Goal: Task Accomplishment & Management: Manage account settings

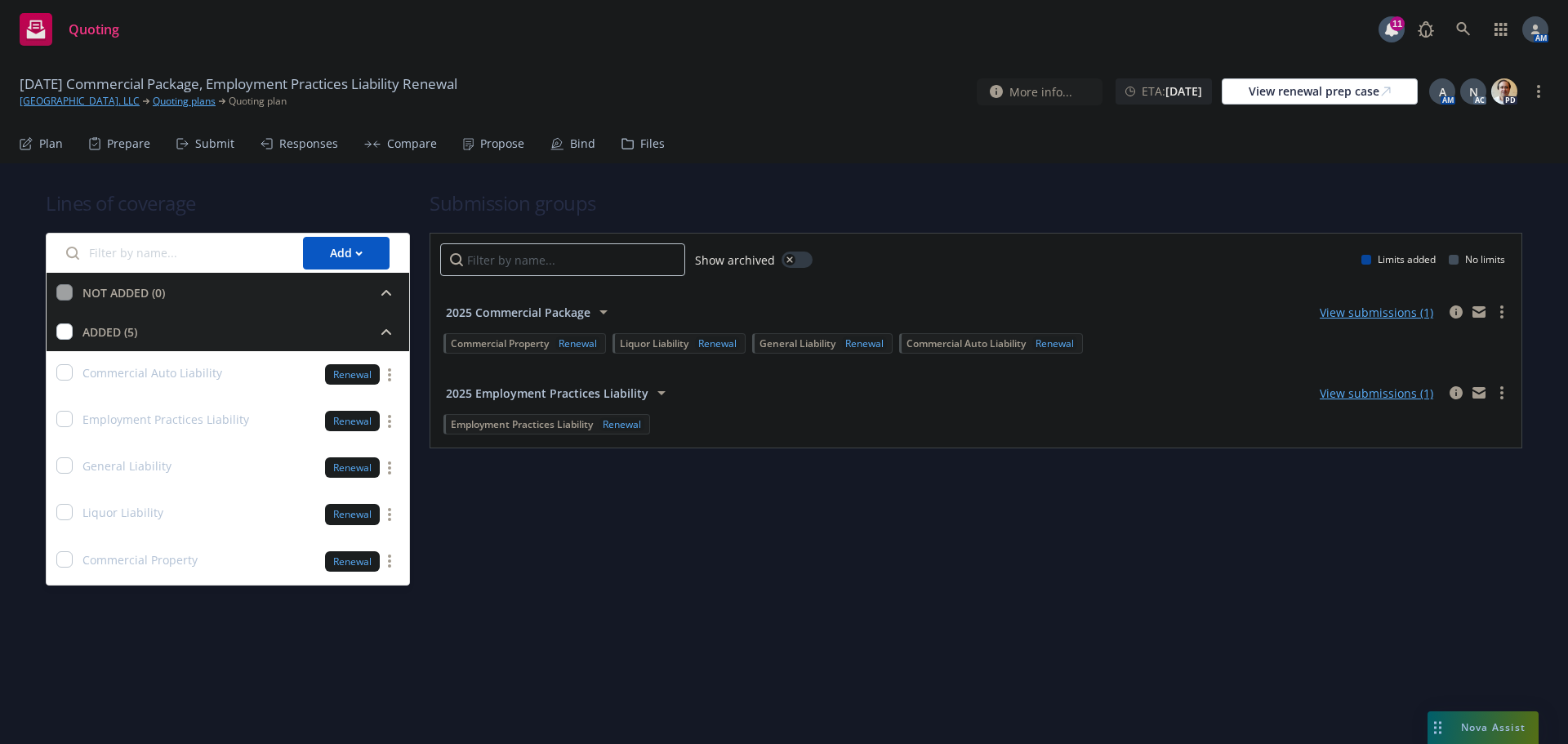
click at [473, 140] on div "Propose" at bounding box center [494, 143] width 61 height 39
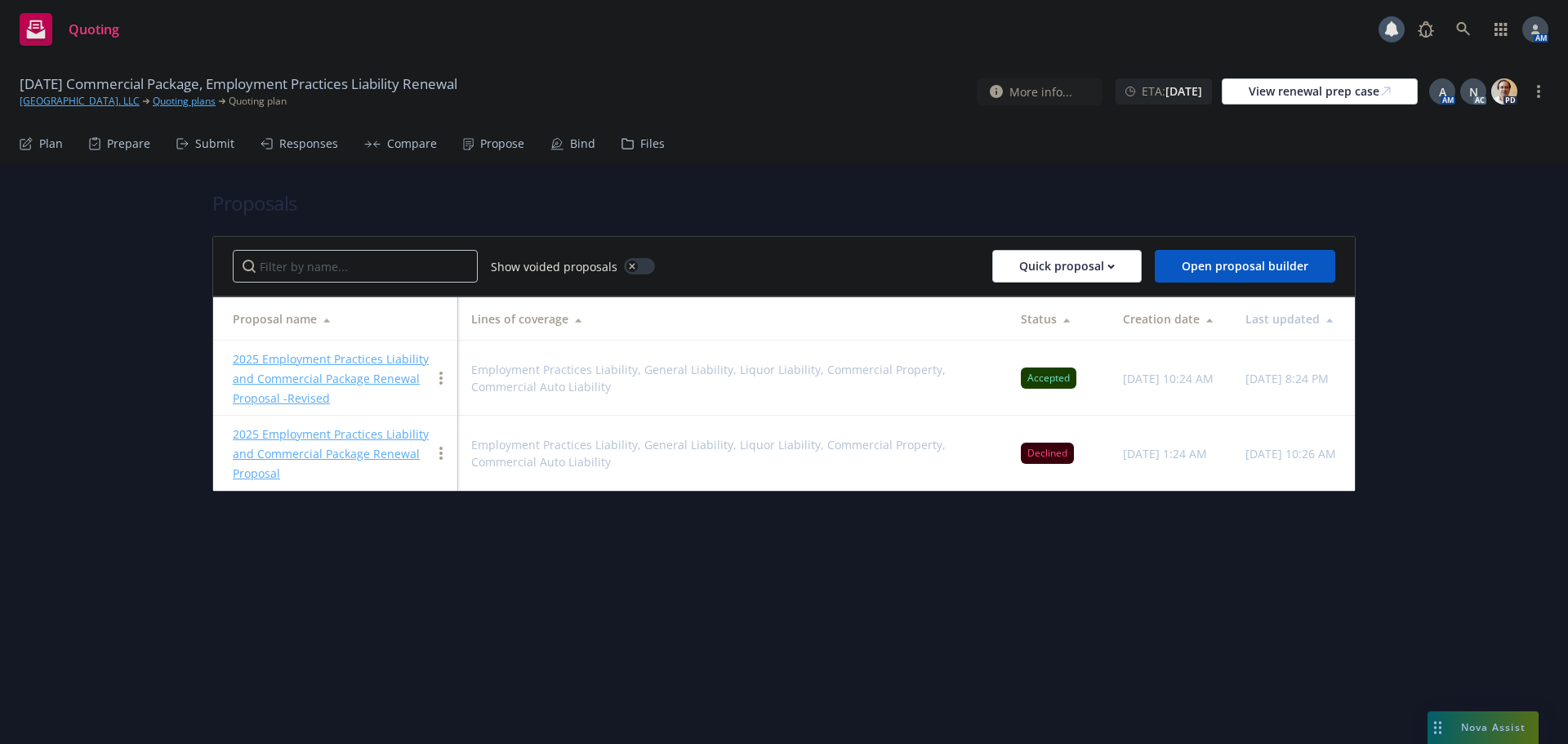
click at [330, 363] on link "2025 Employment Practices Liability and Commercial Package Renewal Proposal -Re…" at bounding box center [331, 378] width 196 height 54
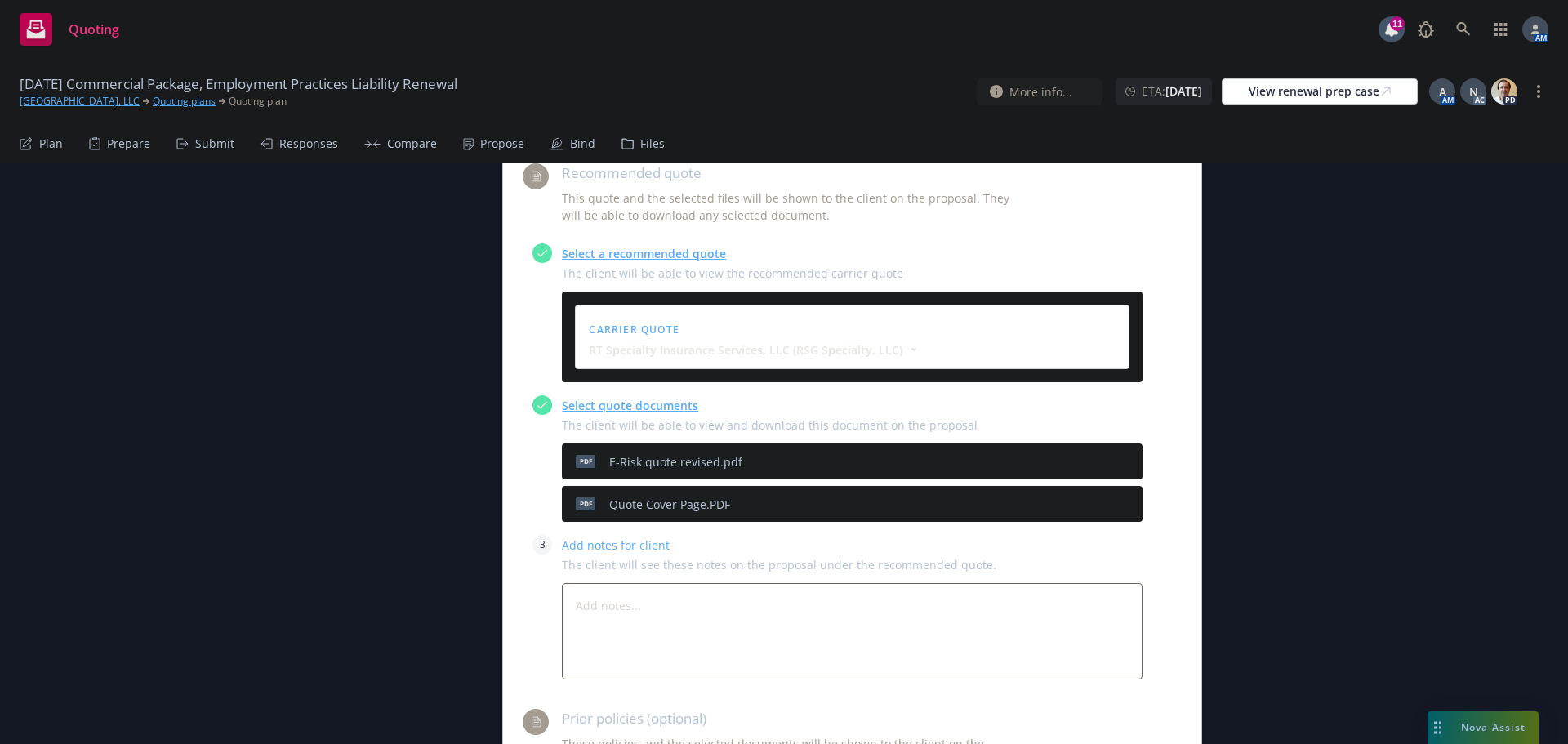
scroll to position [735, 0]
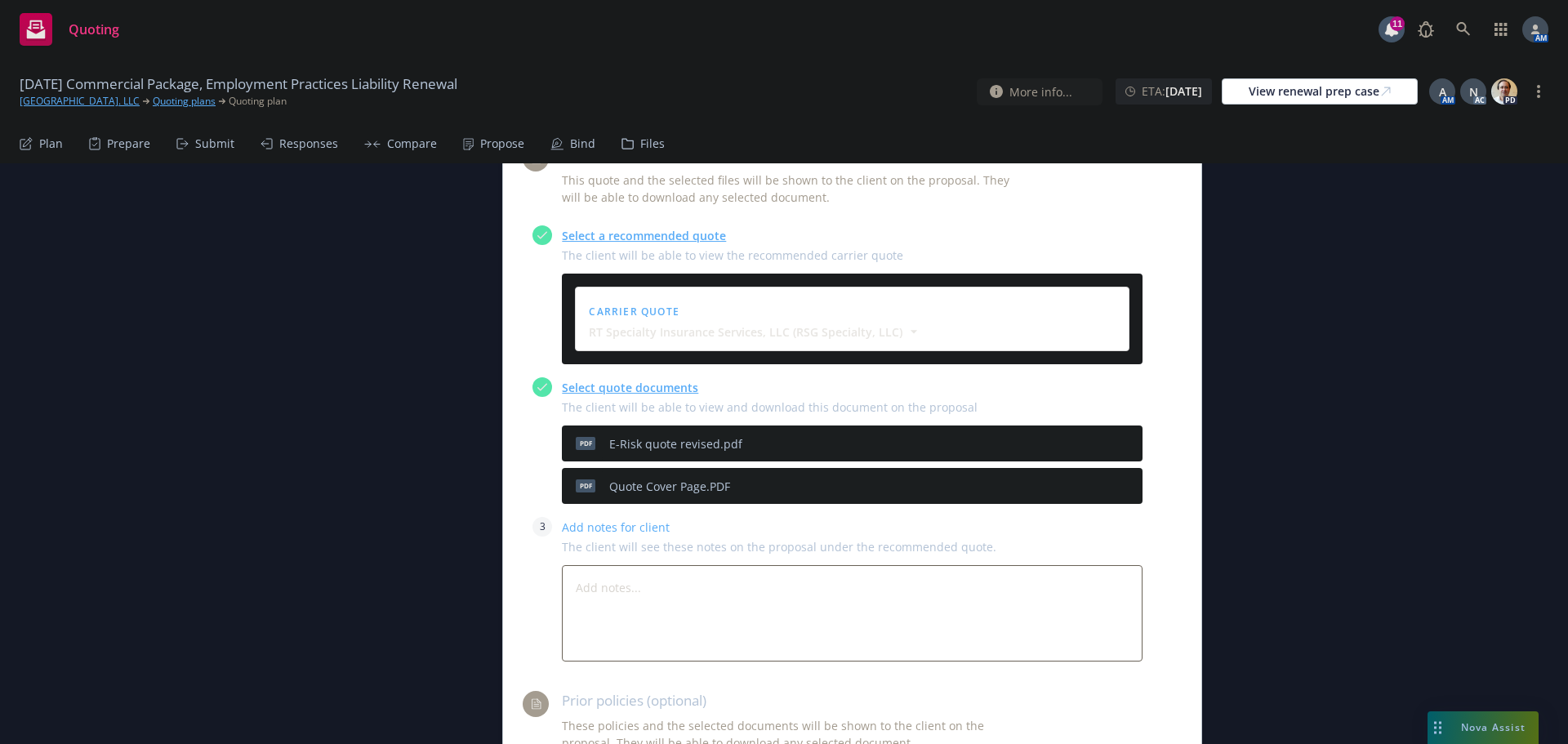
click at [1072, 442] on icon "download file" at bounding box center [1074, 439] width 10 height 9
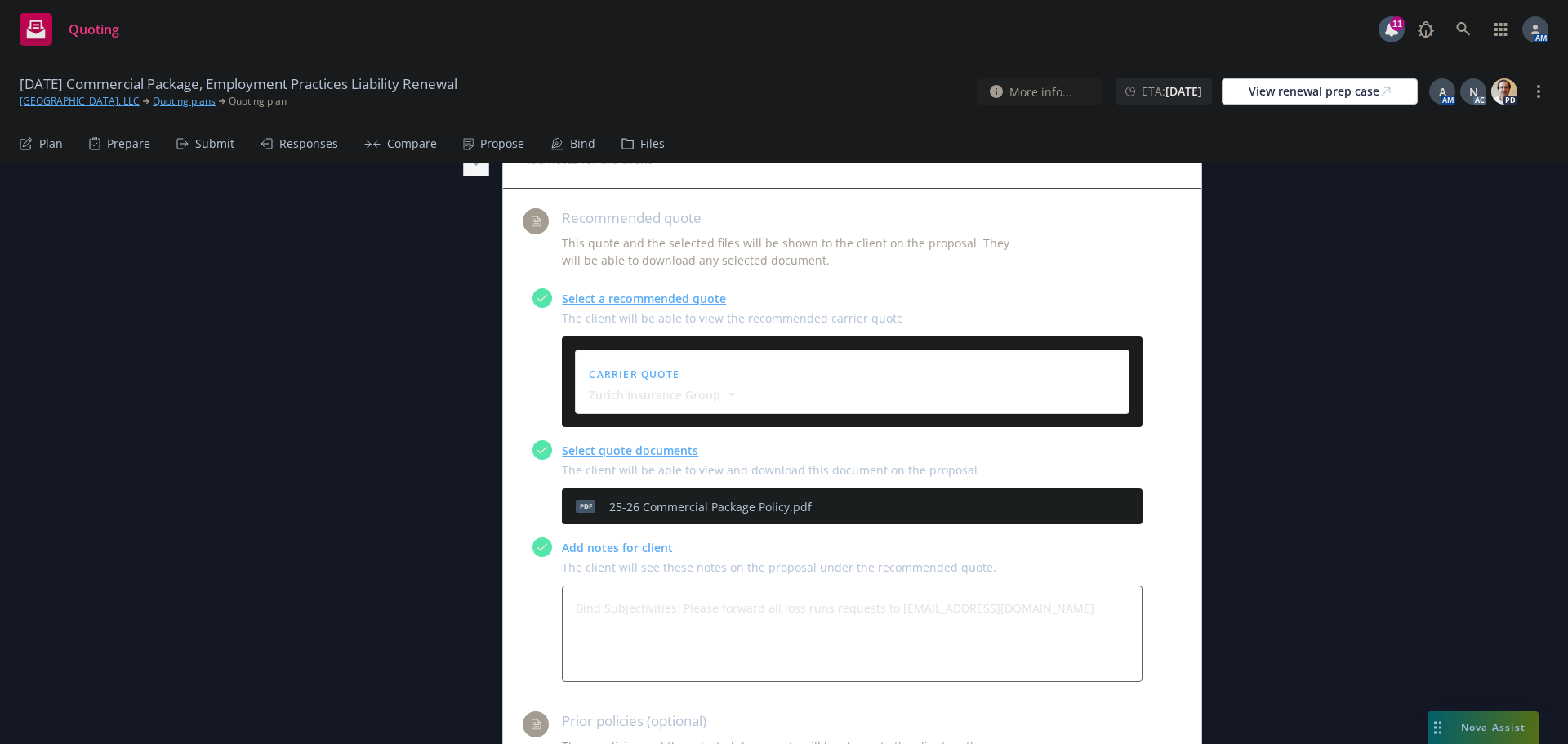
scroll to position [1960, 0]
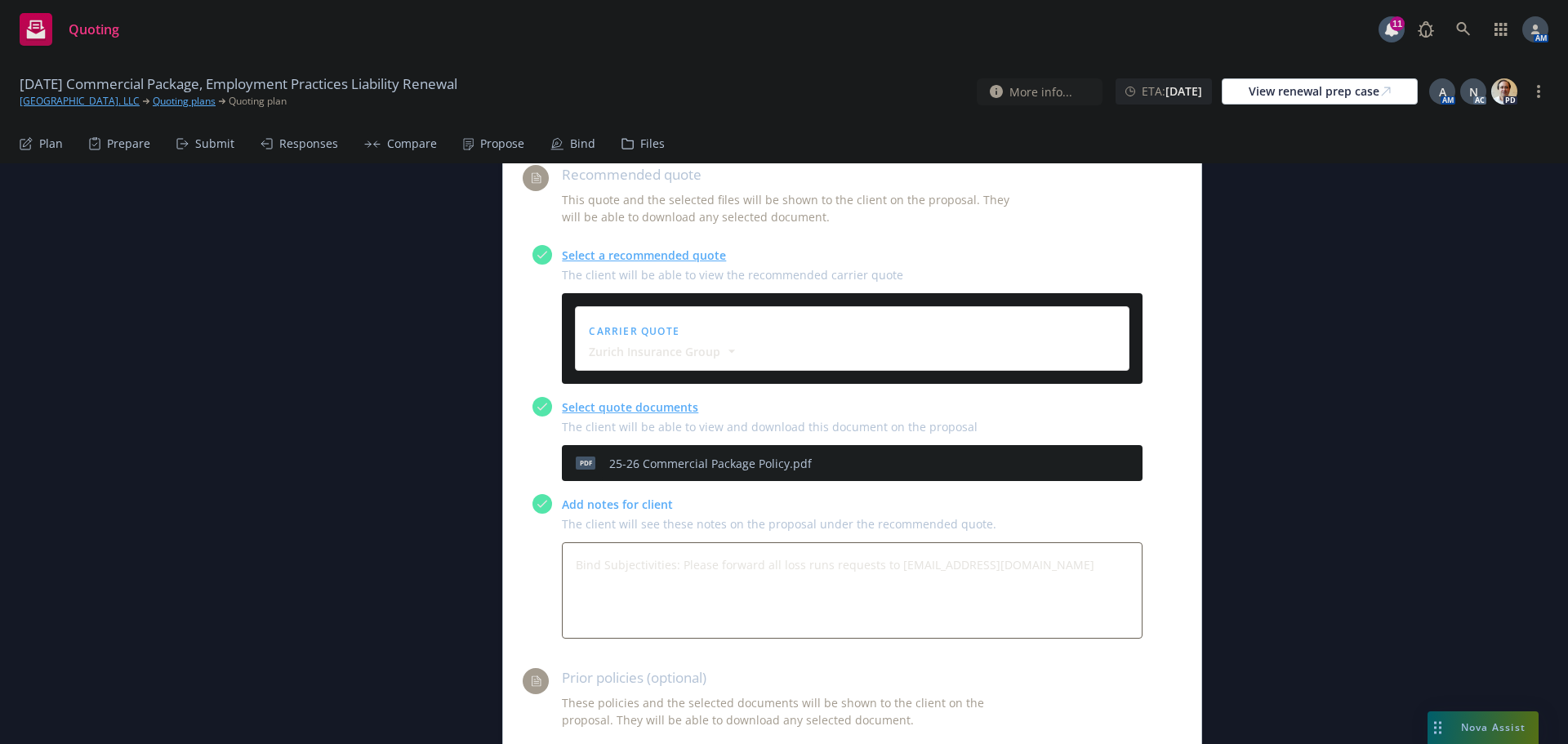
click at [1067, 465] on icon "download file" at bounding box center [1074, 461] width 13 height 13
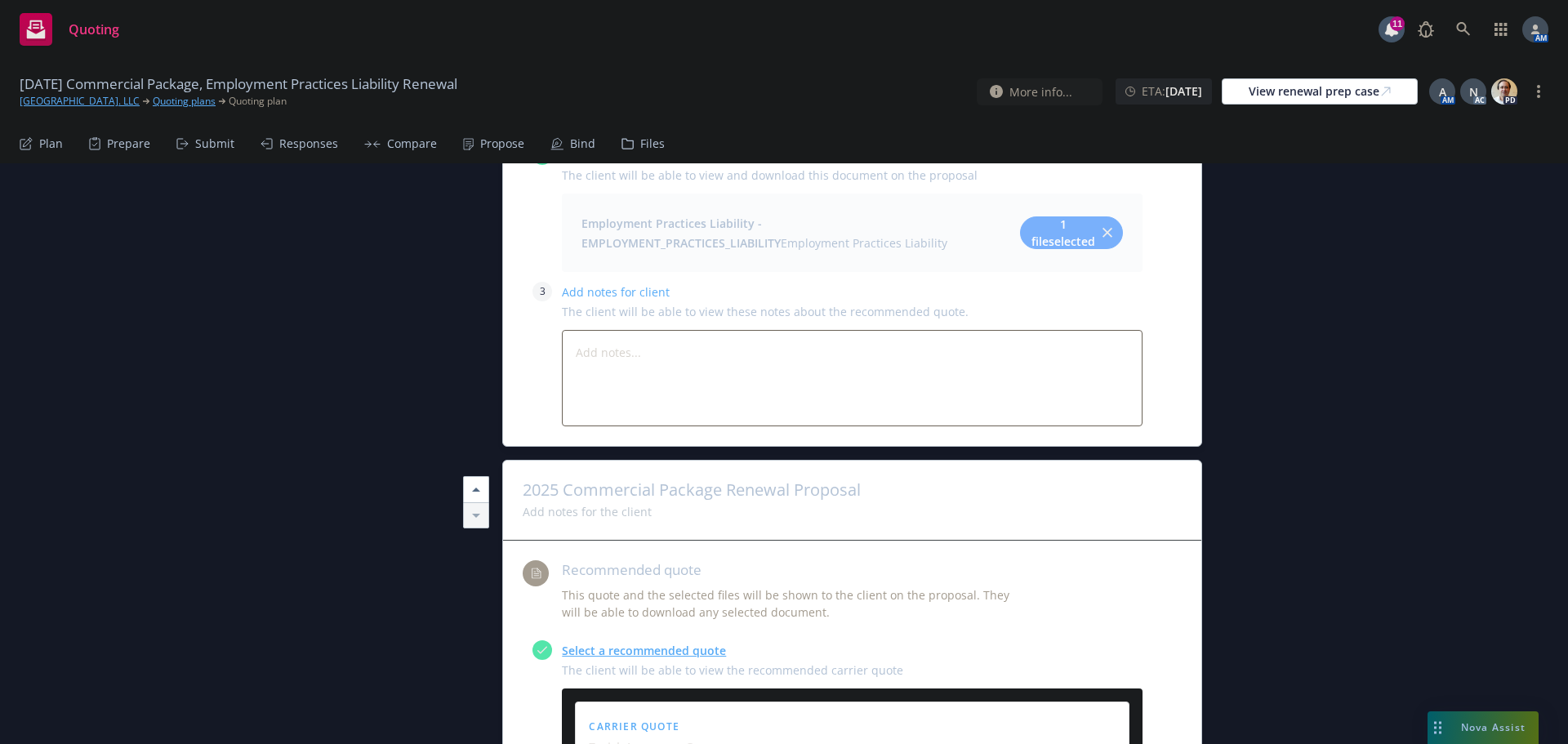
scroll to position [1552, 0]
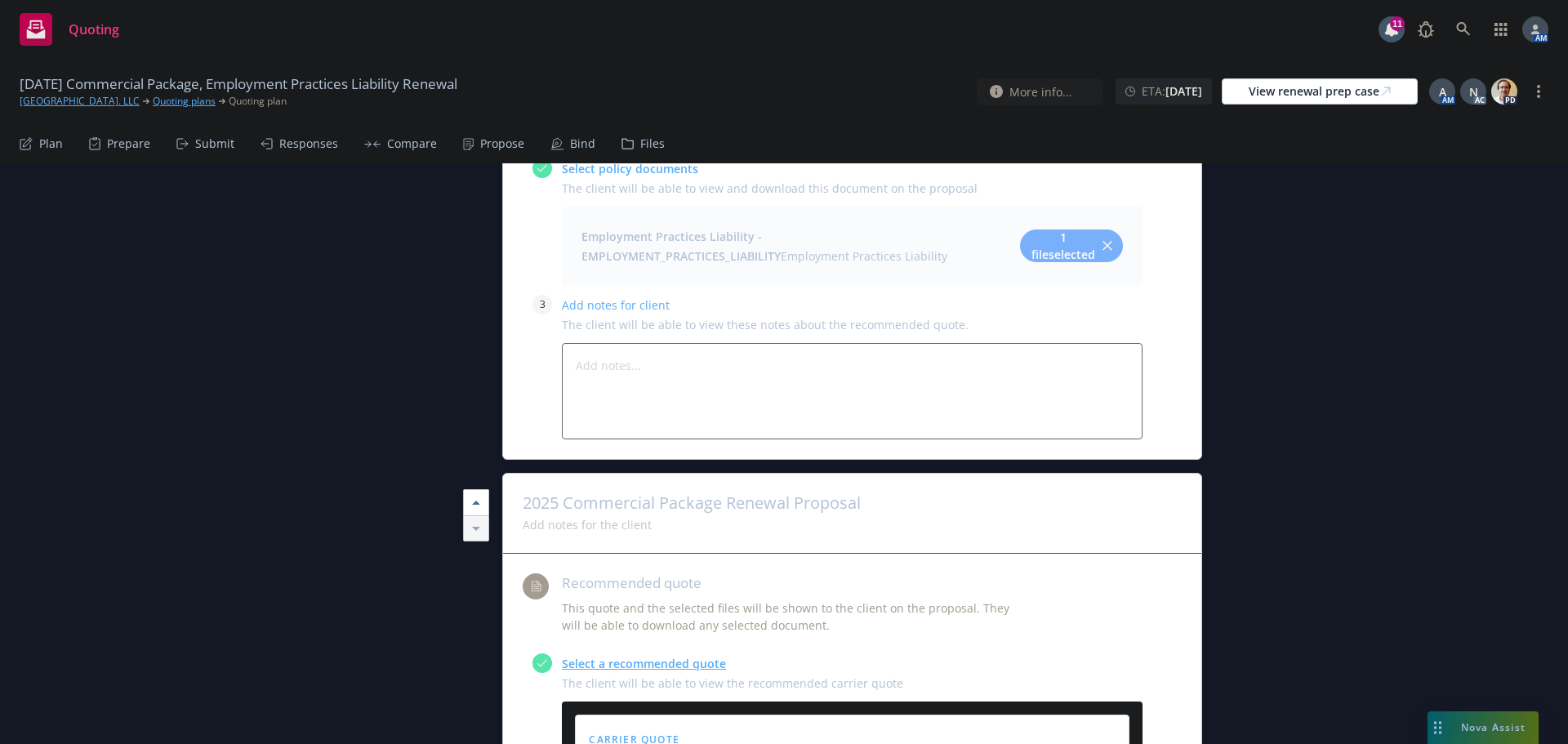
click at [584, 137] on div "Bind" at bounding box center [582, 143] width 25 height 13
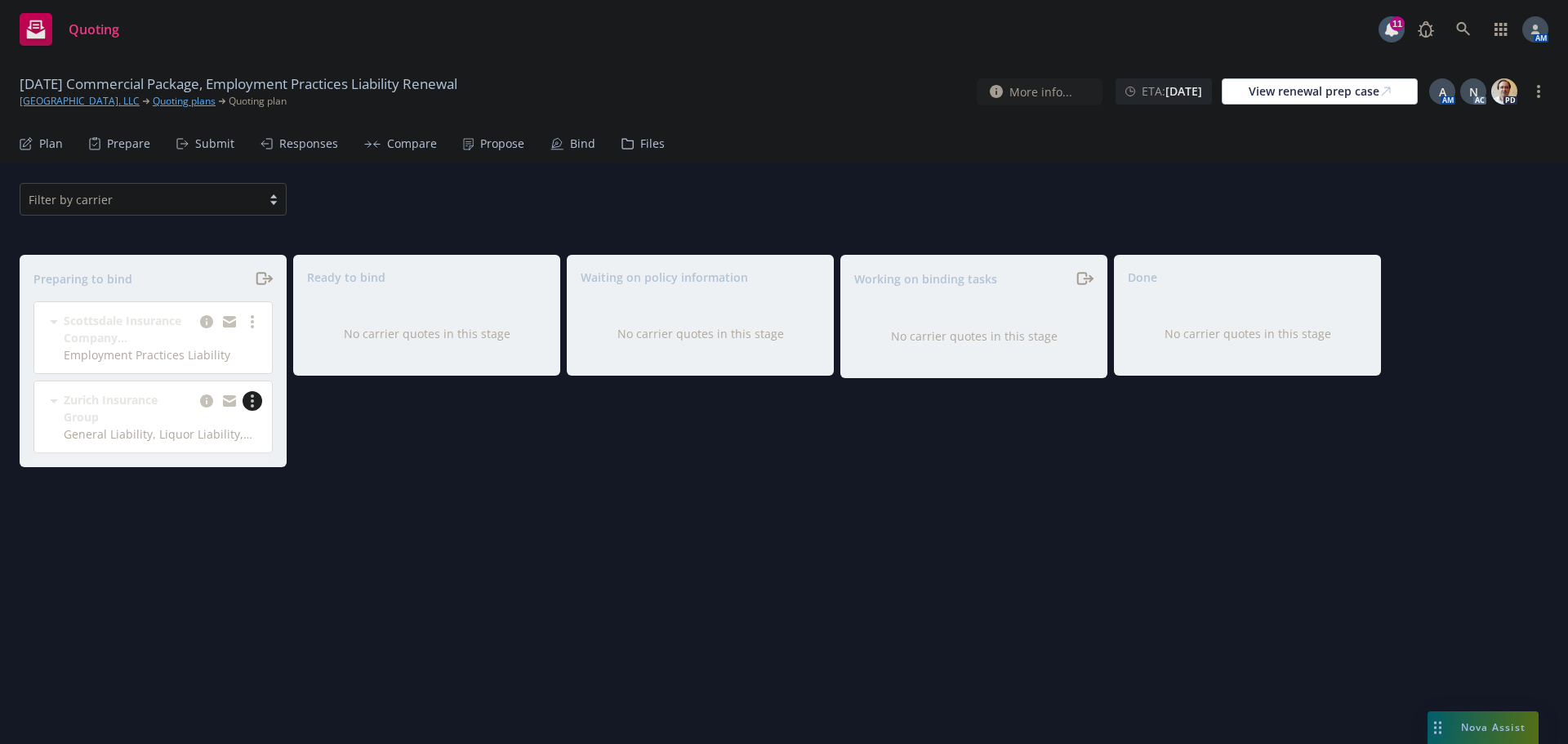
click at [255, 397] on link "more" at bounding box center [252, 400] width 20 height 20
click at [188, 429] on span "Complete preparation" at bounding box center [181, 434] width 161 height 16
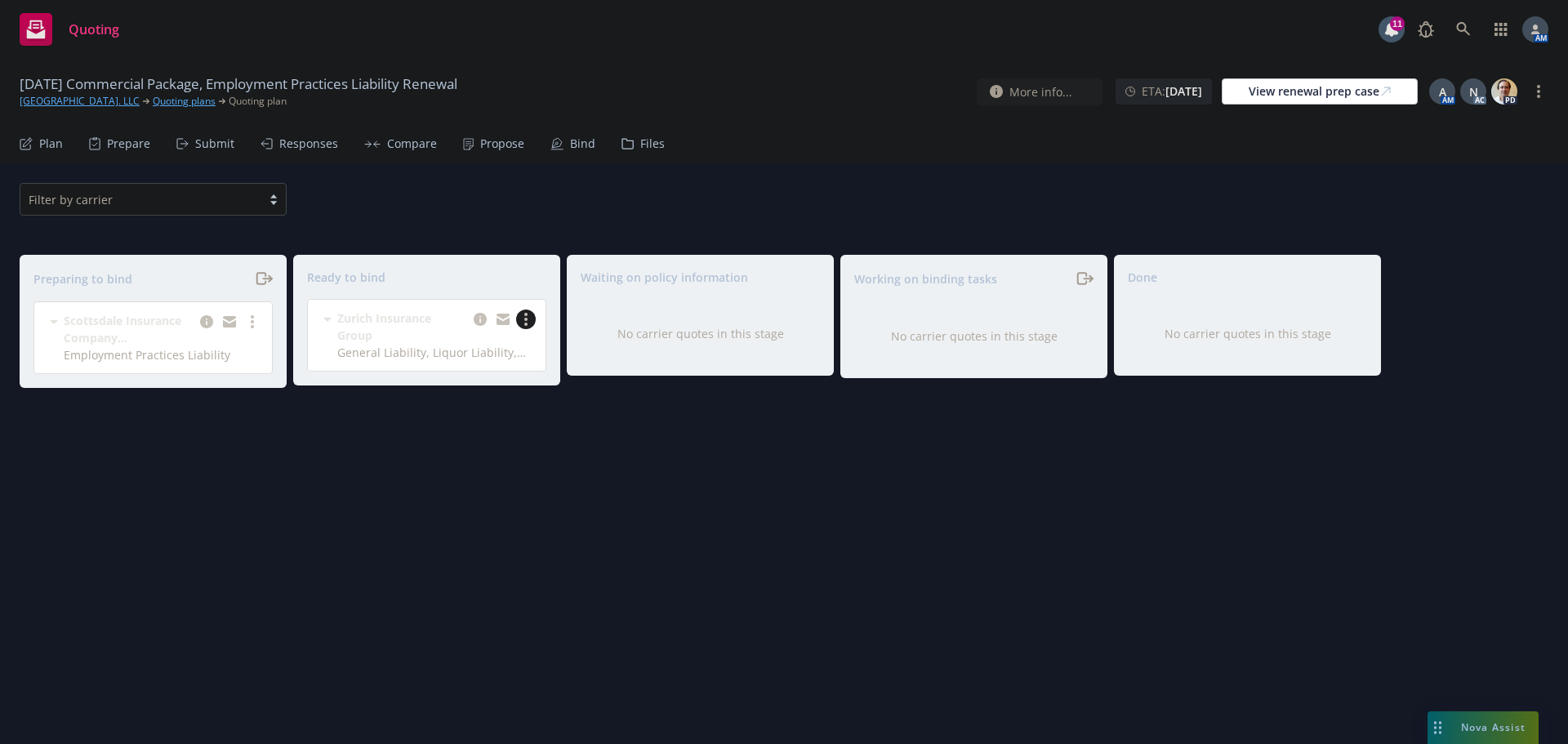
click at [526, 311] on link "more" at bounding box center [526, 319] width 20 height 20
click at [488, 350] on span "Log bind order" at bounding box center [447, 352] width 120 height 16
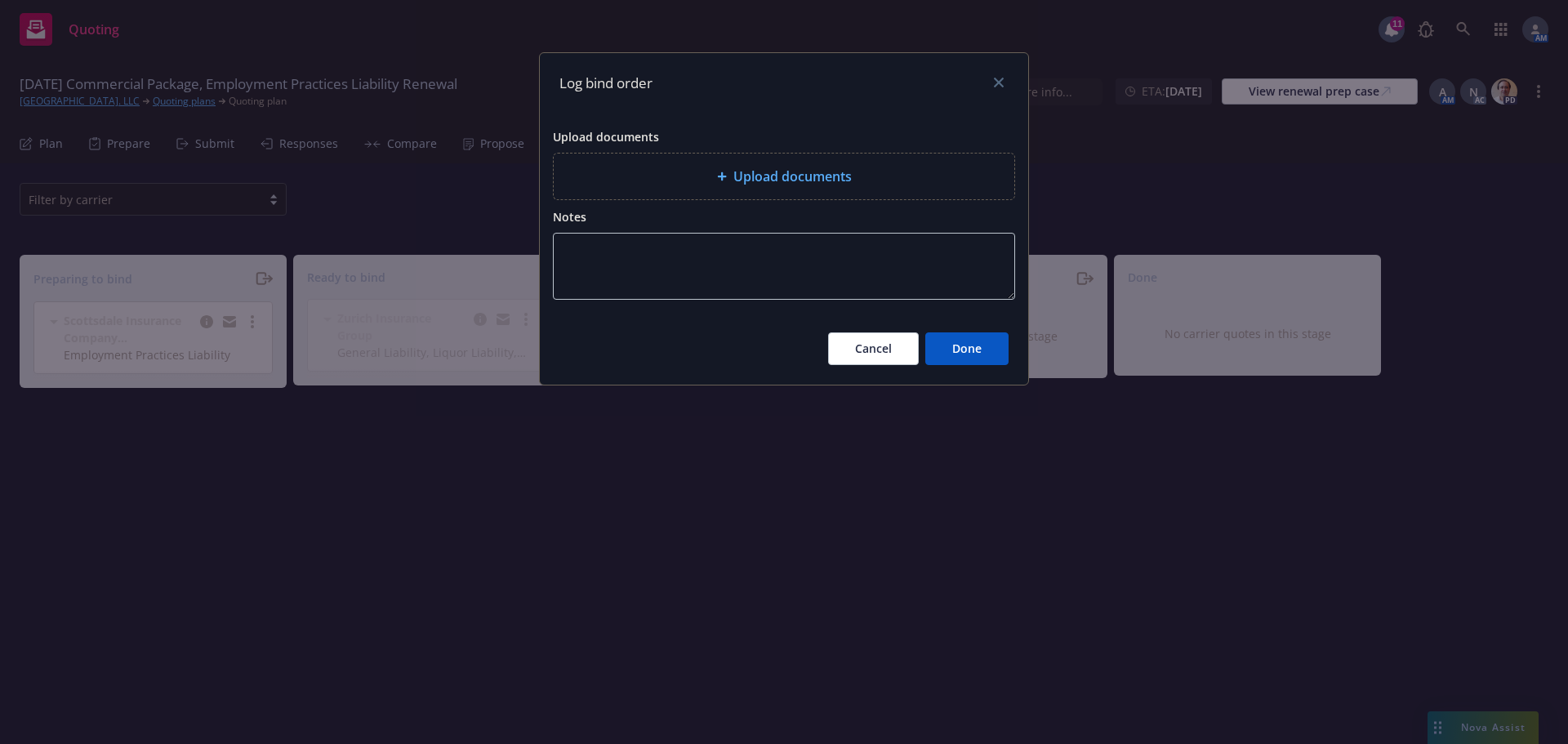
click at [695, 167] on div "Upload documents" at bounding box center [784, 176] width 435 height 20
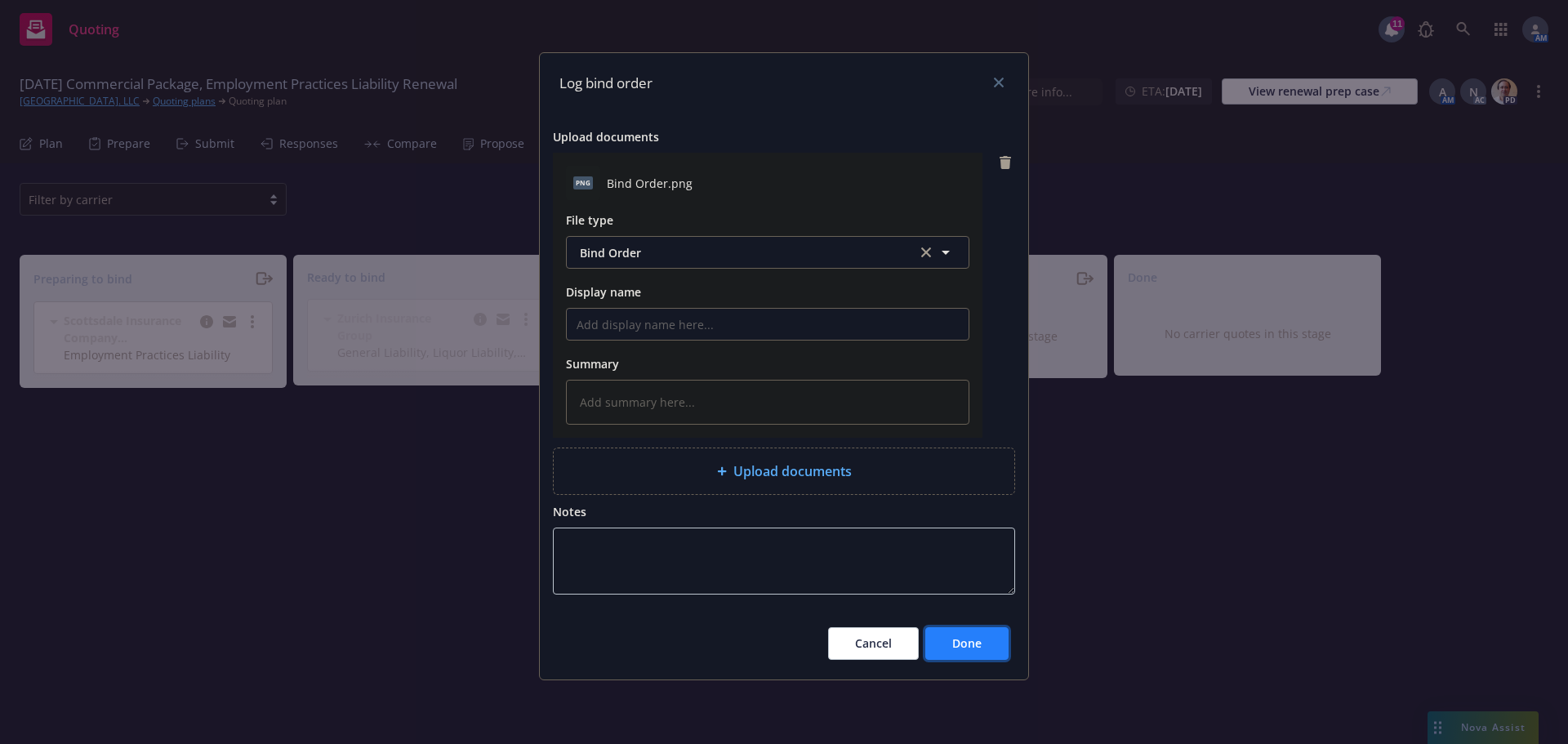
click at [979, 643] on span "Done" at bounding box center [967, 643] width 29 height 16
type textarea "x"
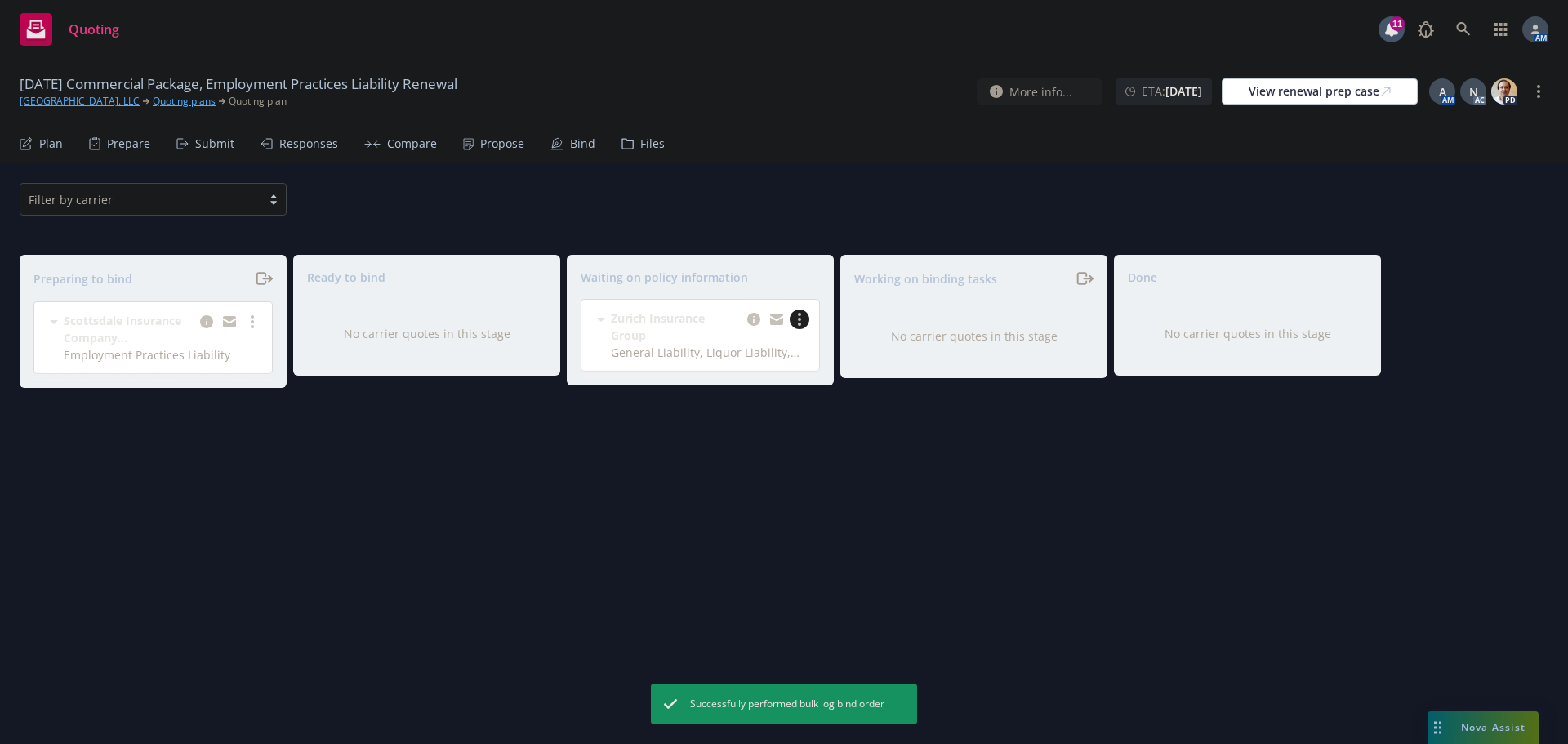
click at [804, 317] on link "more" at bounding box center [799, 319] width 20 height 20
click at [732, 355] on span "Create policies" at bounding box center [721, 352] width 120 height 16
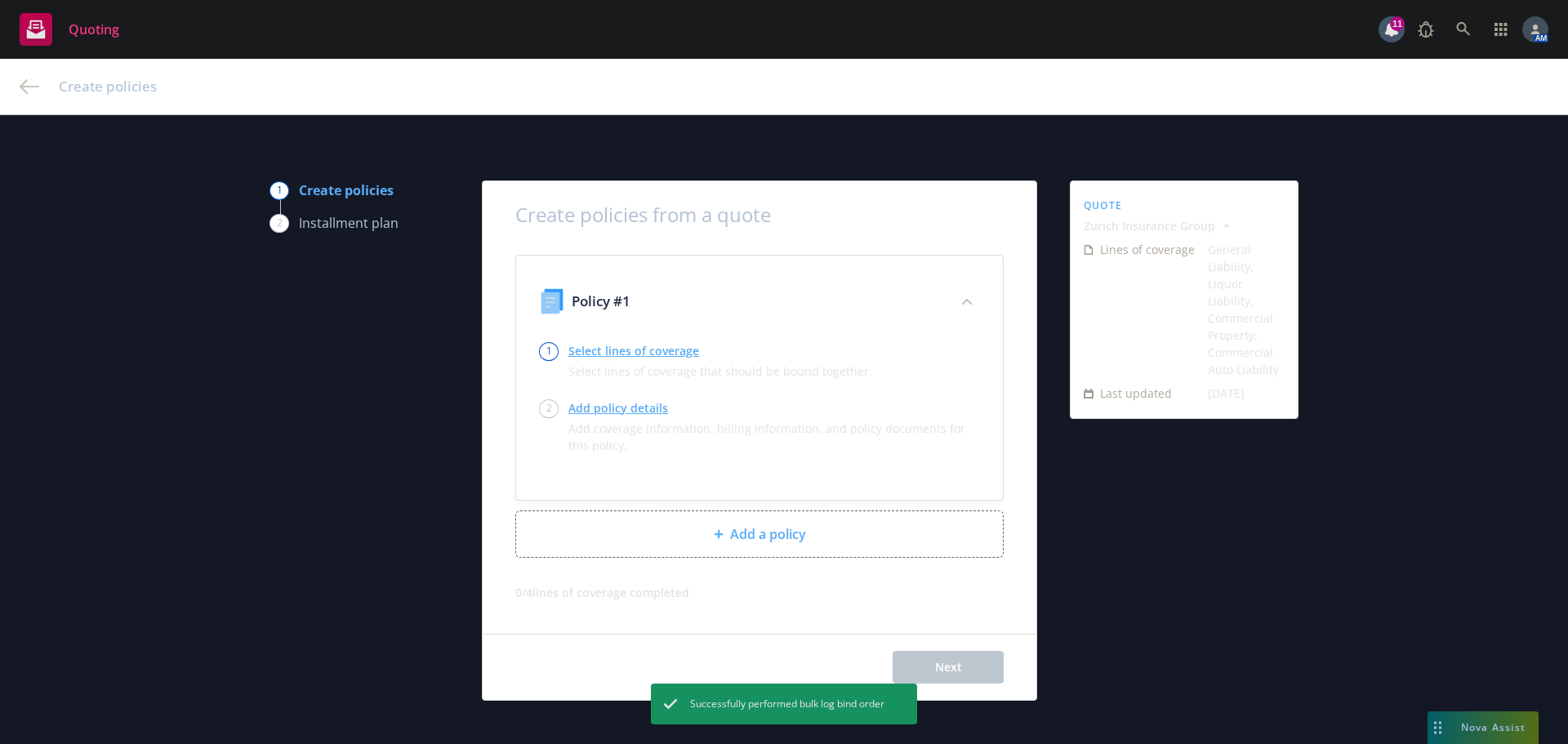
click at [622, 354] on link "Select lines of coverage" at bounding box center [721, 351] width 304 height 17
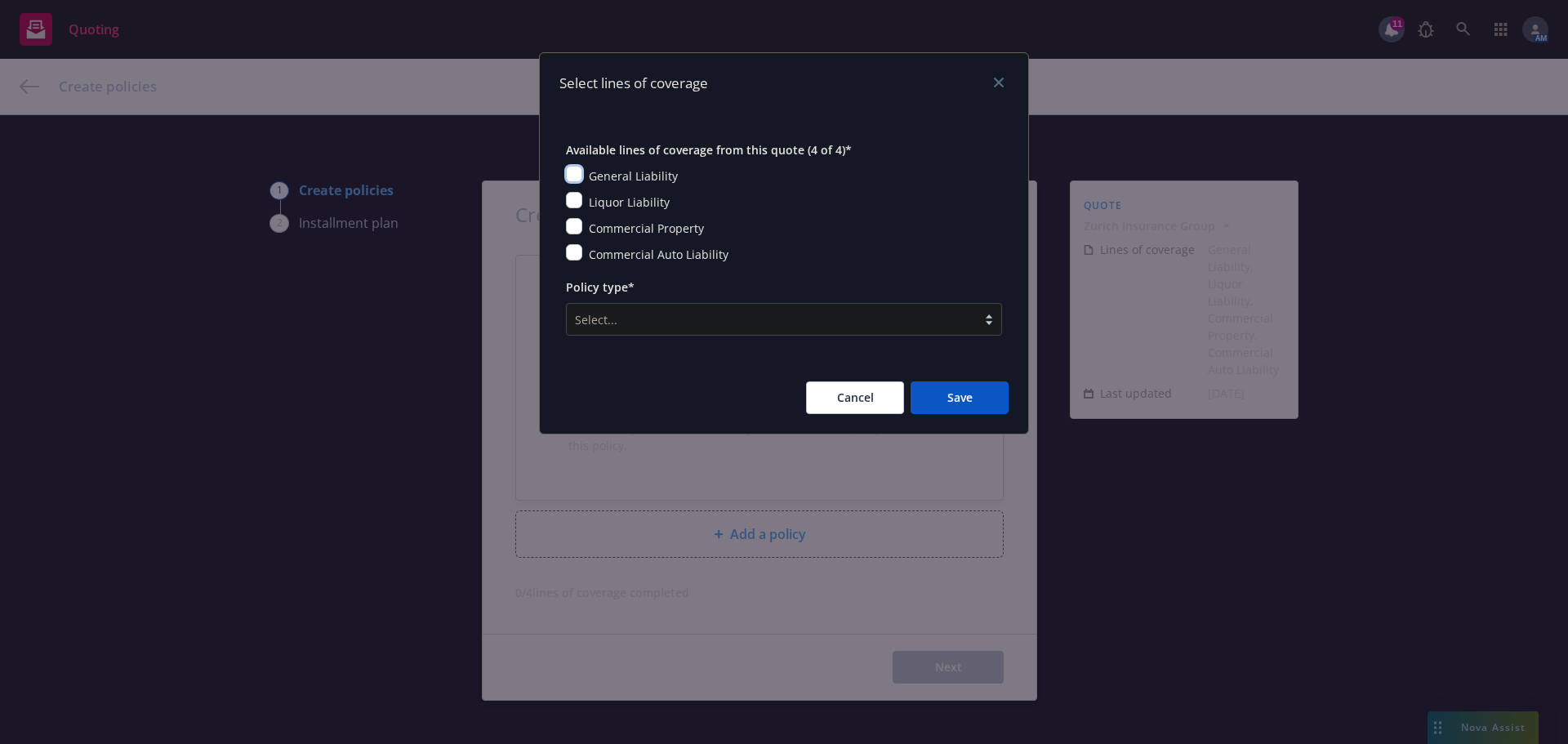
click at [574, 176] on input "checkbox" at bounding box center [574, 173] width 16 height 16
checkbox input "true"
click at [574, 227] on input "checkbox" at bounding box center [574, 226] width 16 height 16
checkbox input "true"
click at [578, 255] on input "checkbox" at bounding box center [574, 252] width 16 height 16
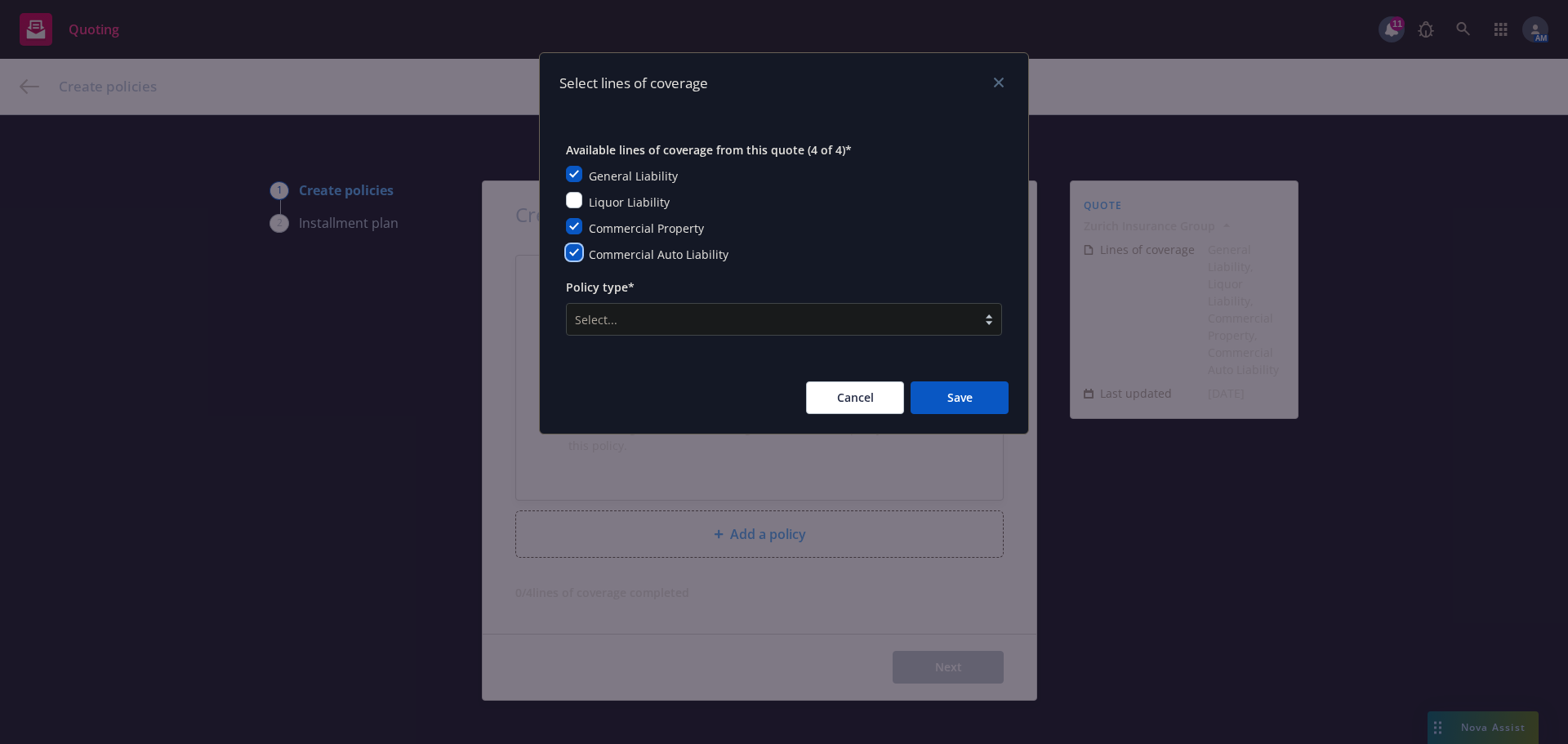
checkbox input "true"
click at [576, 193] on input "checkbox" at bounding box center [574, 199] width 16 height 16
checkbox input "true"
click at [890, 312] on div at bounding box center [771, 319] width 394 height 20
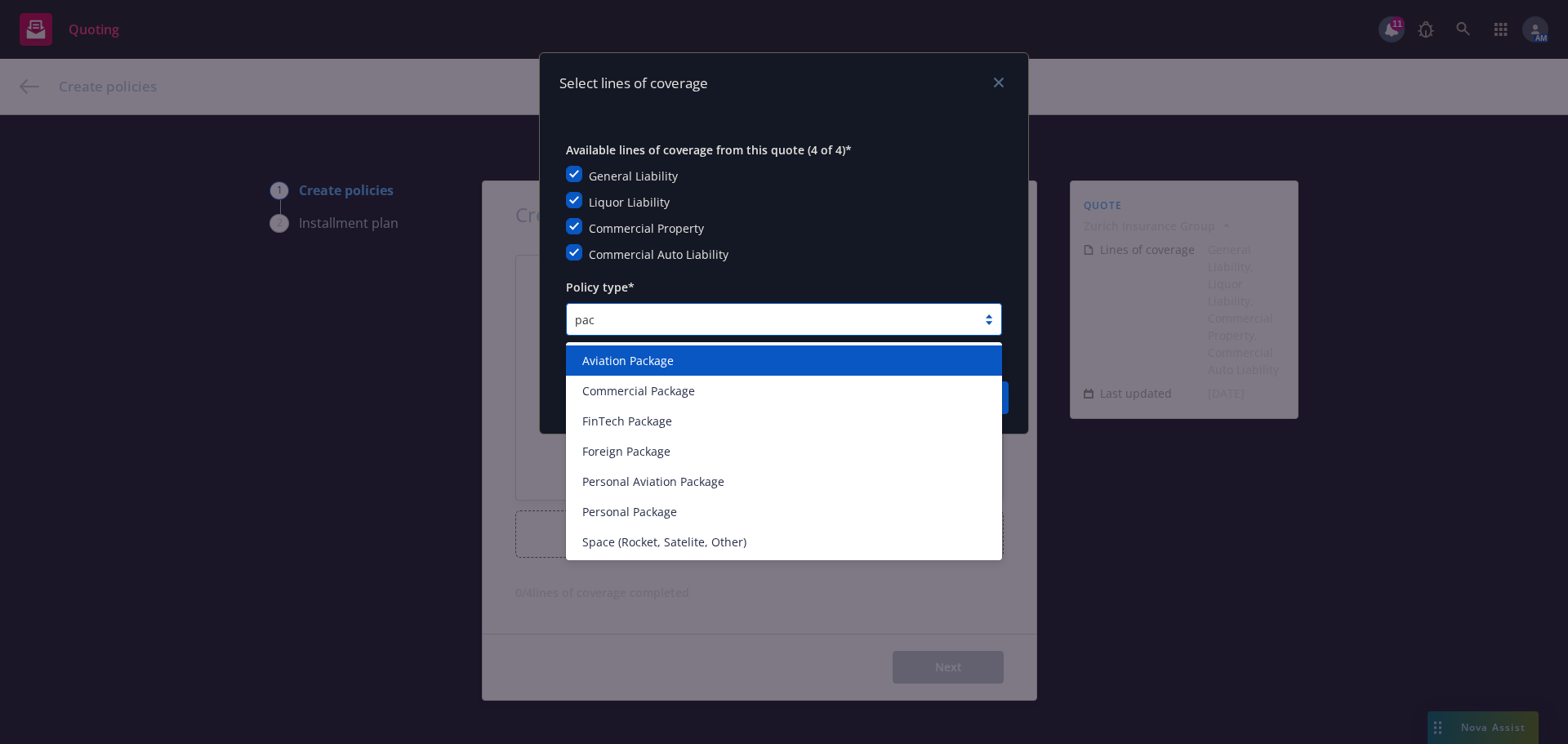
type input "pack"
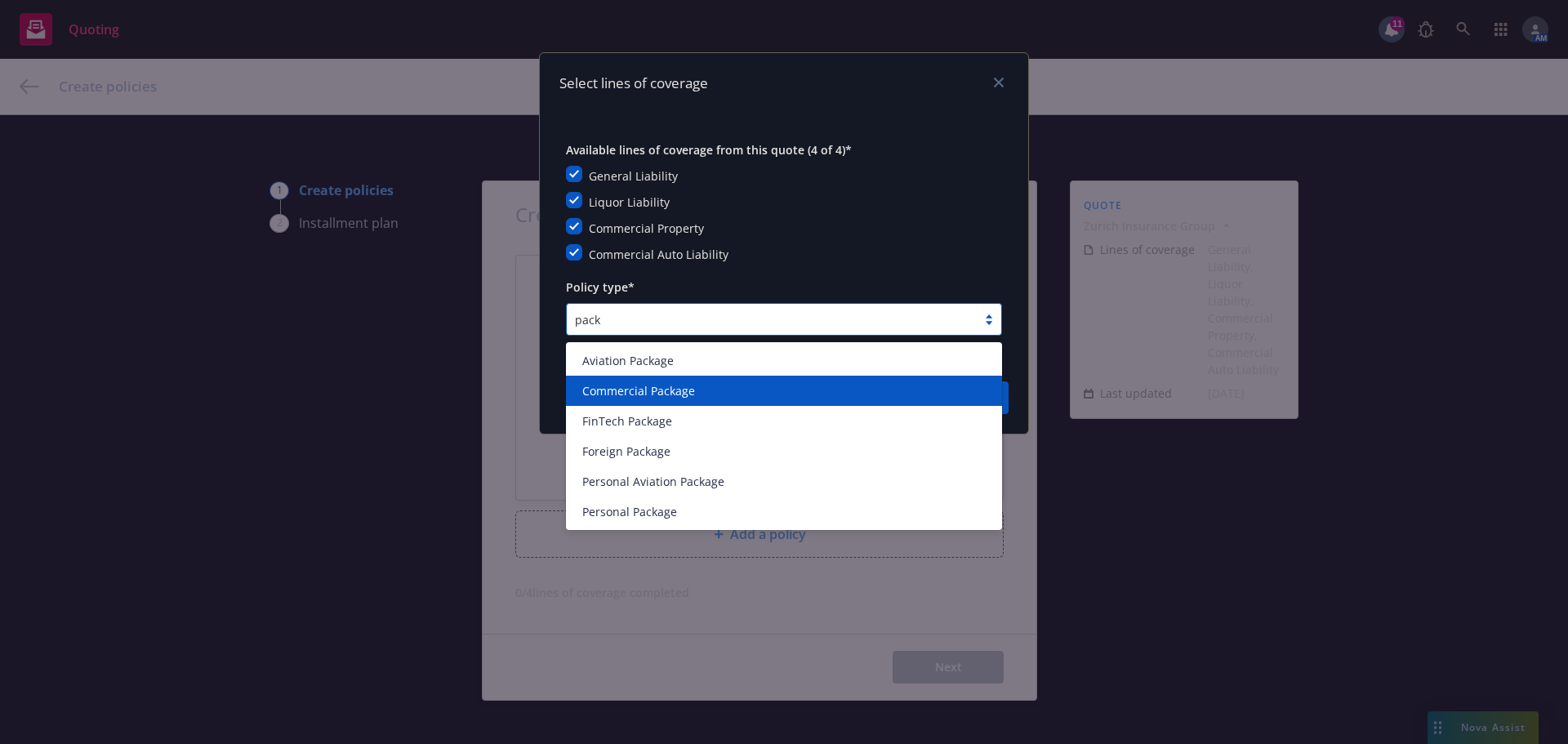
click at [635, 383] on span "Commercial Package" at bounding box center [639, 391] width 113 height 17
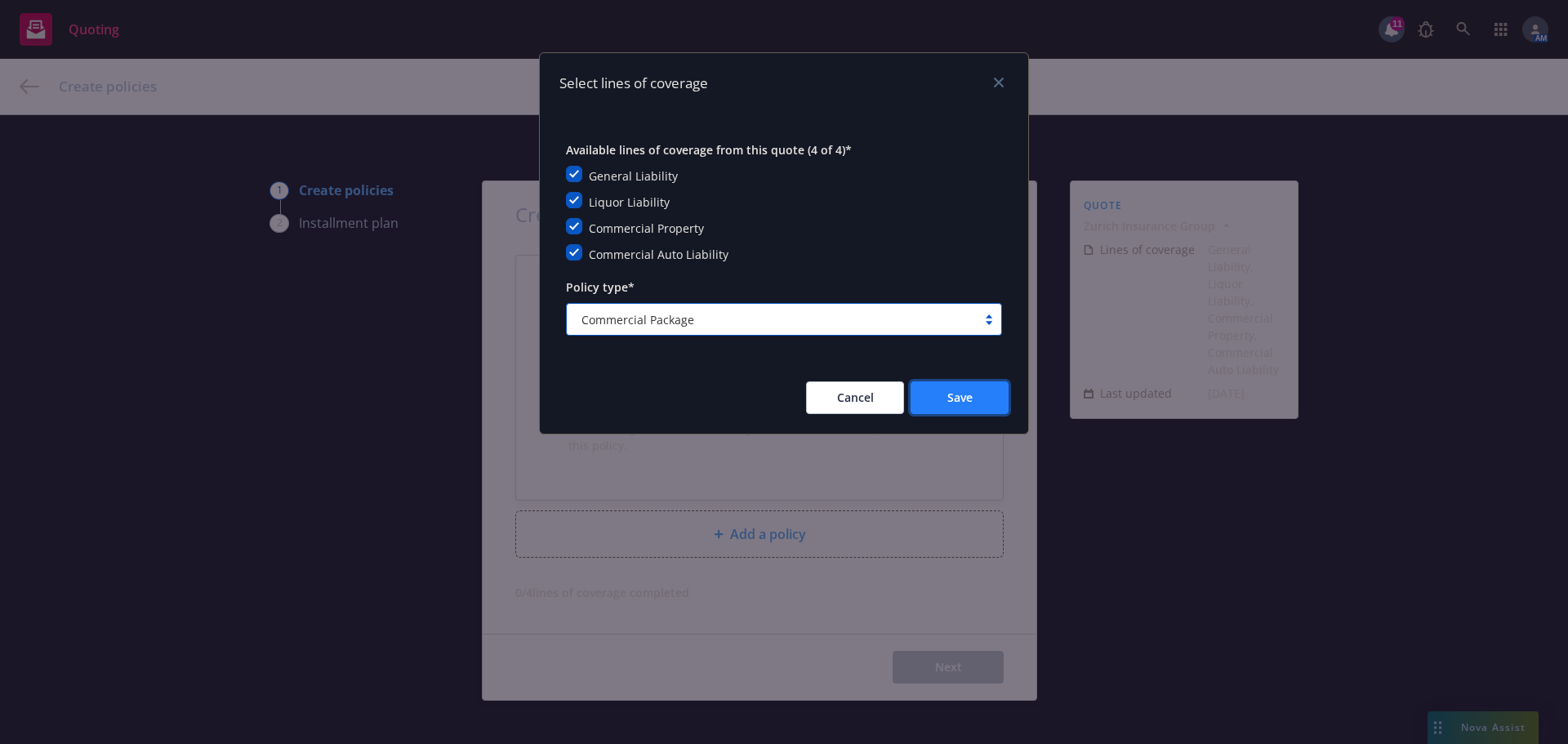
click at [988, 413] on button "Save" at bounding box center [960, 398] width 98 height 33
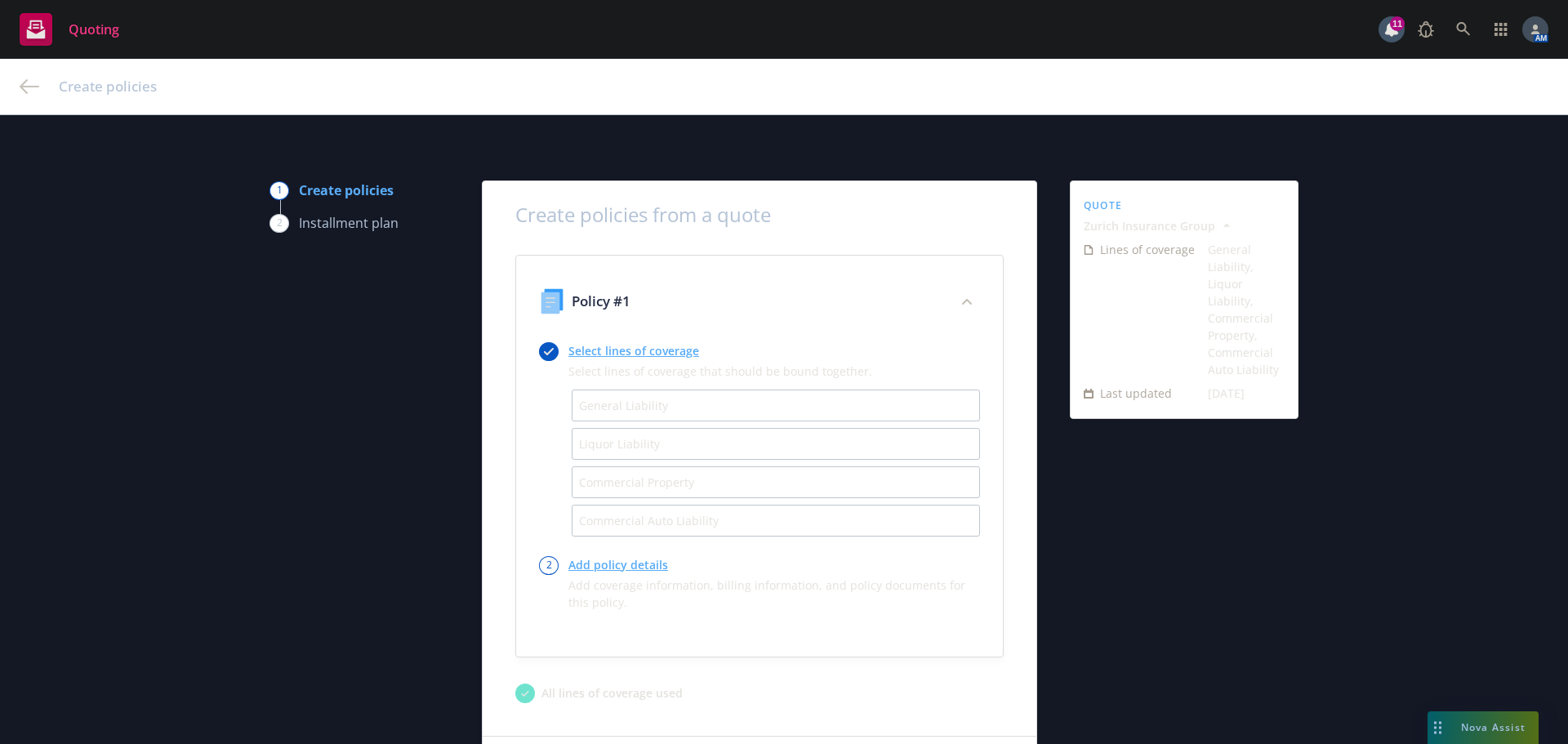
click at [605, 565] on link "Add policy details" at bounding box center [774, 565] width 412 height 17
select select "12"
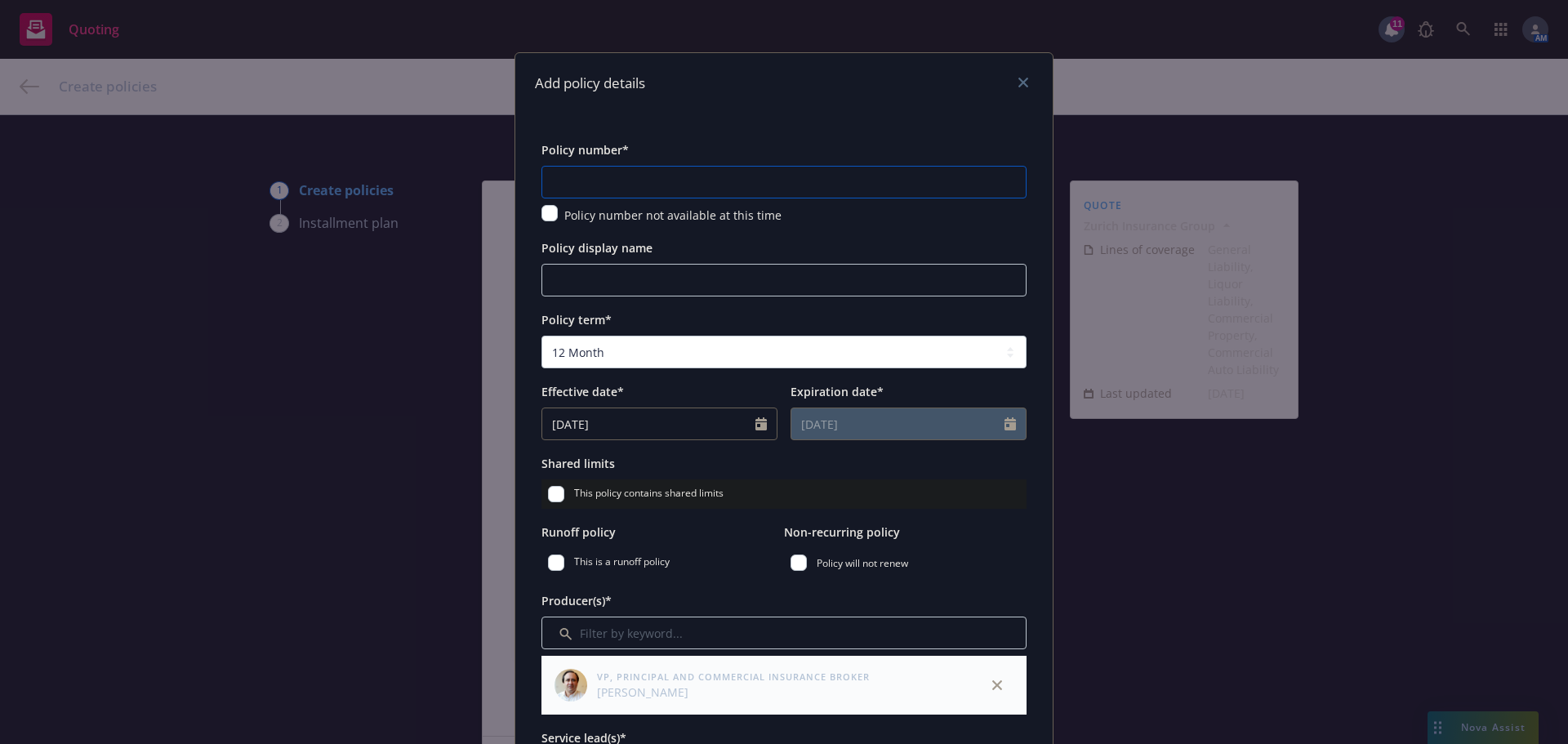
click at [616, 179] on input "text" at bounding box center [784, 182] width 485 height 33
type input "CPO2540302-01"
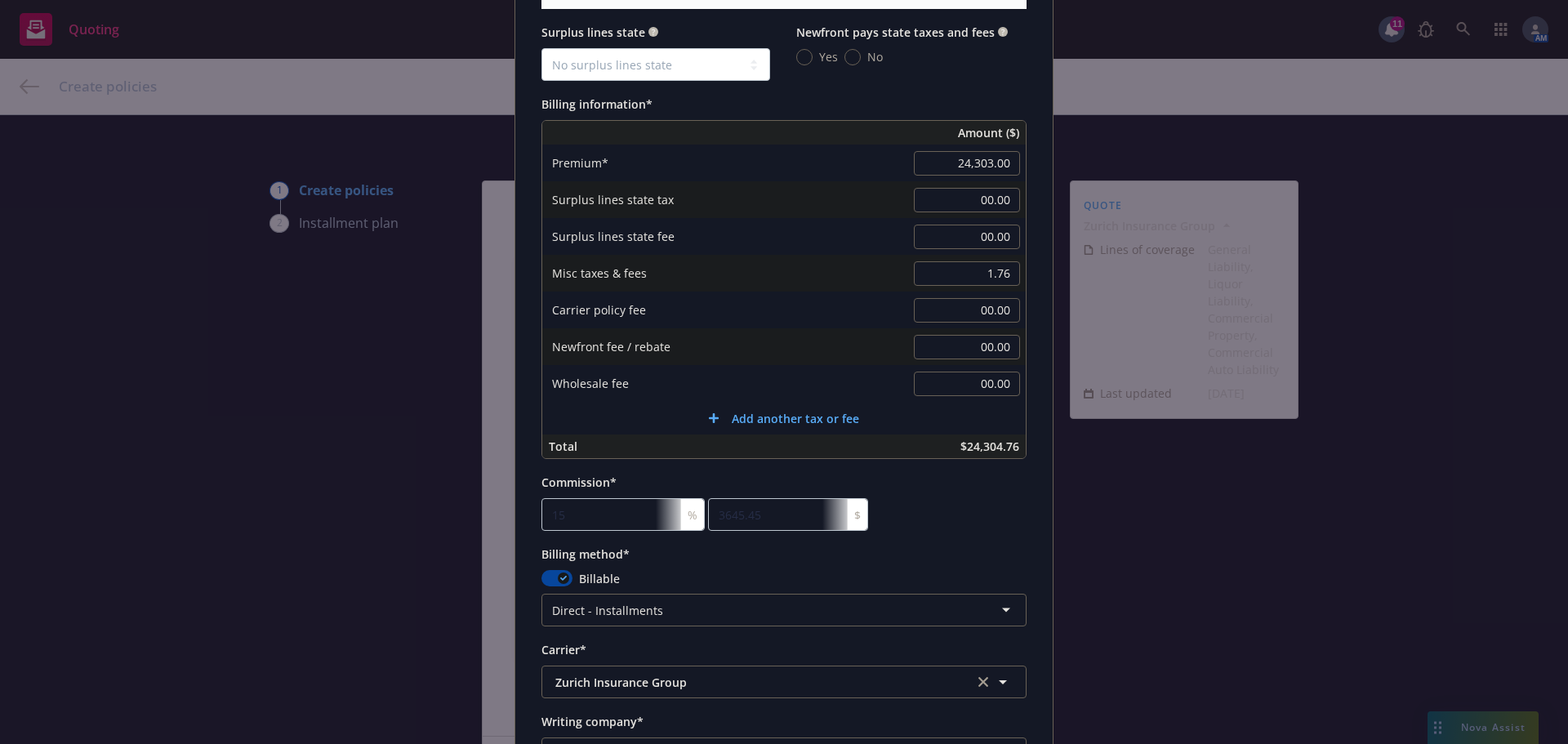
scroll to position [898, 0]
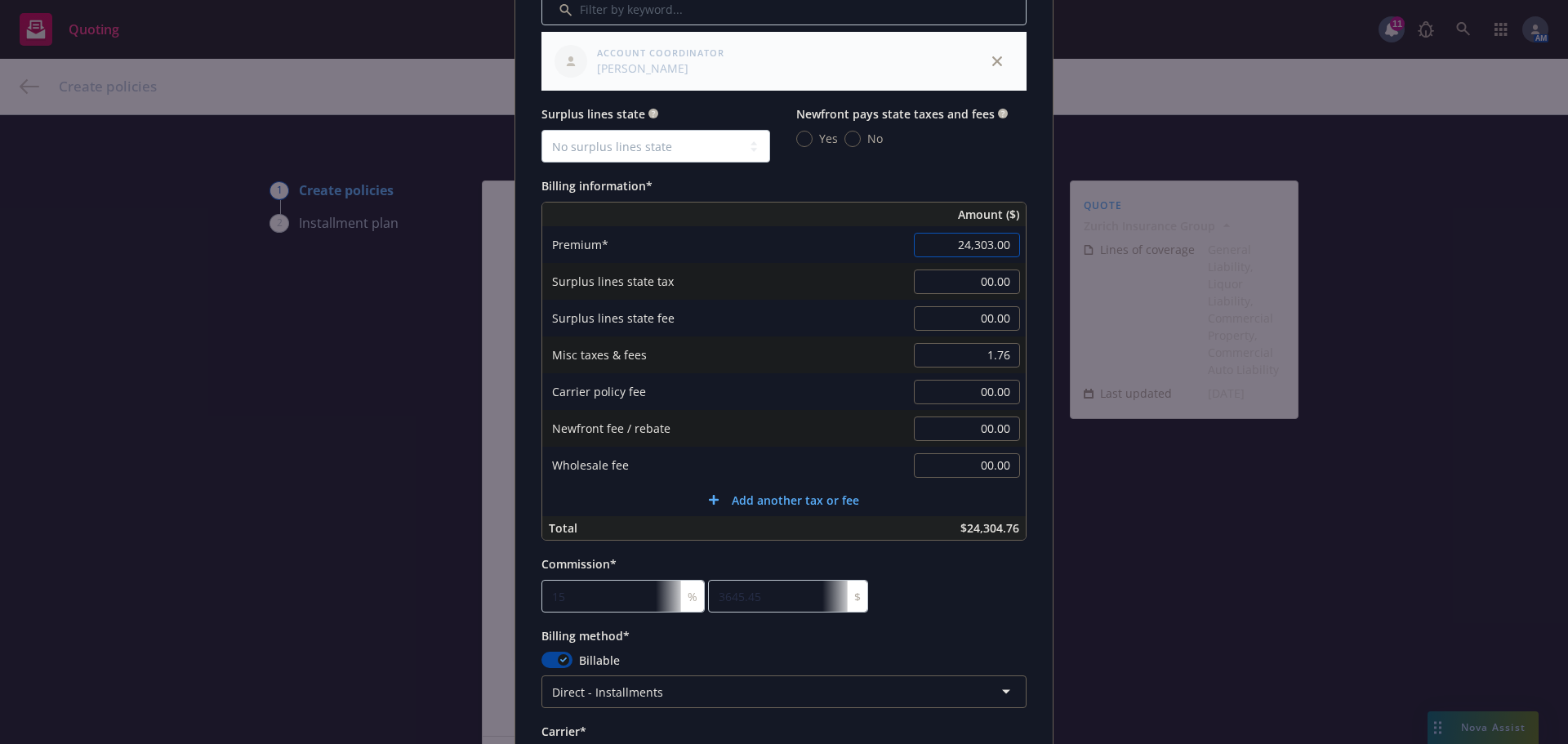
click at [985, 242] on input "24,303.00" at bounding box center [967, 245] width 106 height 24
type input "32,157.00"
type input "4823.55"
click at [952, 181] on div "Billing information*" at bounding box center [784, 185] width 485 height 20
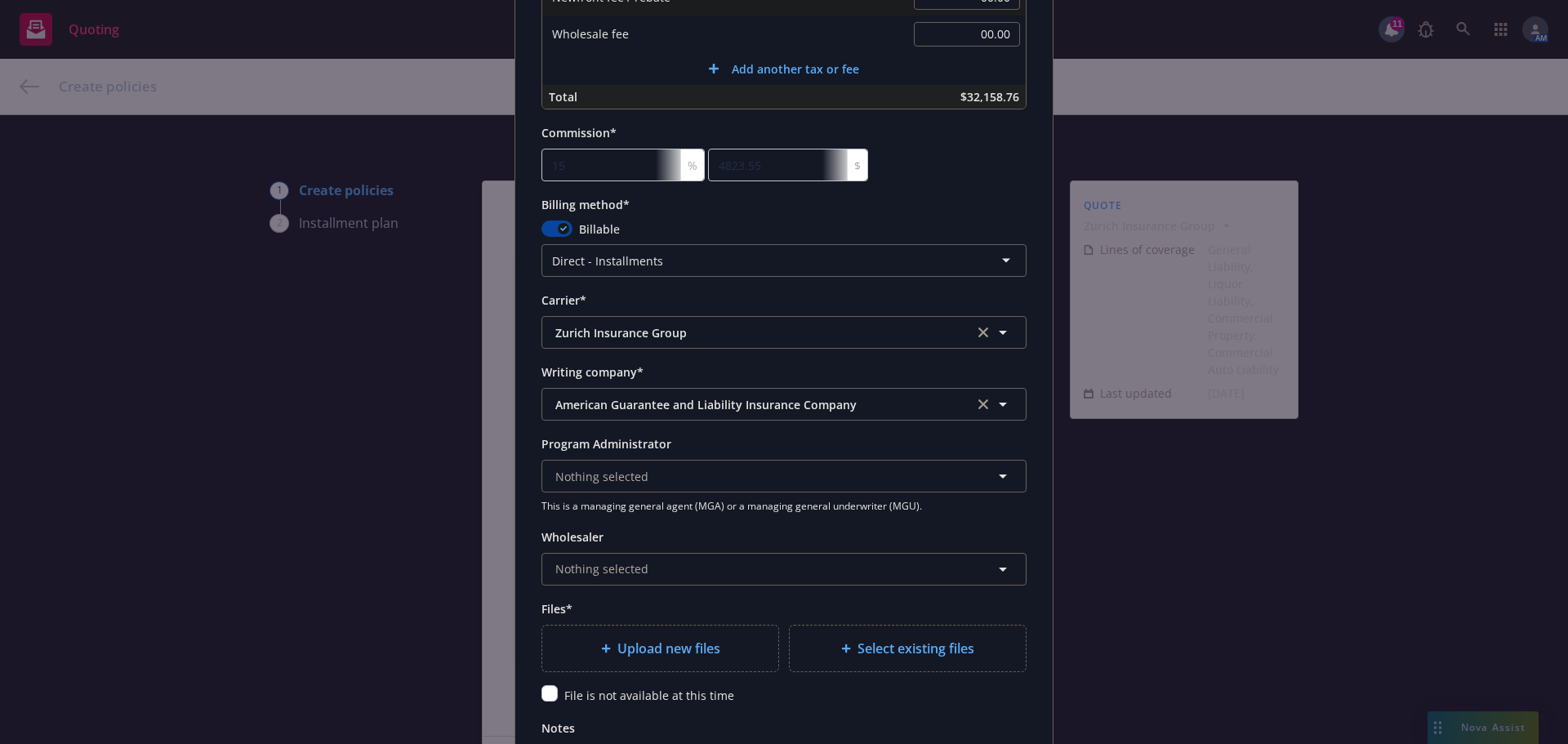
scroll to position [1552, 0]
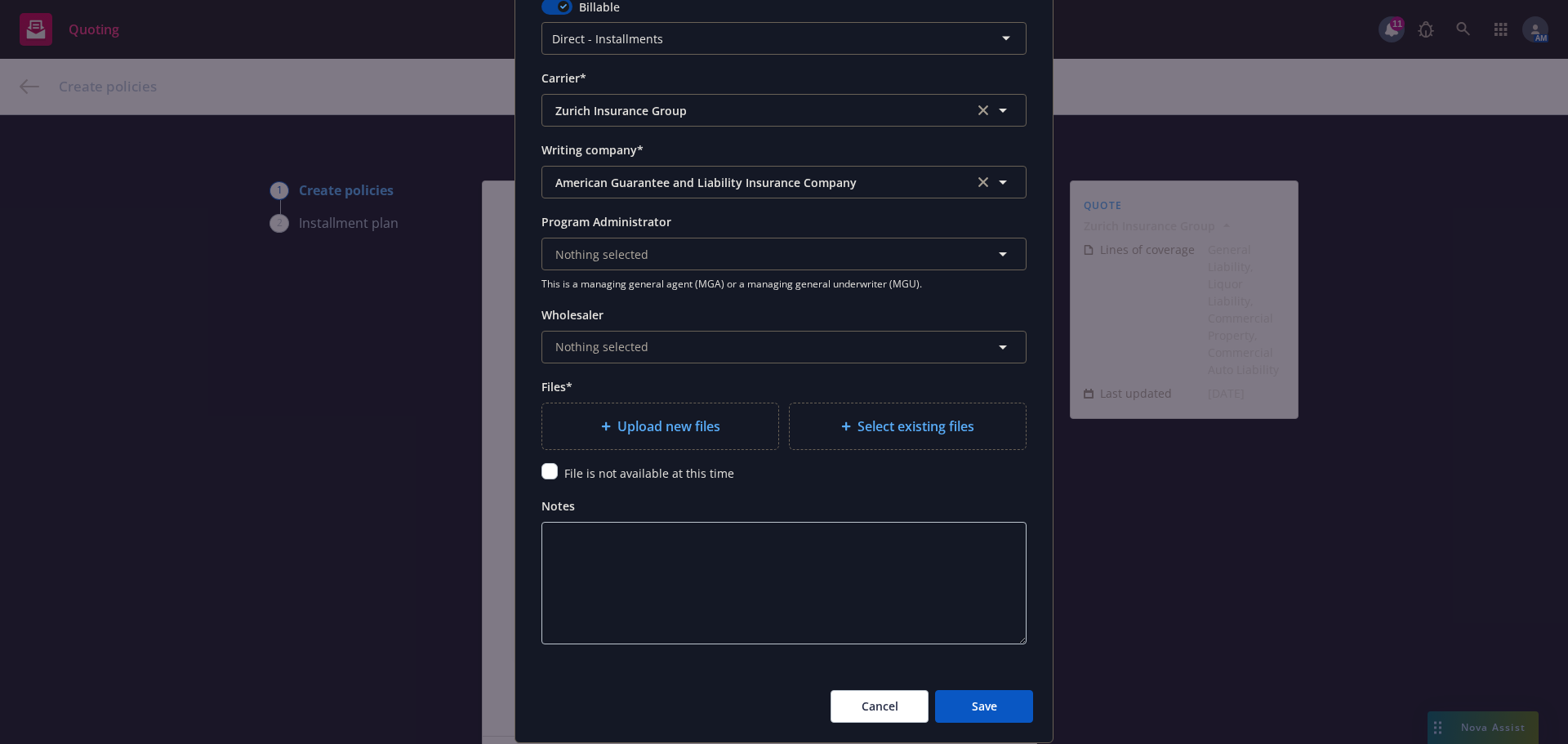
click at [680, 425] on span "Upload new files" at bounding box center [669, 426] width 103 height 20
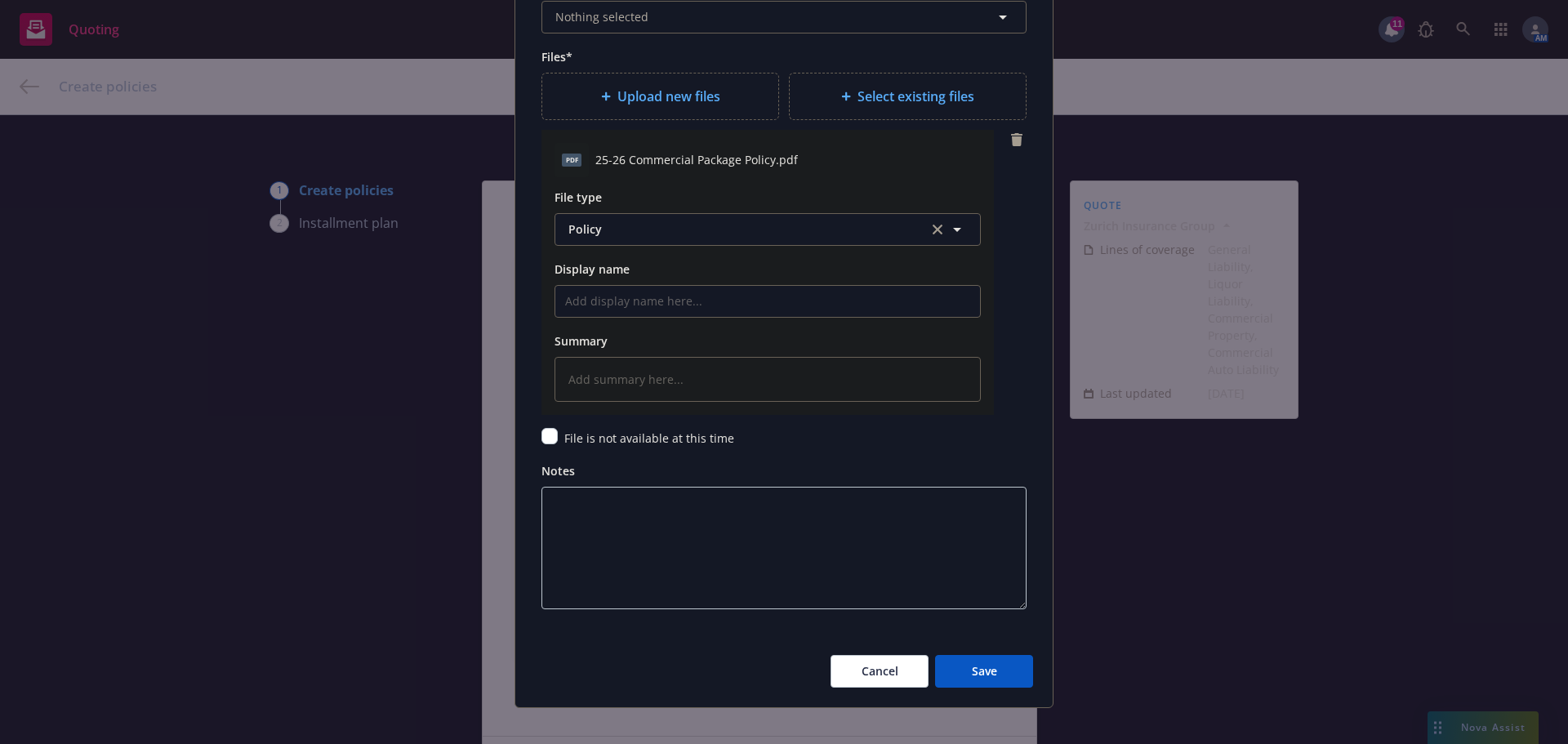
scroll to position [1899, 0]
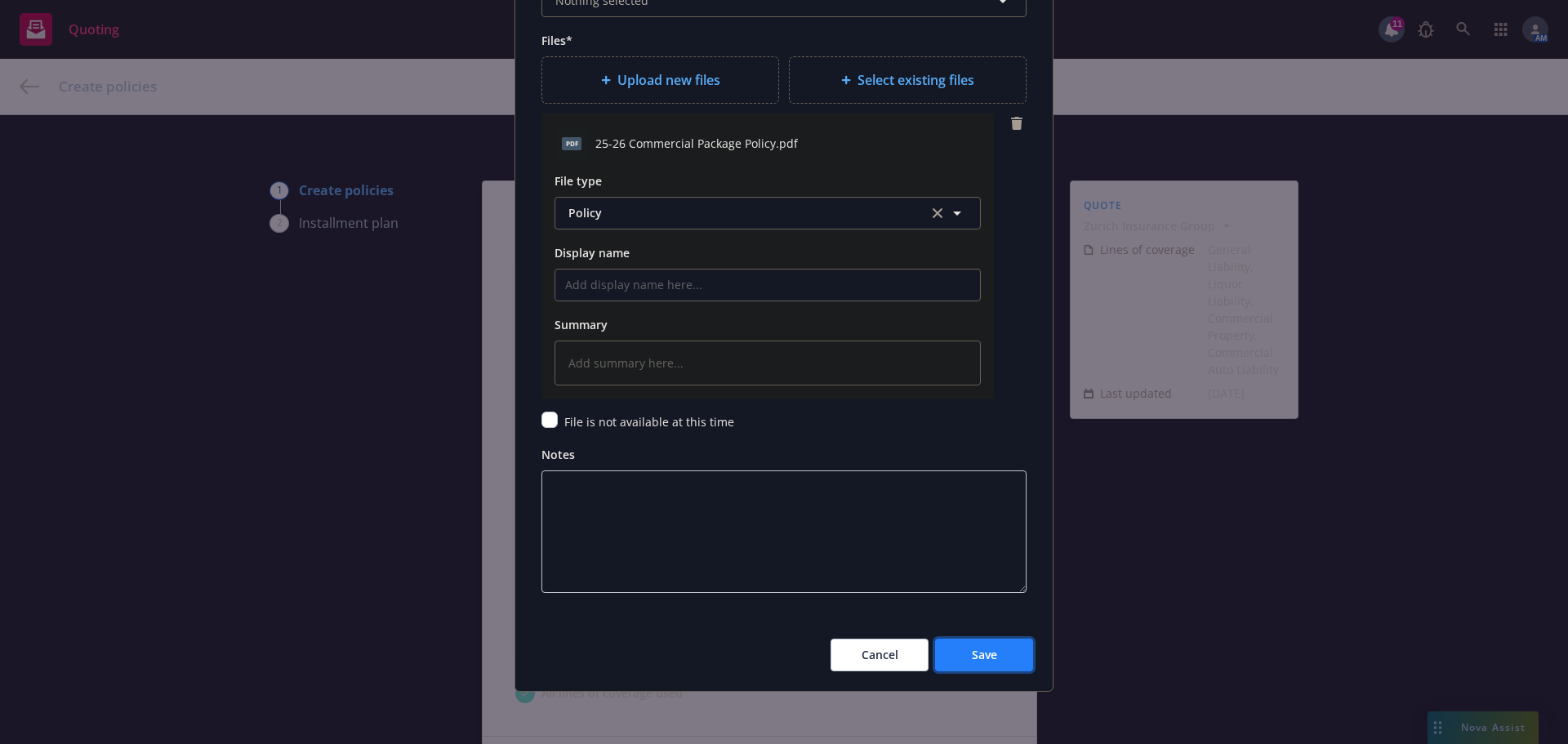
click at [973, 649] on span "Save" at bounding box center [984, 655] width 25 height 16
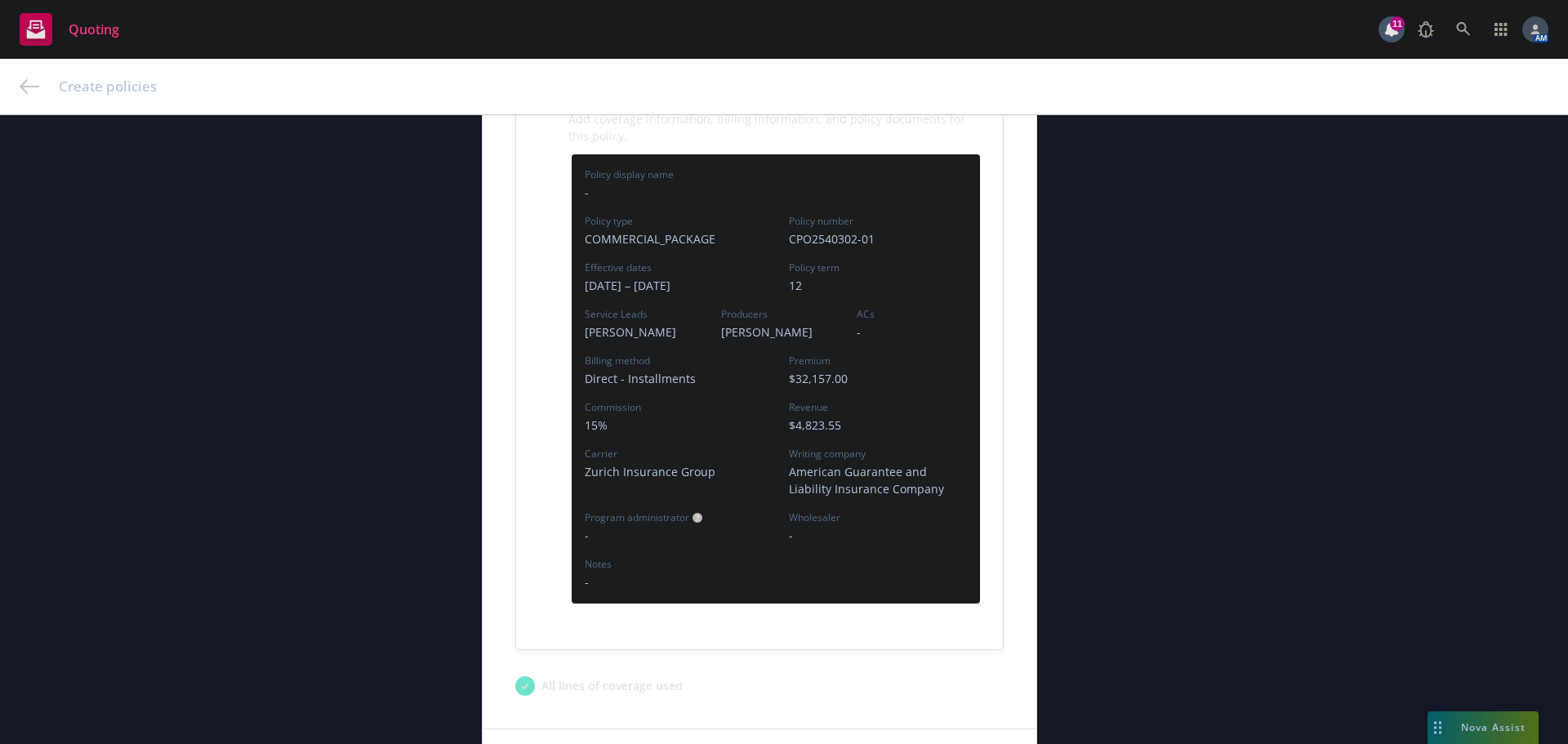
scroll to position [490, 0]
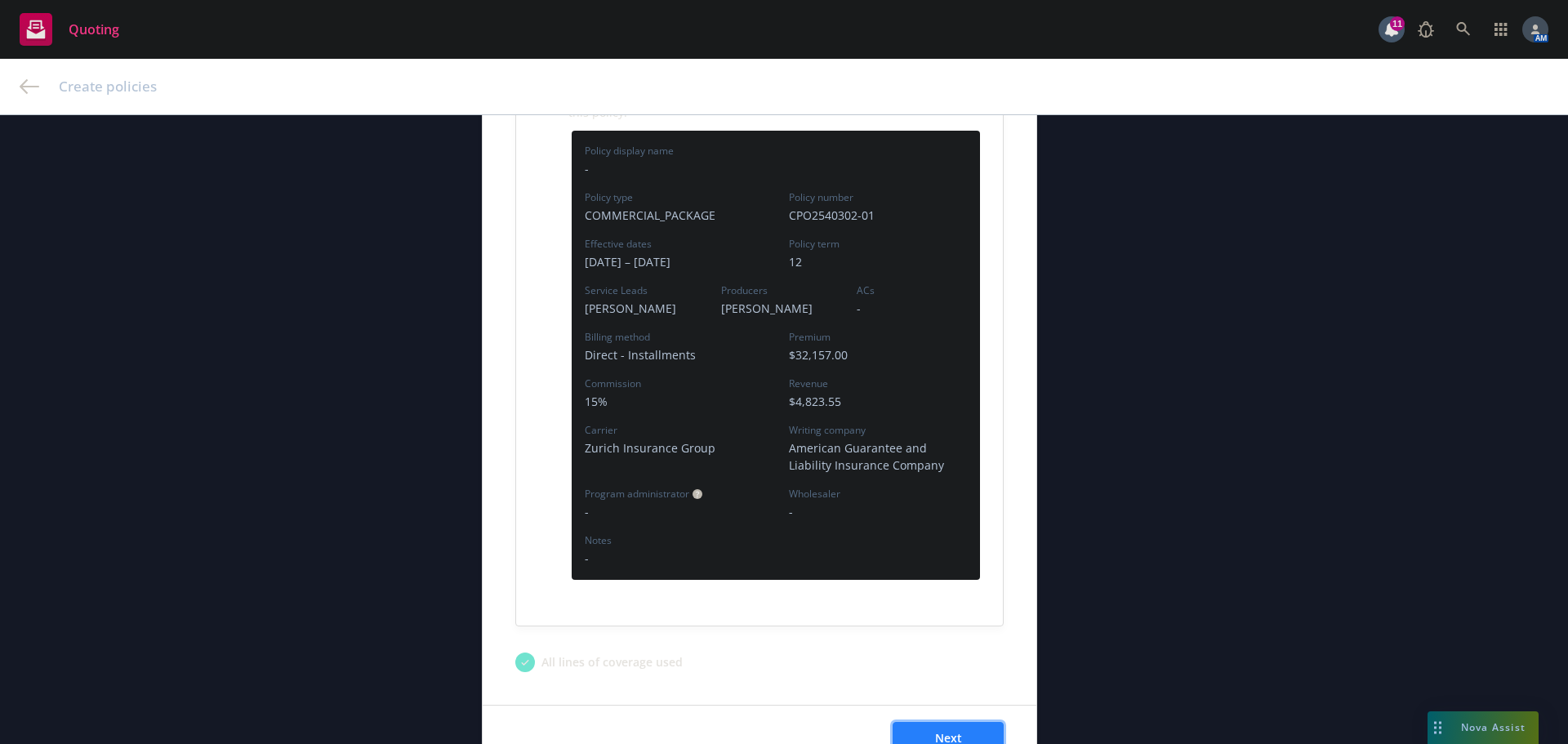
click at [969, 735] on button "Next" at bounding box center [948, 739] width 111 height 33
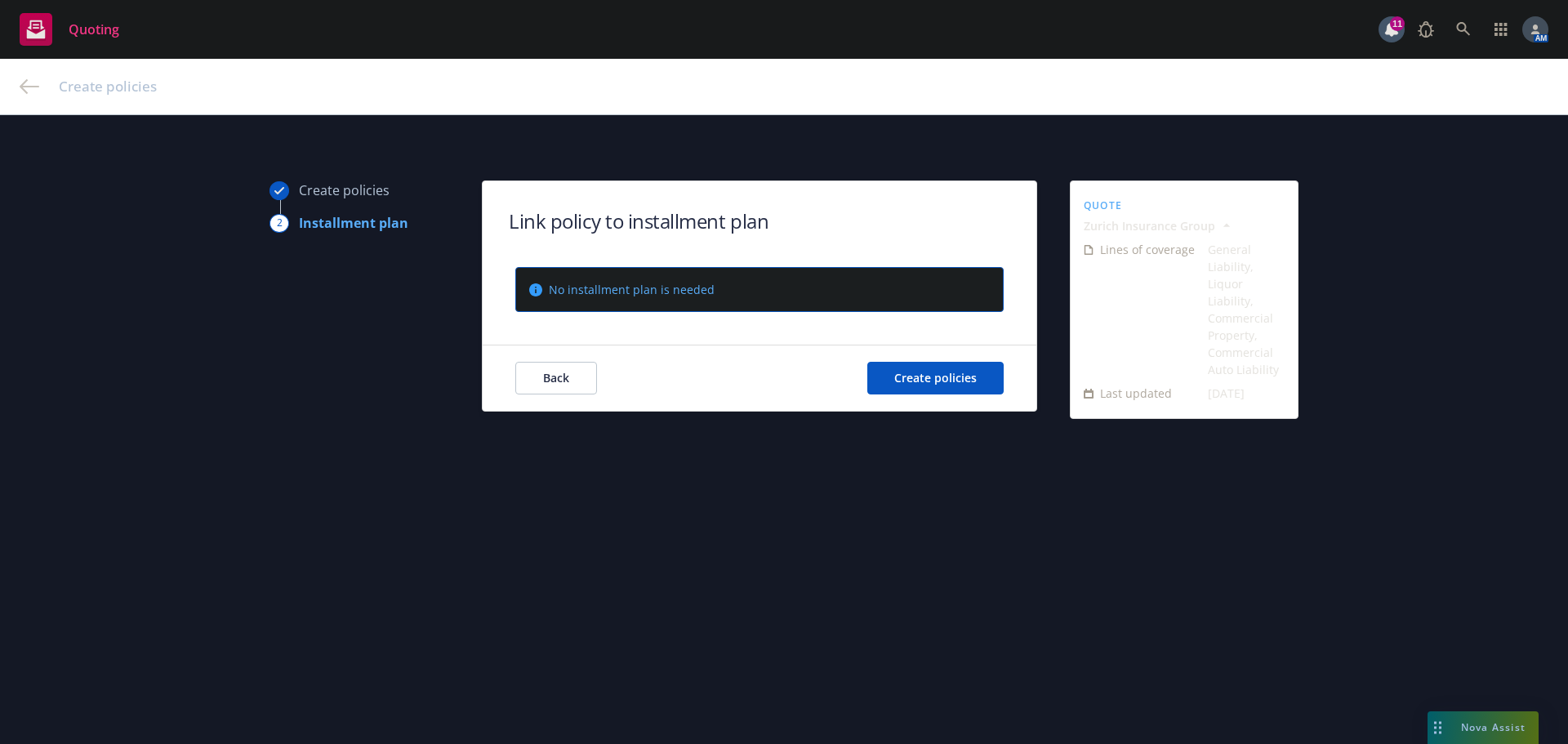
scroll to position [0, 0]
click at [930, 371] on span "Create policies" at bounding box center [935, 378] width 83 height 16
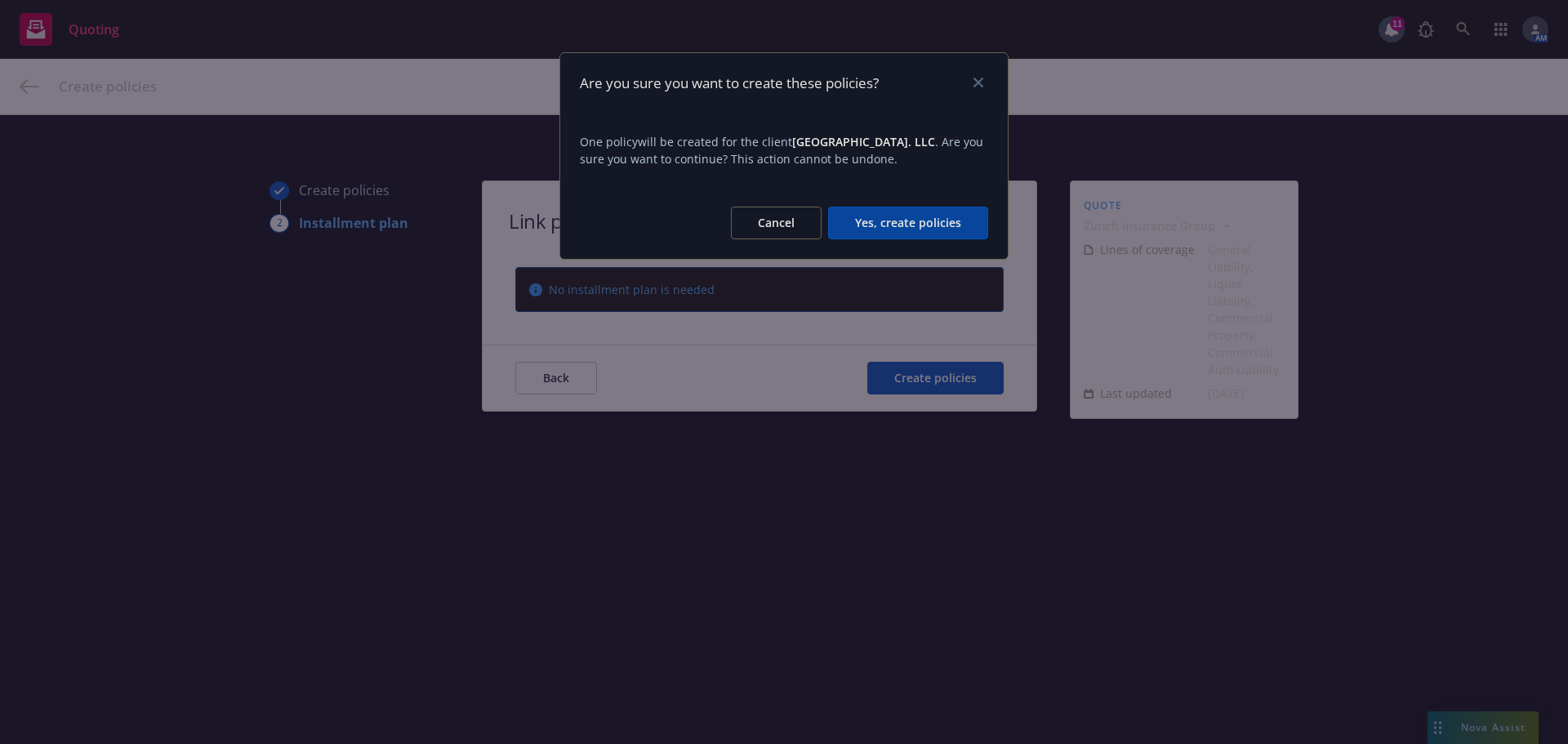
click at [897, 219] on button "Yes, create policies" at bounding box center [909, 223] width 161 height 33
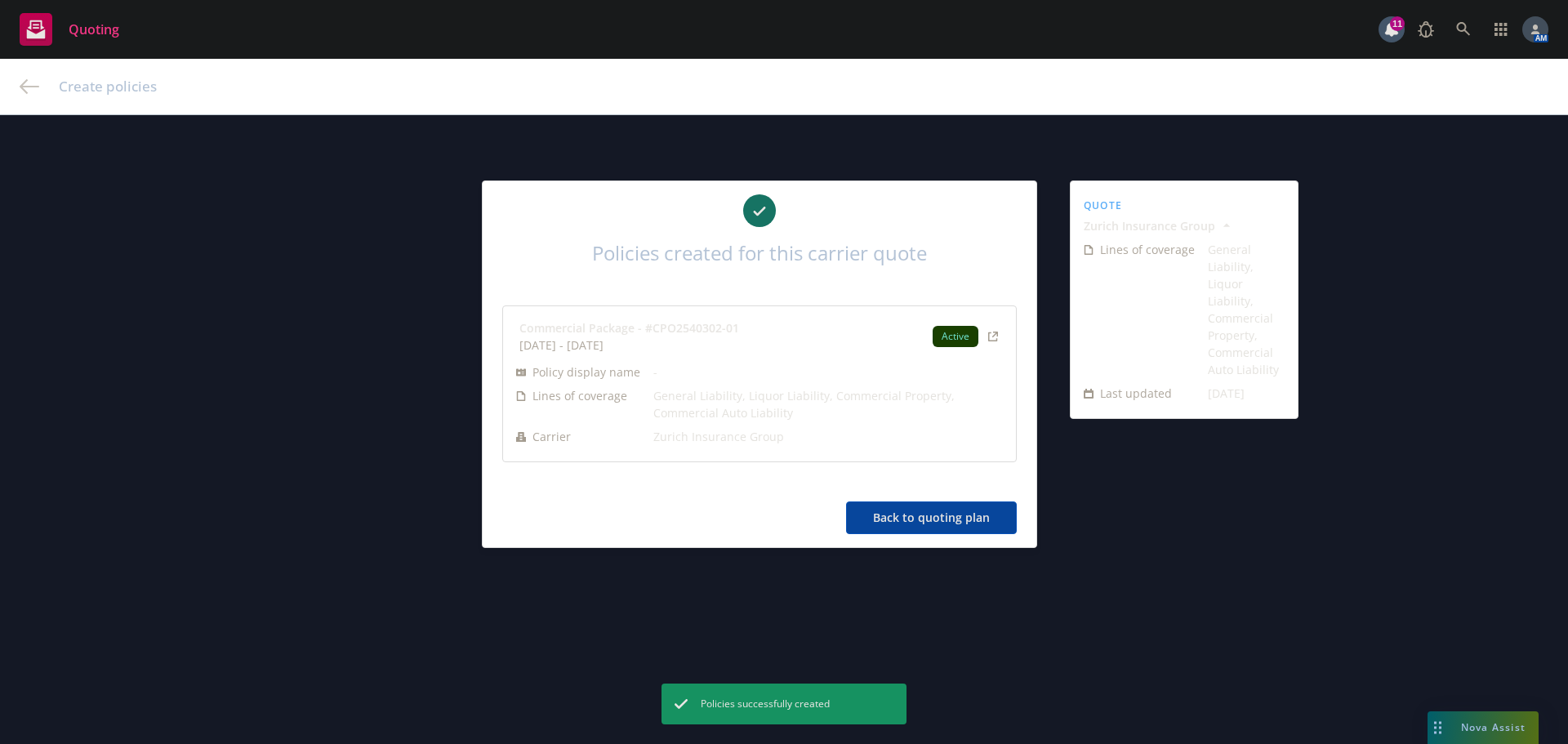
click at [923, 521] on button "Back to quoting plan" at bounding box center [932, 518] width 171 height 33
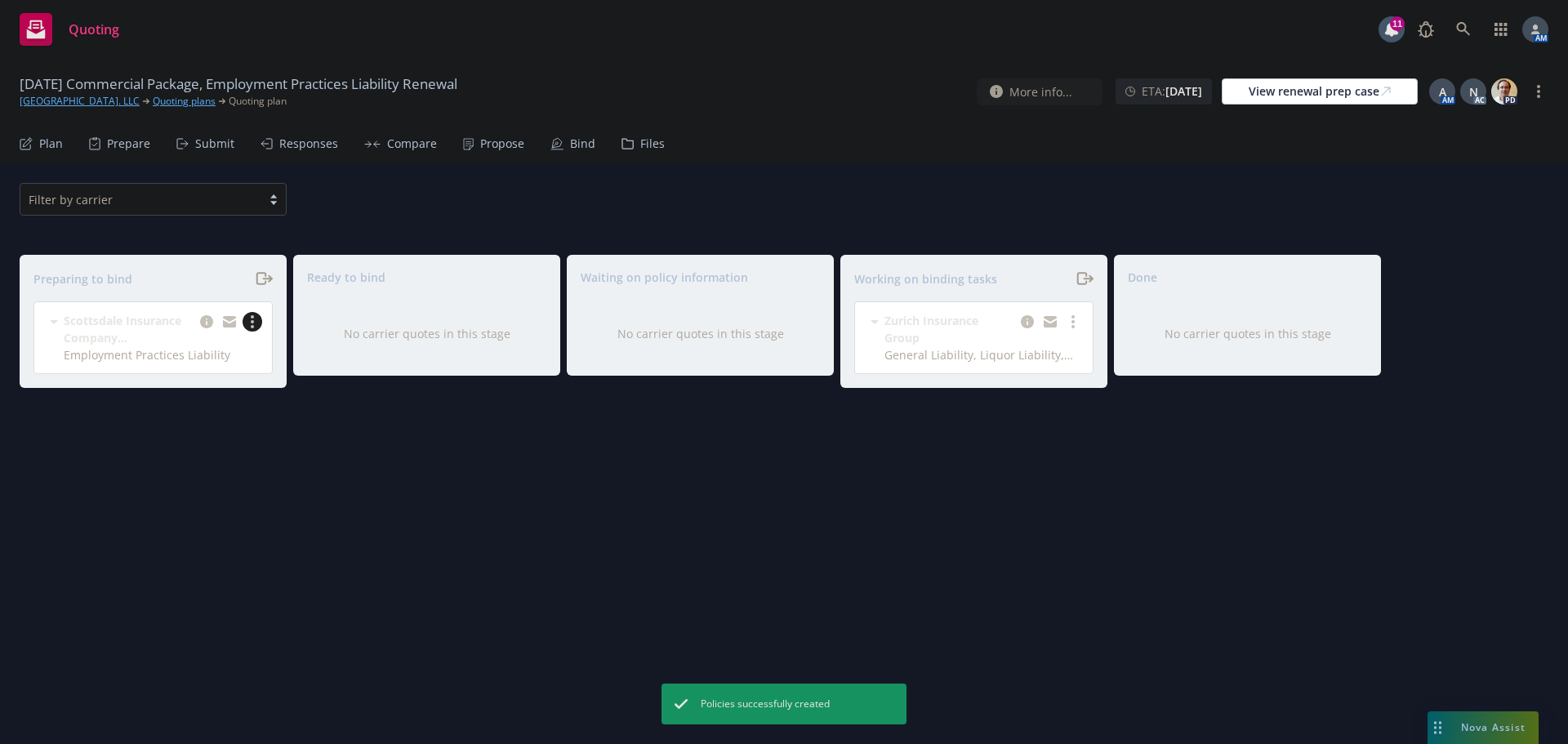
click at [252, 322] on circle "more" at bounding box center [253, 322] width 3 height 3
click at [234, 350] on span "Complete preparation" at bounding box center [181, 355] width 161 height 16
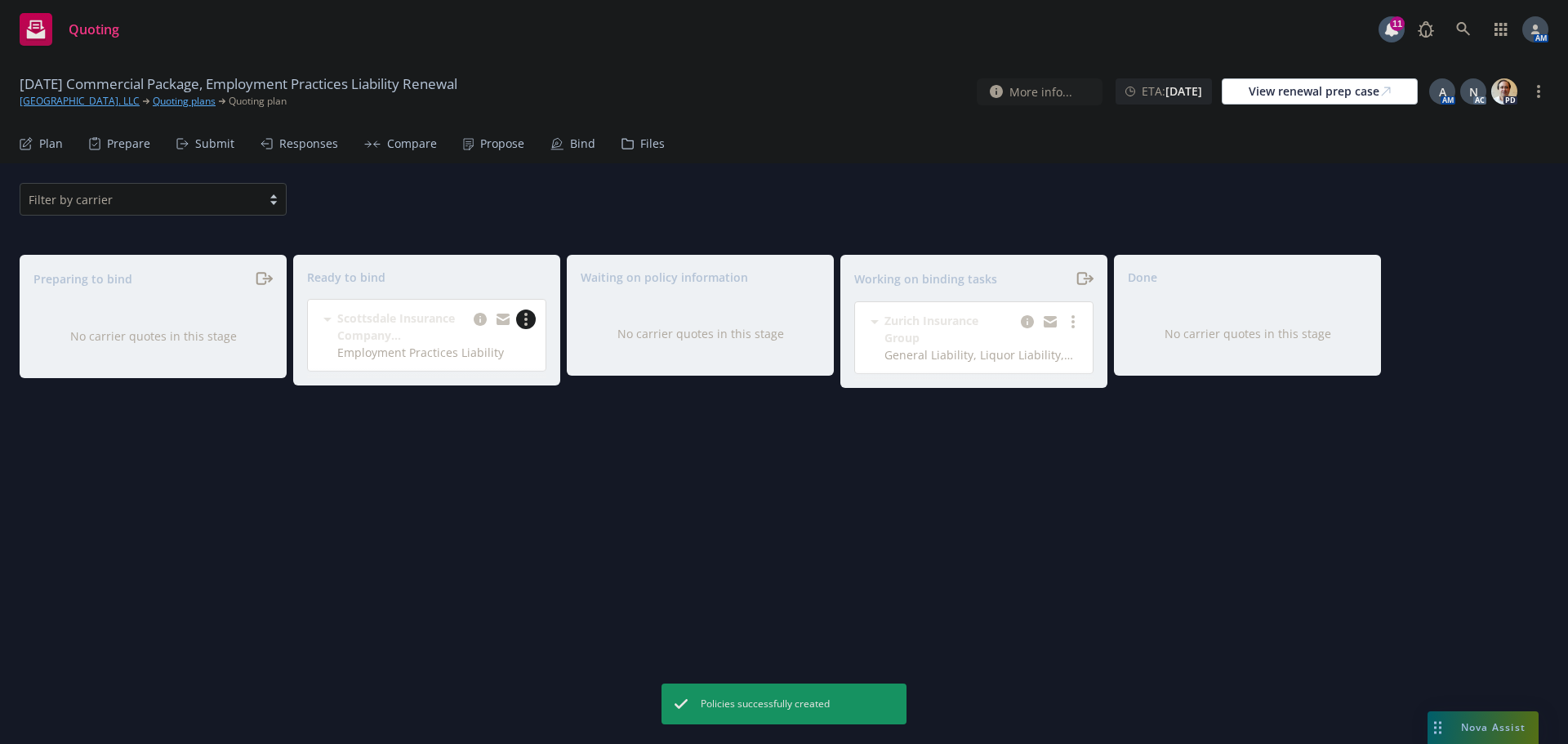
click at [524, 319] on link "more" at bounding box center [526, 319] width 20 height 20
click at [467, 347] on span "Log bind order" at bounding box center [447, 352] width 120 height 16
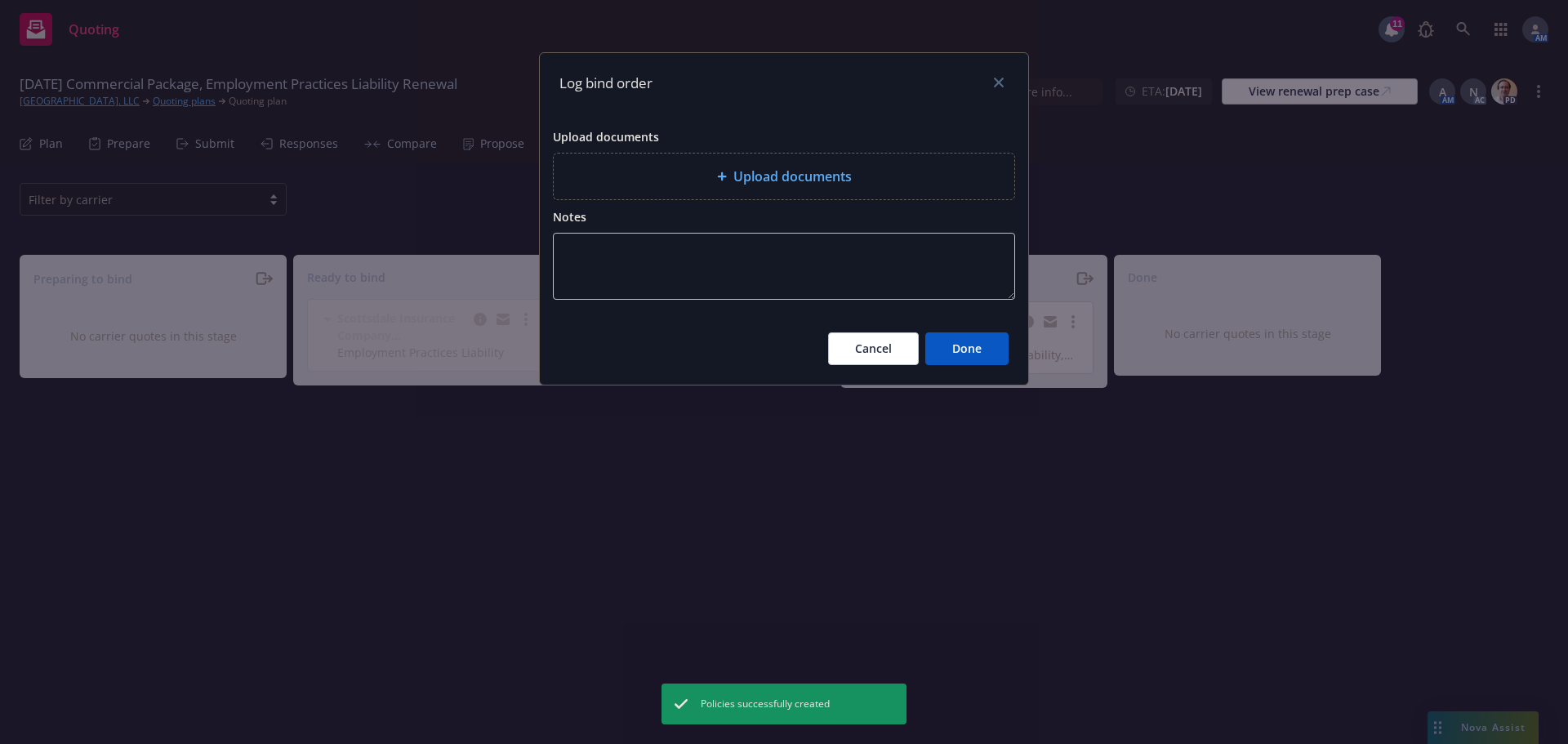
click at [736, 186] on span "Upload documents" at bounding box center [792, 176] width 118 height 20
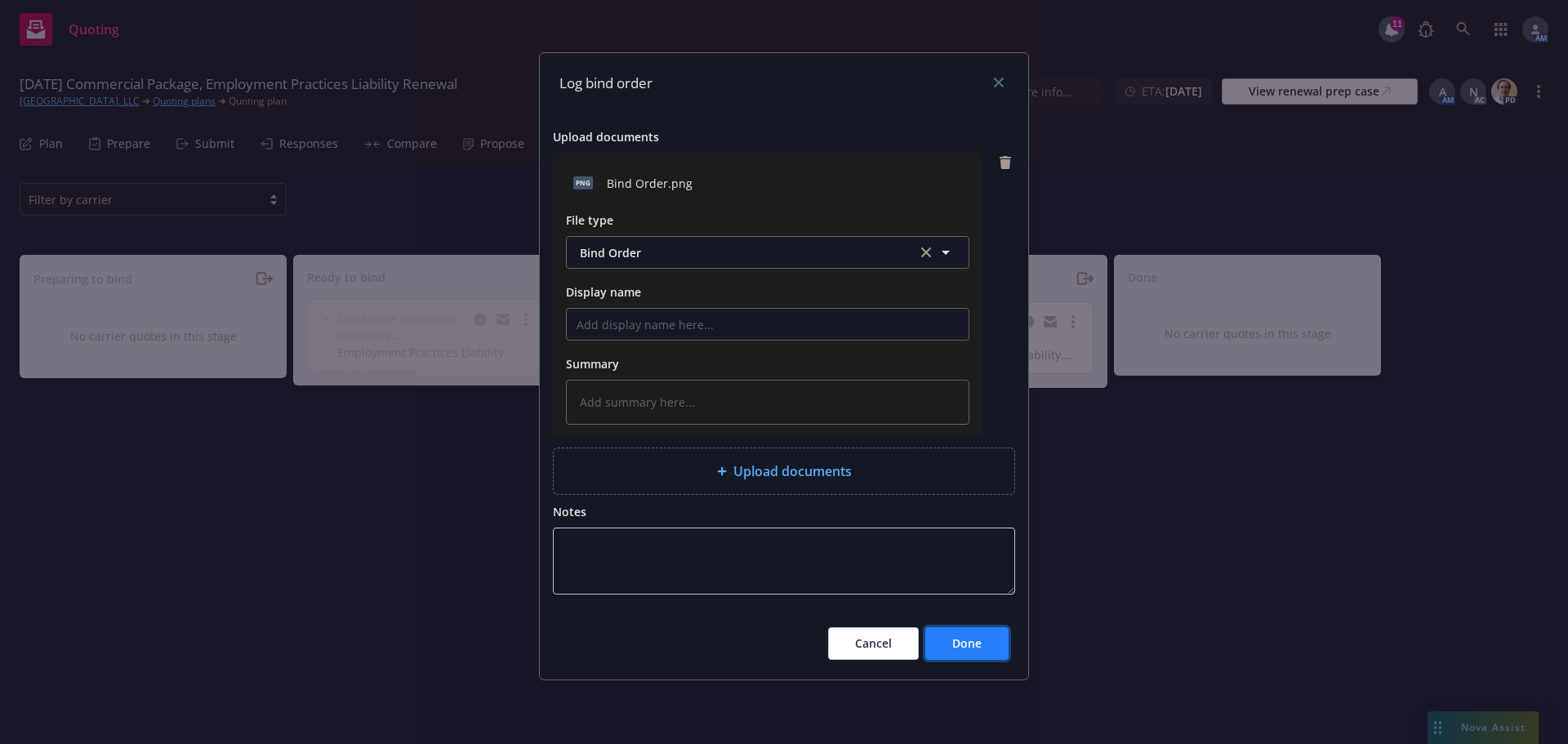
click at [942, 633] on button "Done" at bounding box center [967, 644] width 84 height 33
type textarea "x"
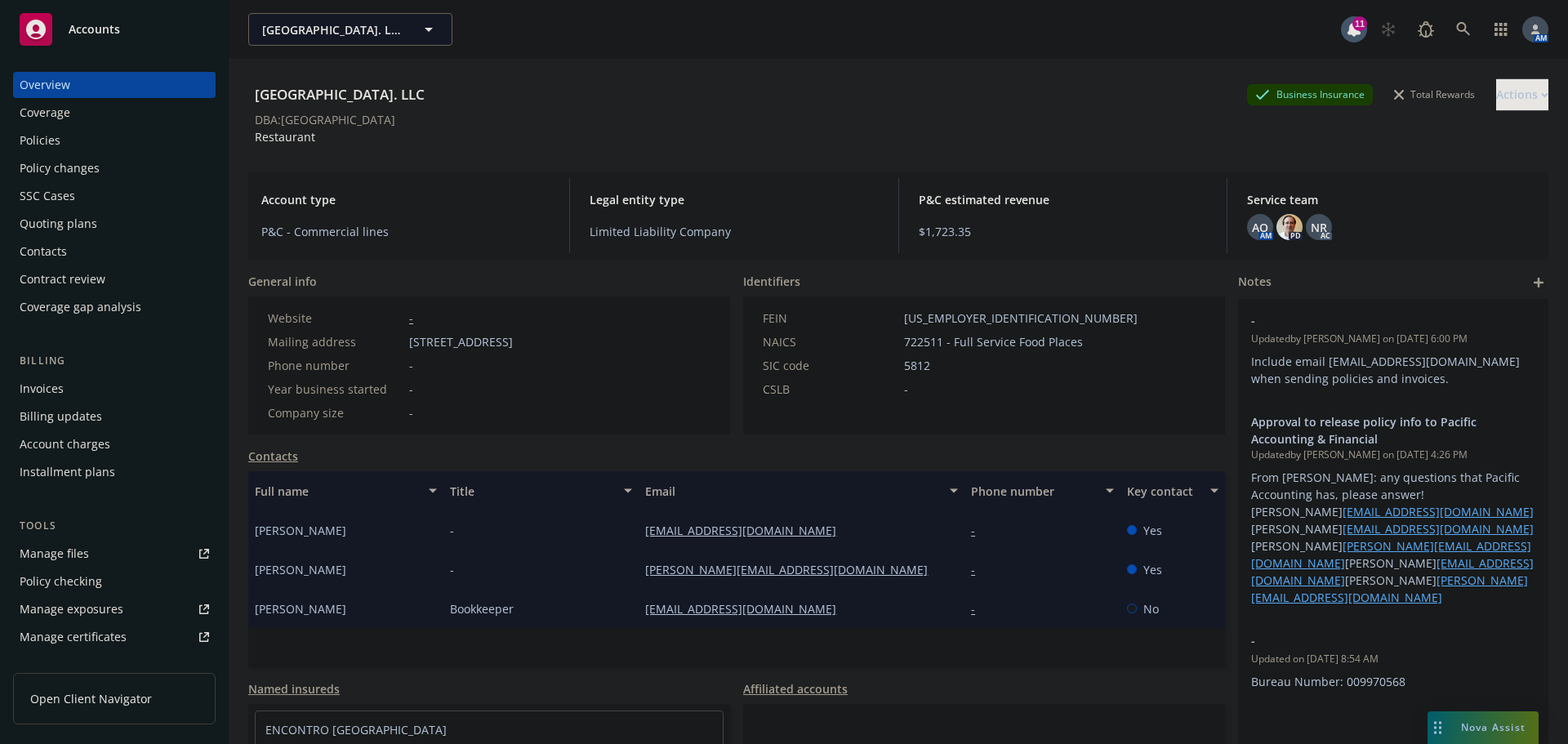
click at [95, 145] on div "Policies" at bounding box center [115, 141] width 190 height 26
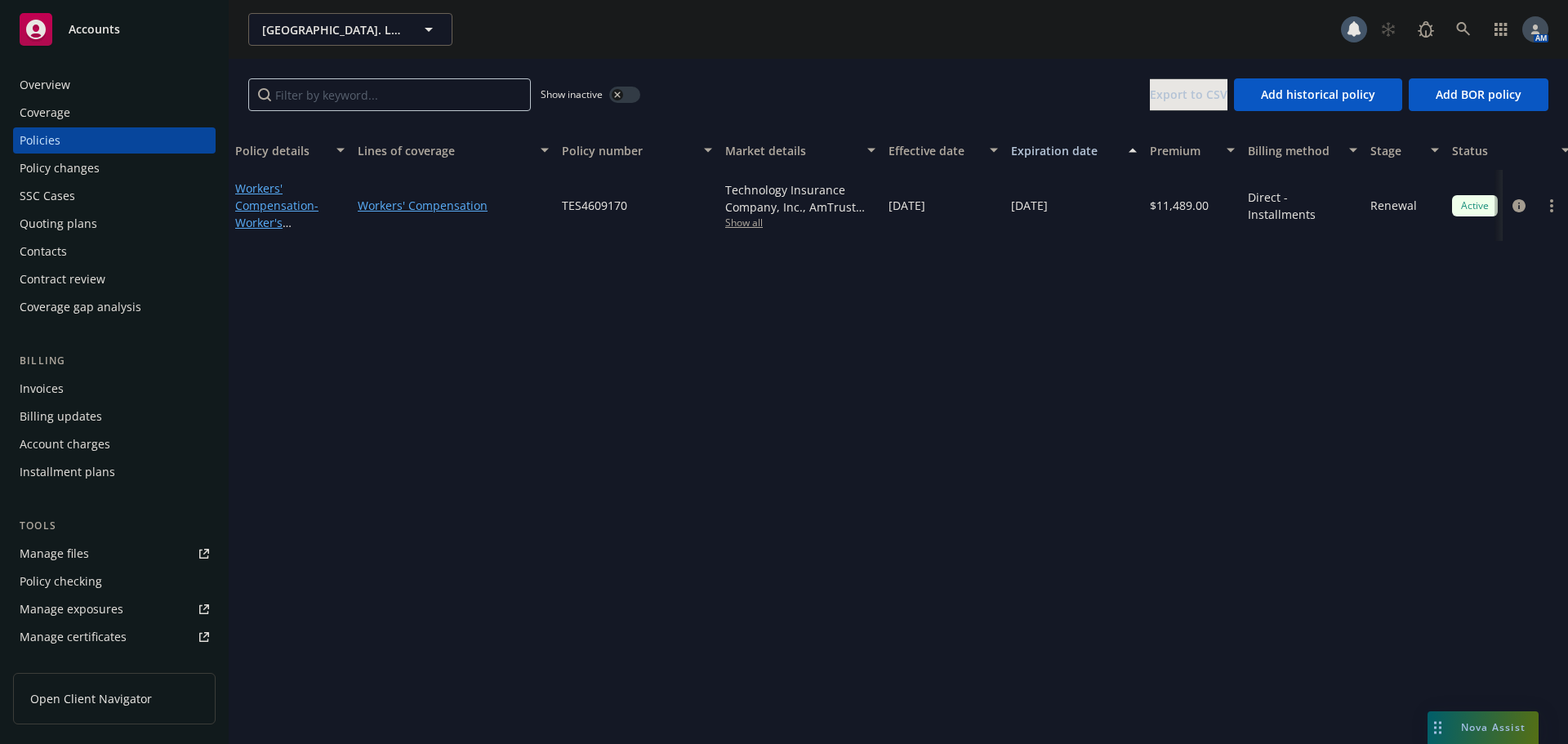
click at [627, 98] on button "button" at bounding box center [625, 94] width 31 height 16
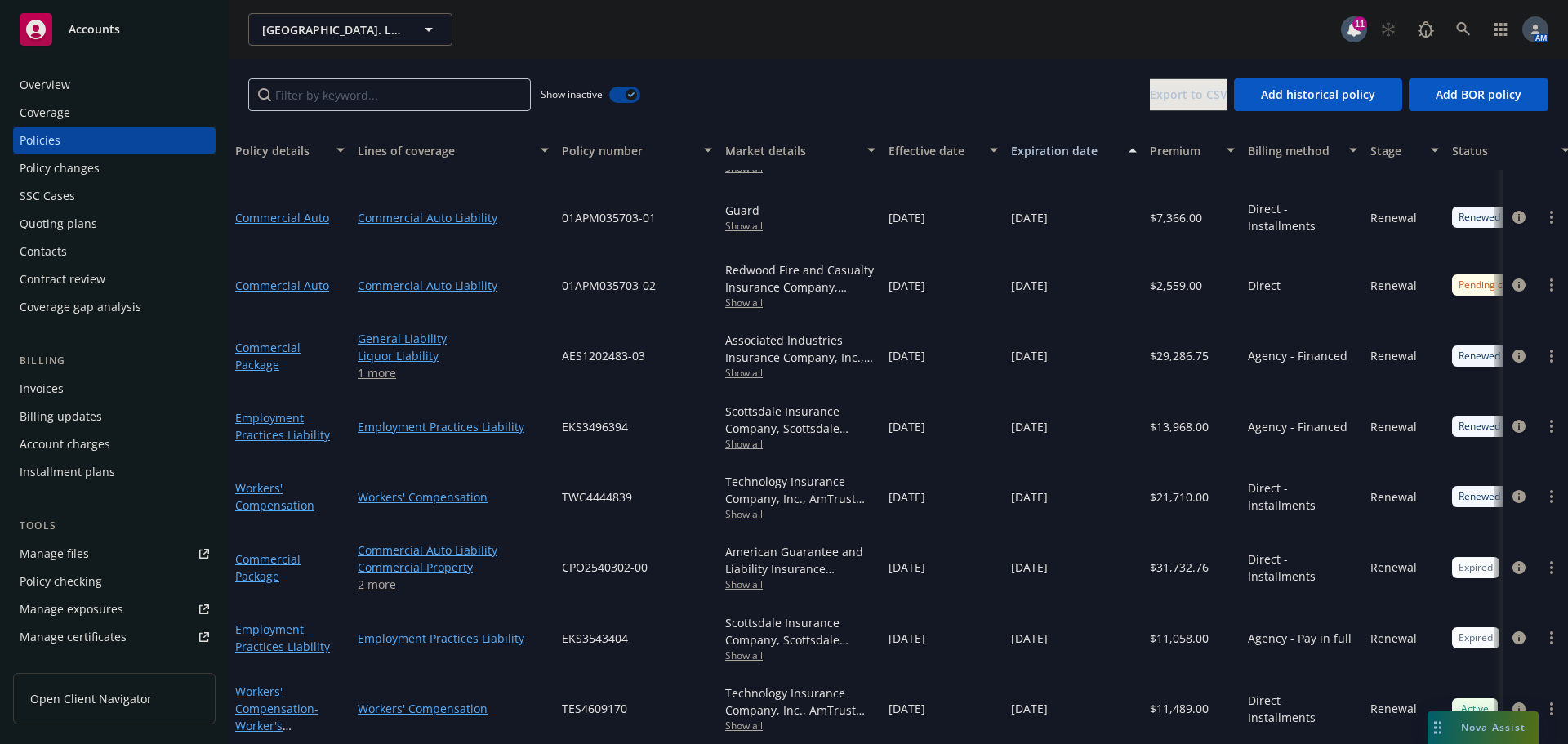
scroll to position [1176, 0]
click at [72, 219] on div "Quoting plans" at bounding box center [59, 224] width 78 height 26
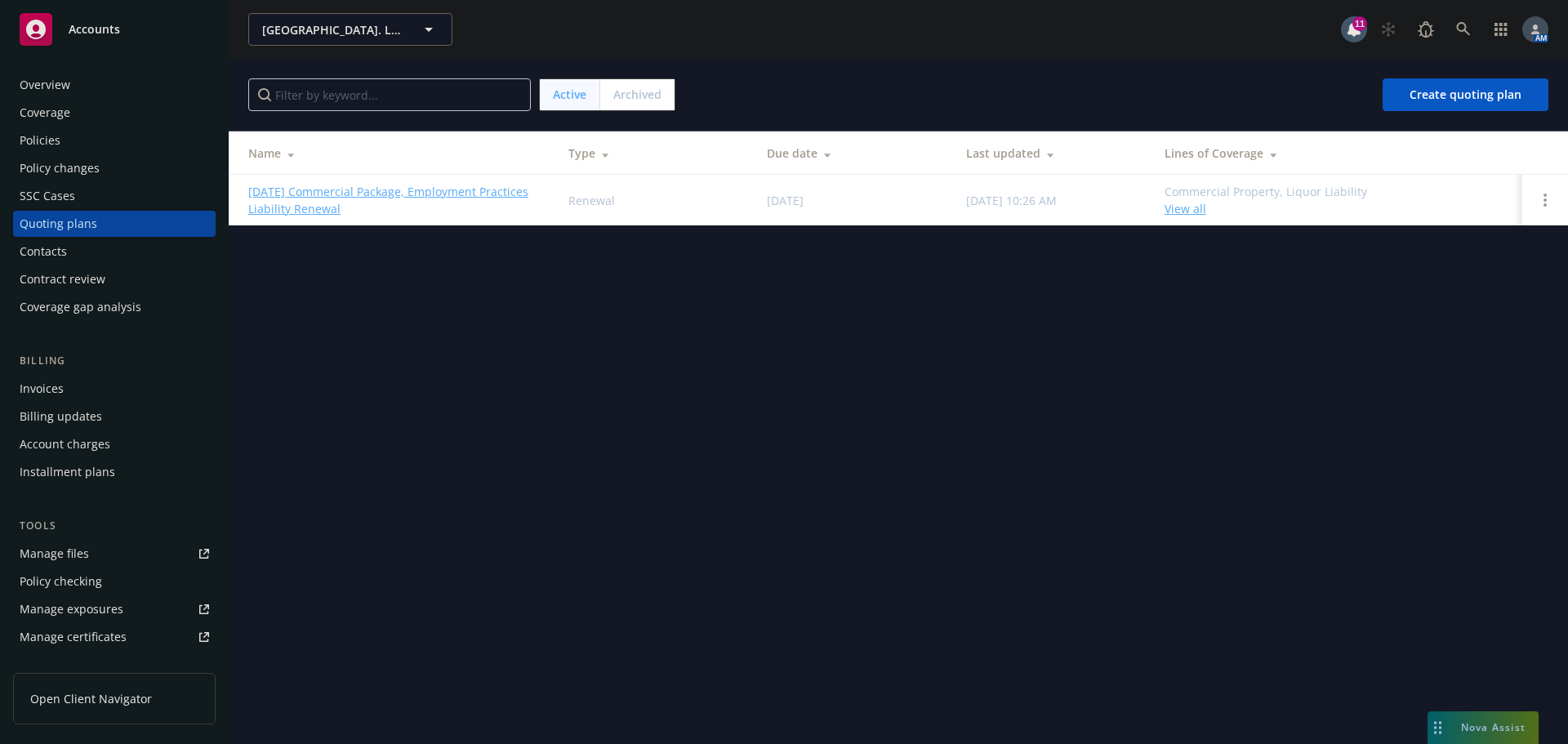
click at [395, 195] on link "[DATE] Commercial Package, Employment Practices Liability Renewal" at bounding box center [395, 200] width 294 height 35
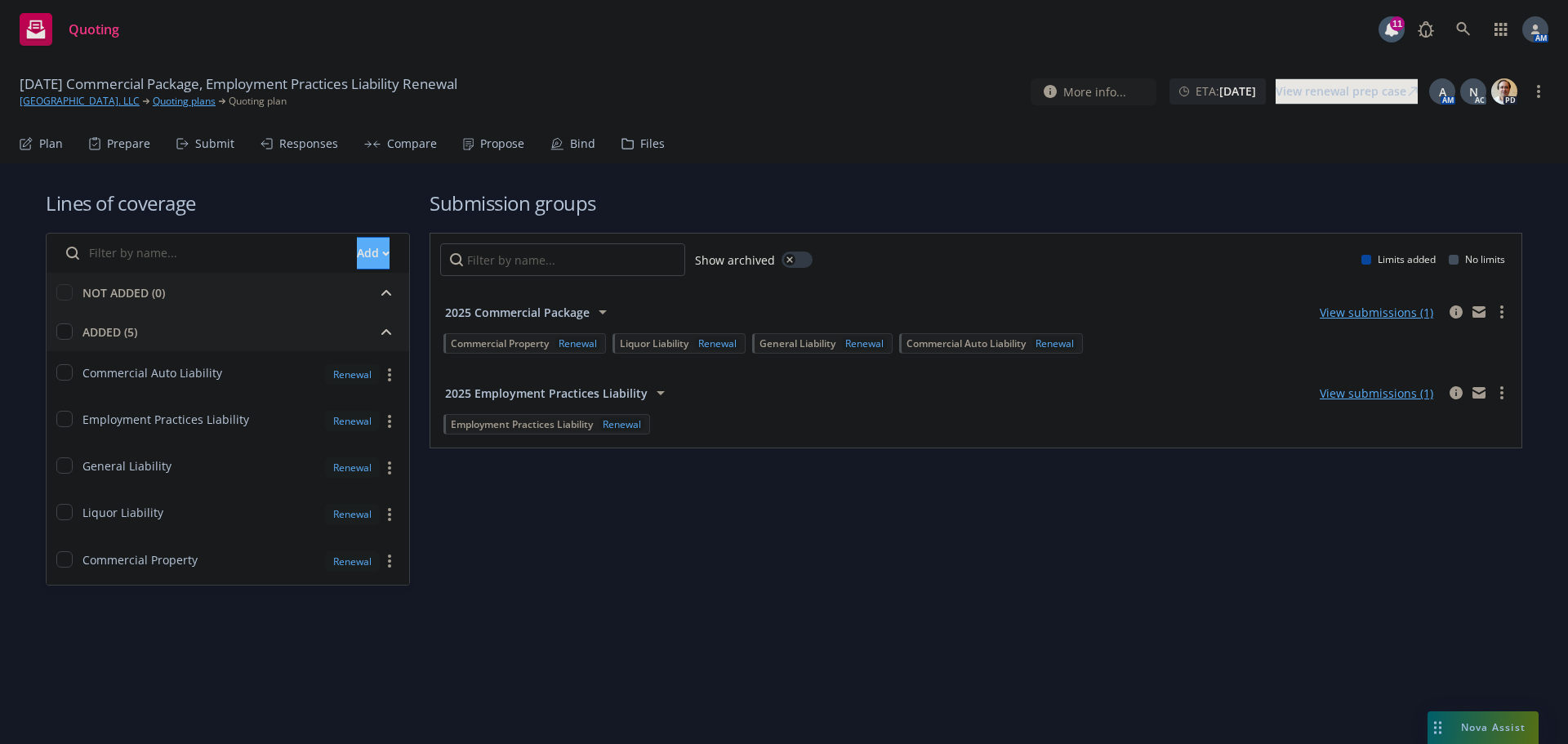
click at [498, 145] on div "Propose" at bounding box center [502, 143] width 44 height 13
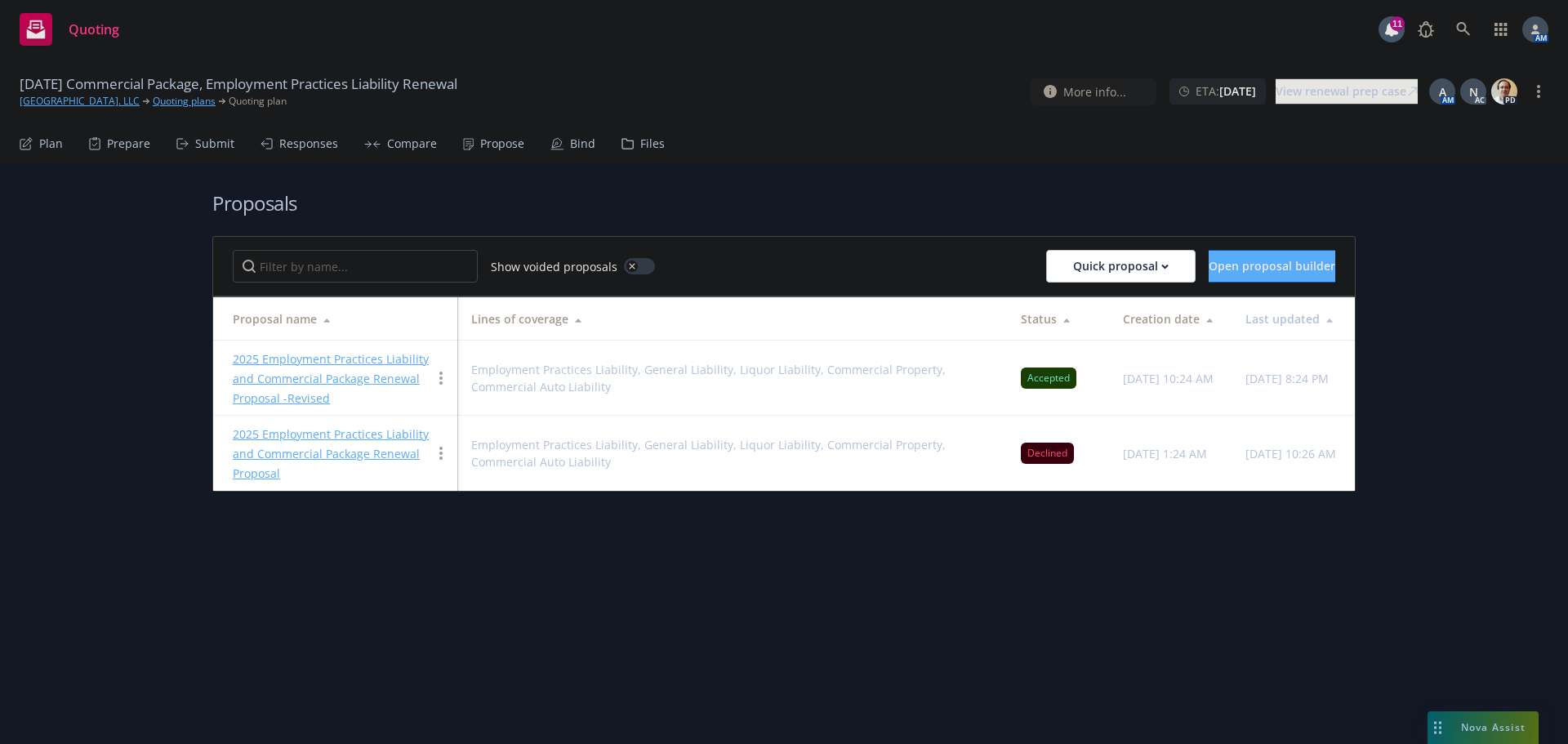
click at [326, 356] on link "2025 Employment Practices Liability and Commercial Package Renewal Proposal -Re…" at bounding box center [331, 378] width 196 height 54
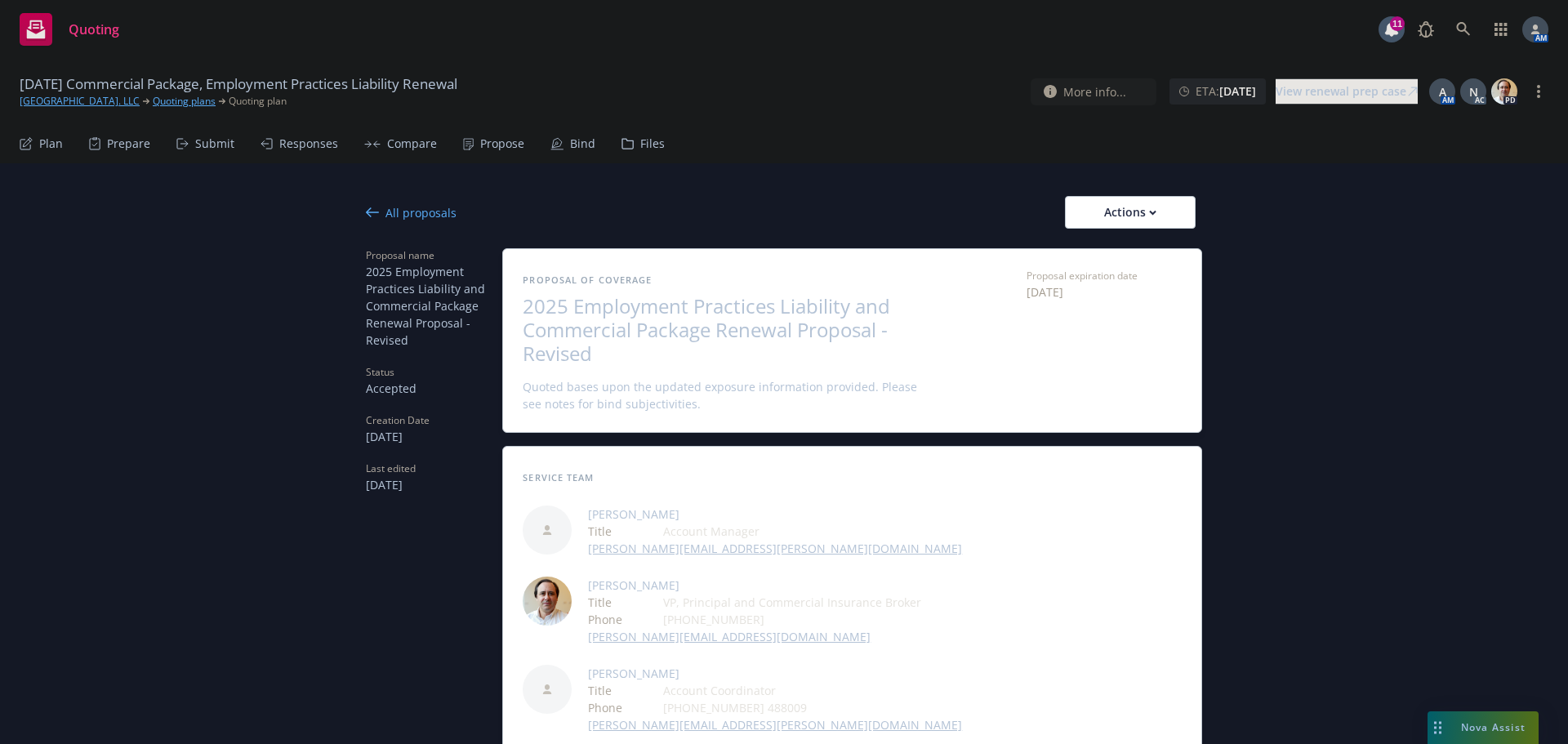
click at [1092, 207] on div "Actions" at bounding box center [1130, 212] width 77 height 31
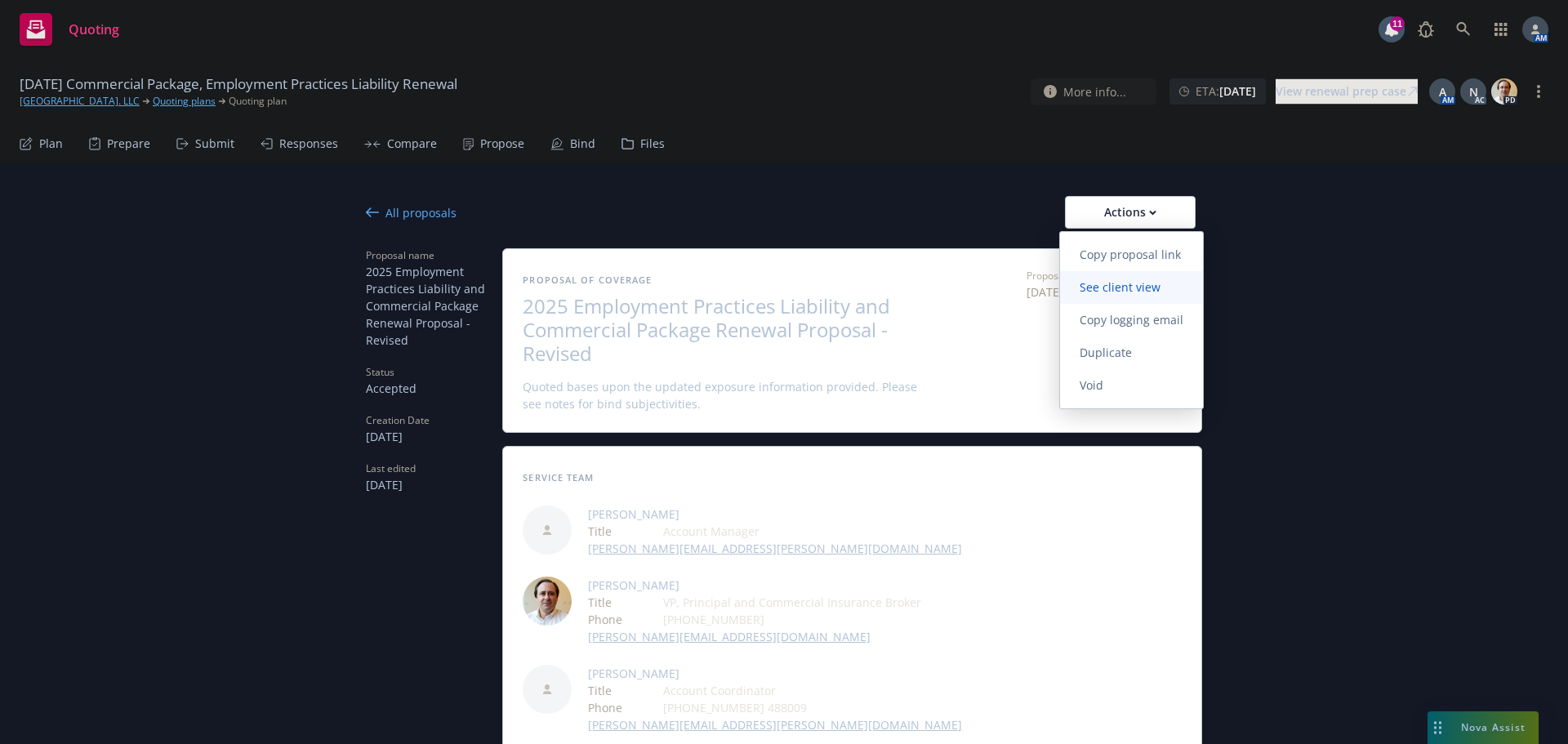
click at [1105, 281] on span "See client view" at bounding box center [1119, 287] width 120 height 16
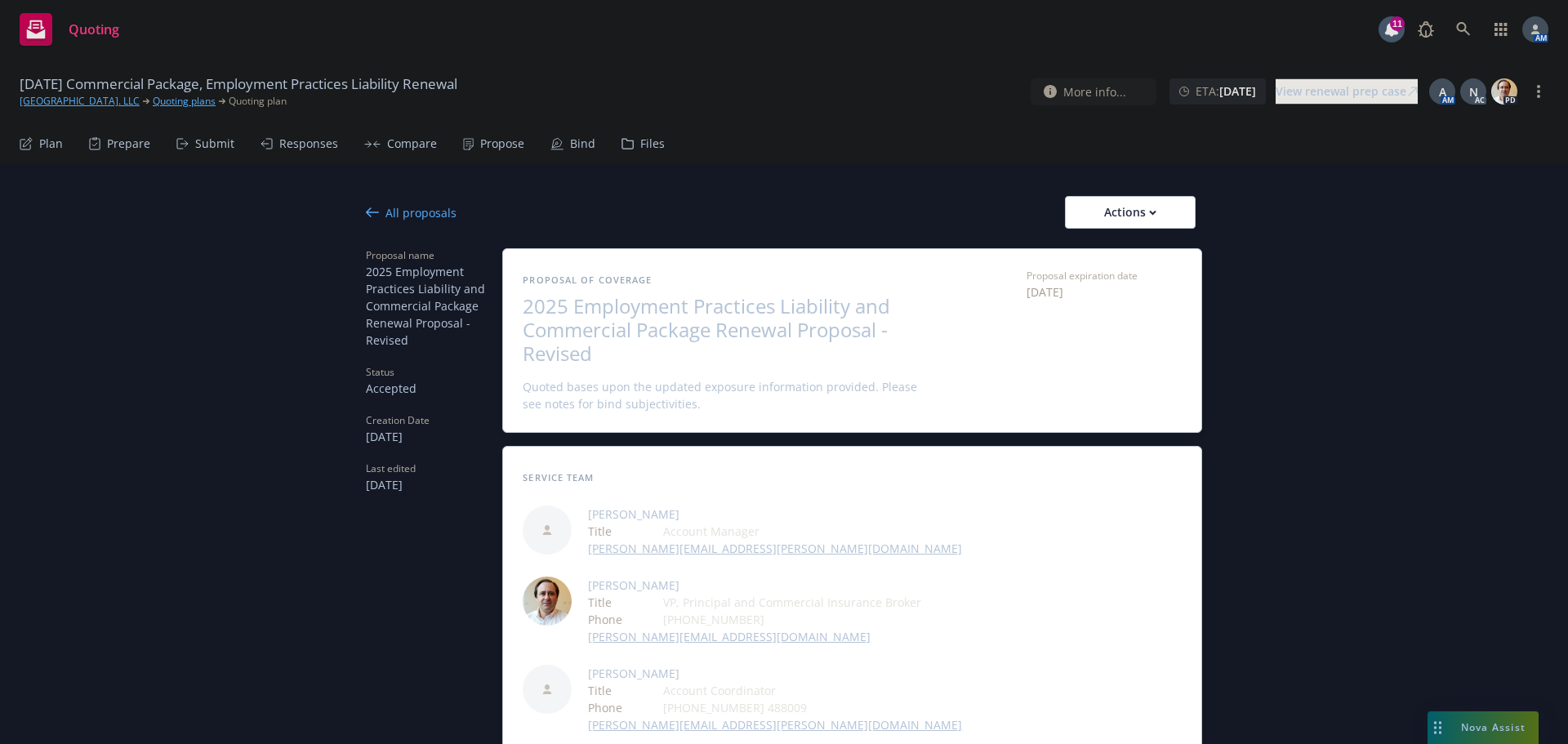
type textarea "x"
click at [110, 102] on link "[GEOGRAPHIC_DATA]. LLC" at bounding box center [79, 101] width 120 height 15
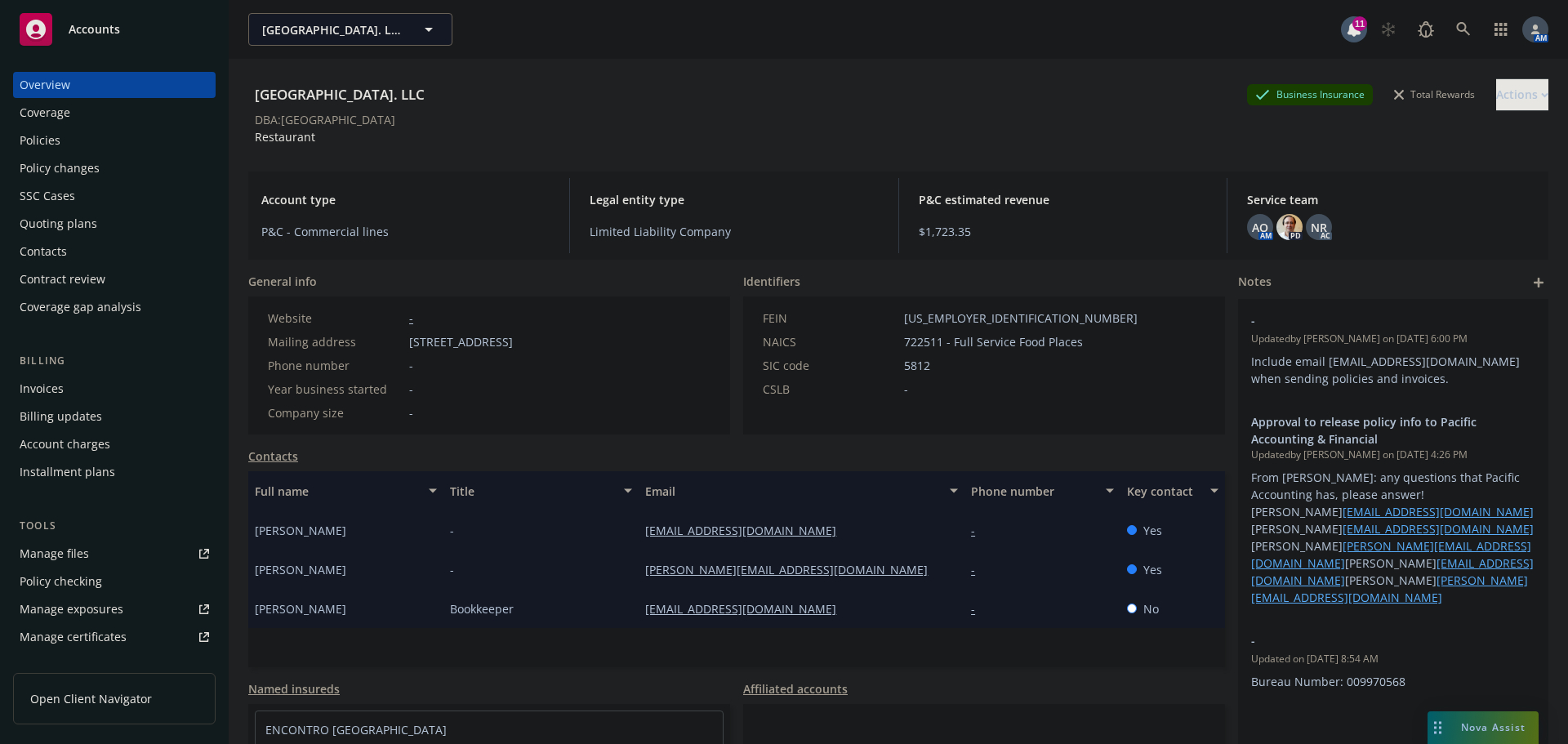
click at [22, 145] on div "Policies" at bounding box center [40, 141] width 41 height 26
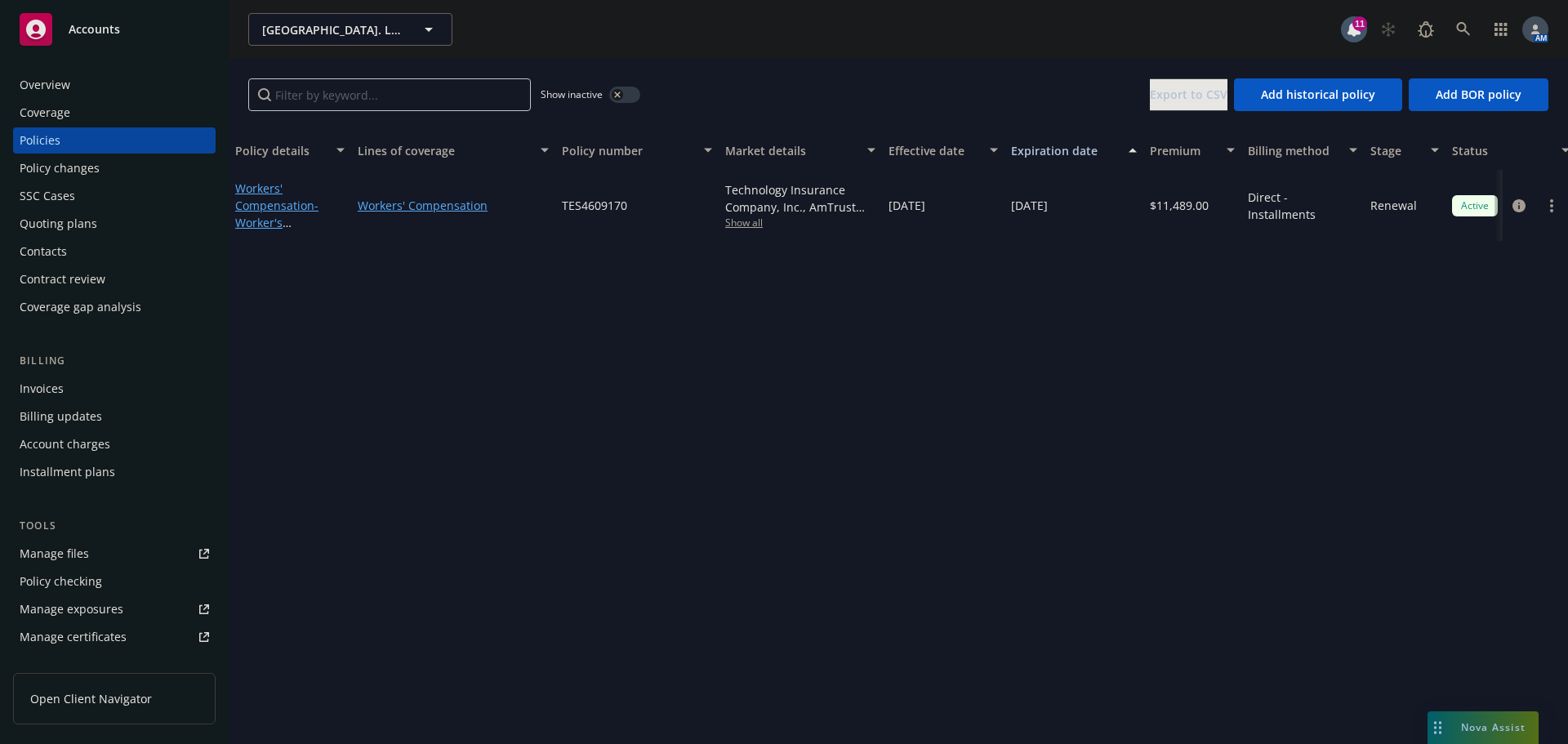
click at [629, 95] on button "button" at bounding box center [625, 94] width 31 height 16
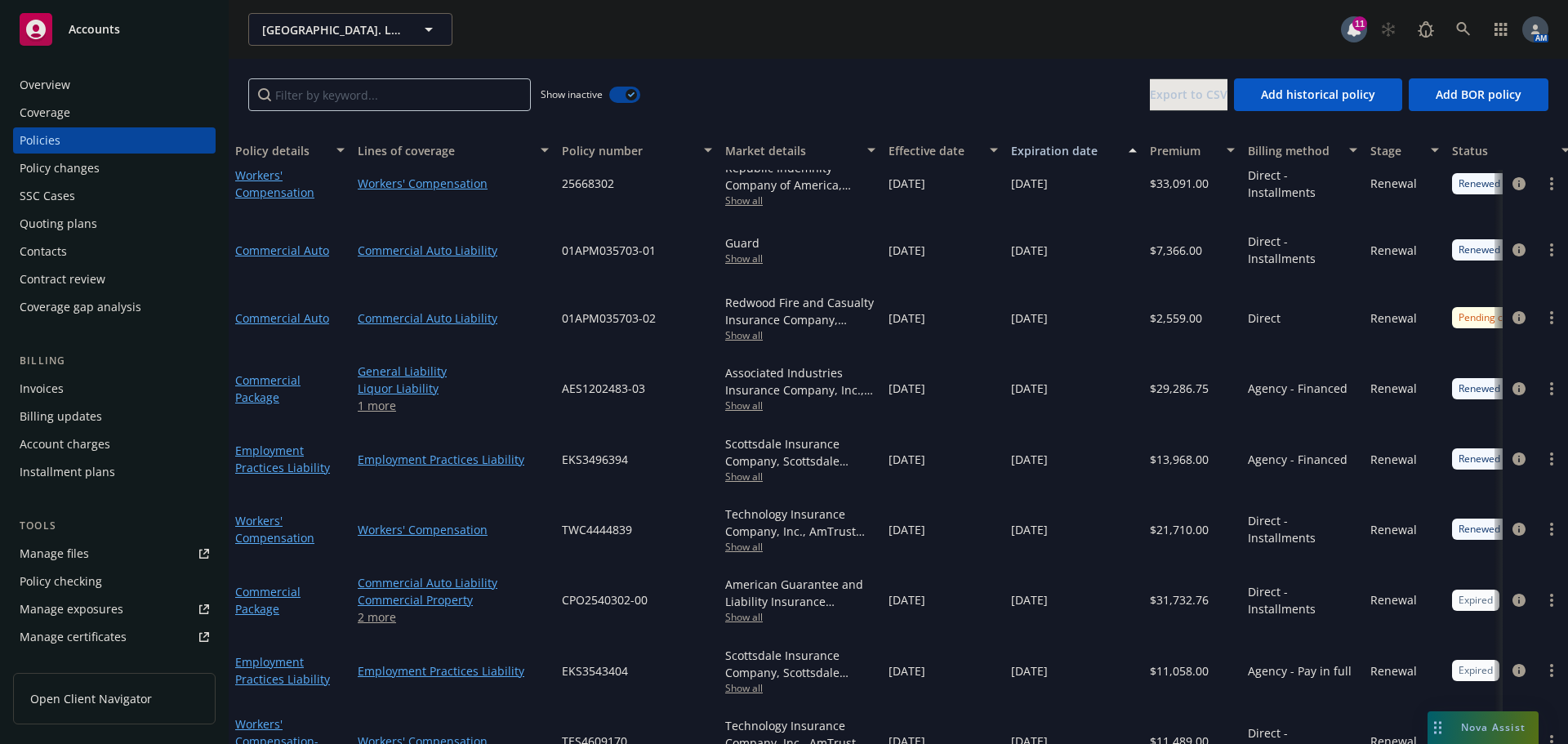
scroll to position [1176, 0]
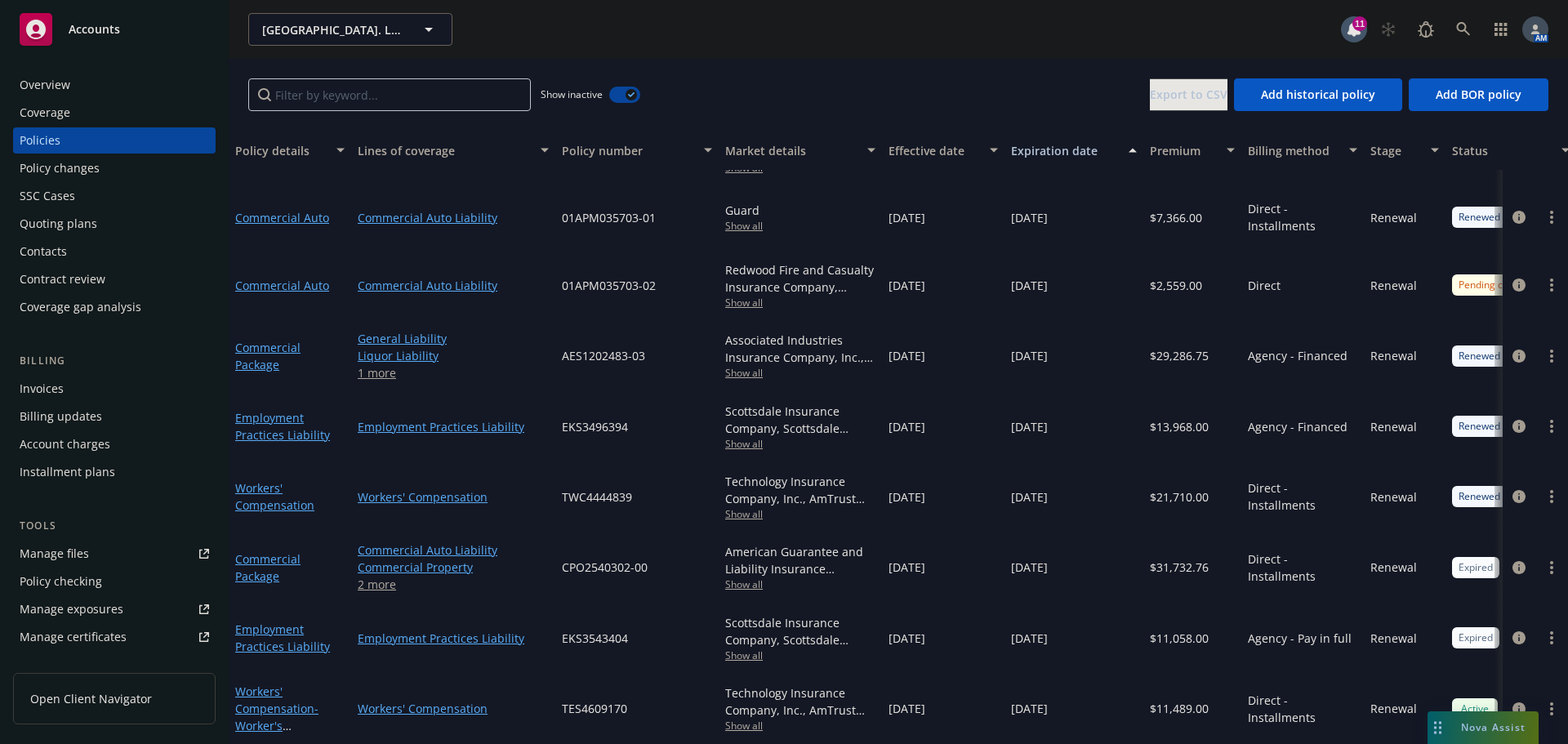
click at [378, 576] on link "2 more" at bounding box center [453, 584] width 191 height 17
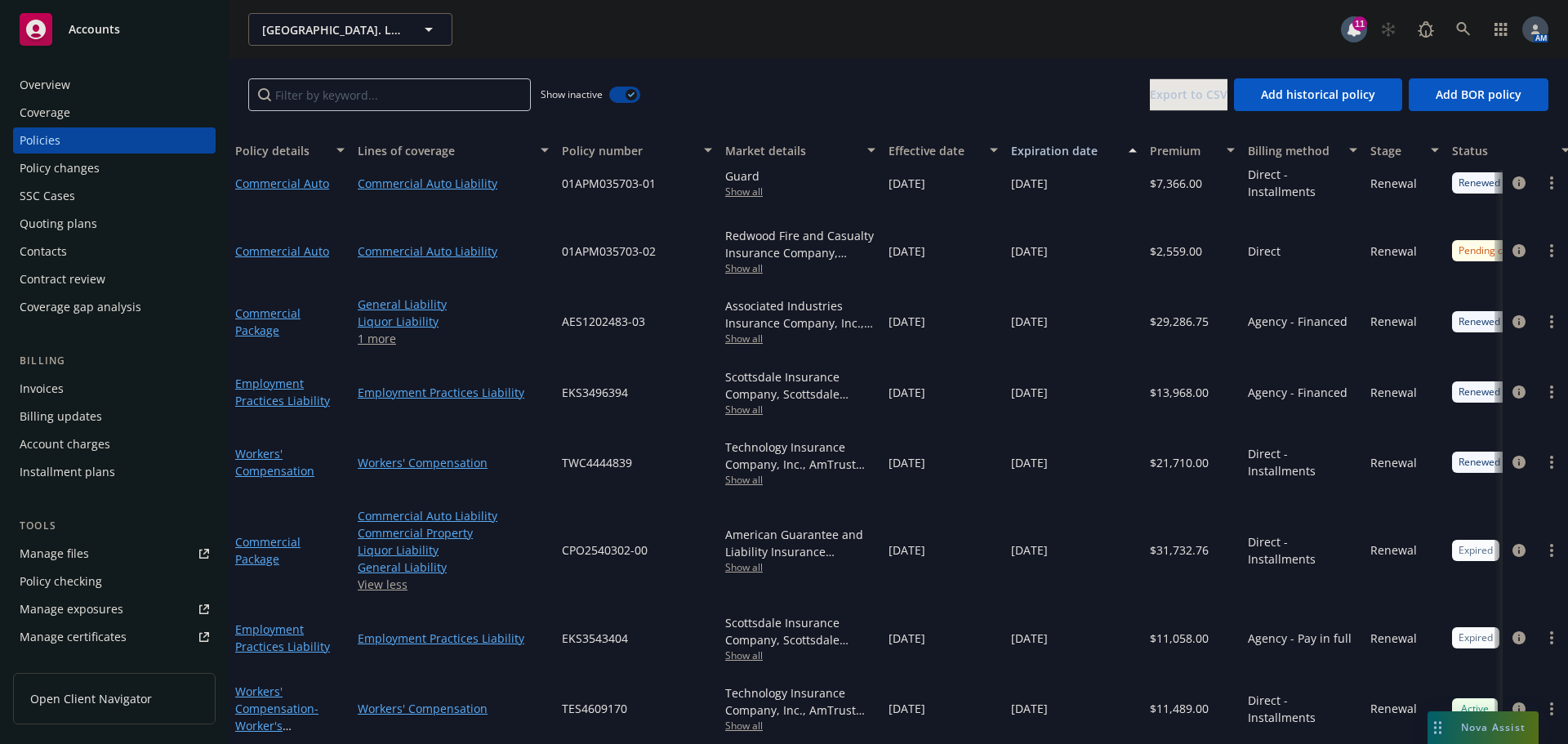
scroll to position [1211, 0]
click at [1513, 544] on icon "circleInformation" at bounding box center [1519, 550] width 13 height 13
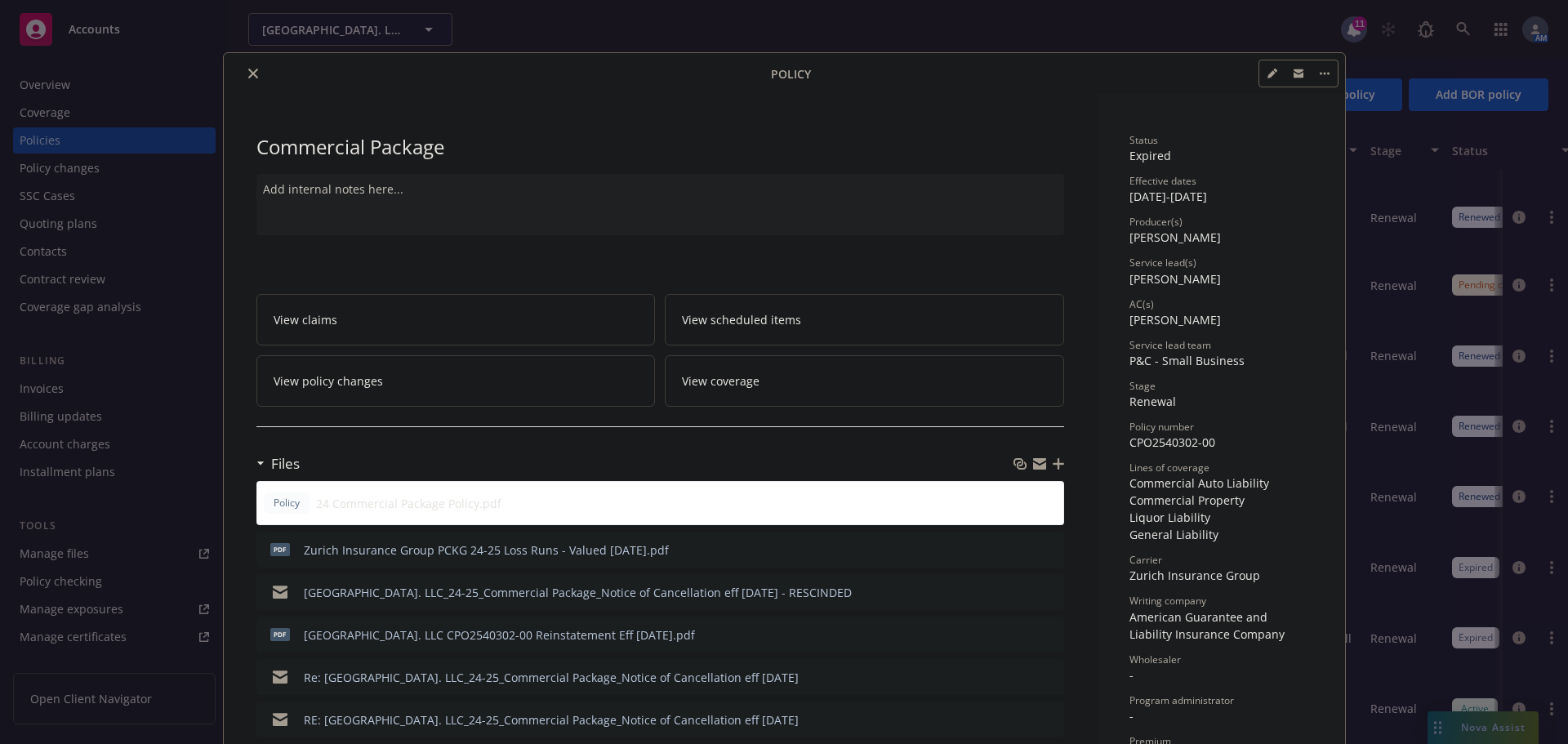
click at [249, 73] on icon "close" at bounding box center [253, 73] width 9 height 9
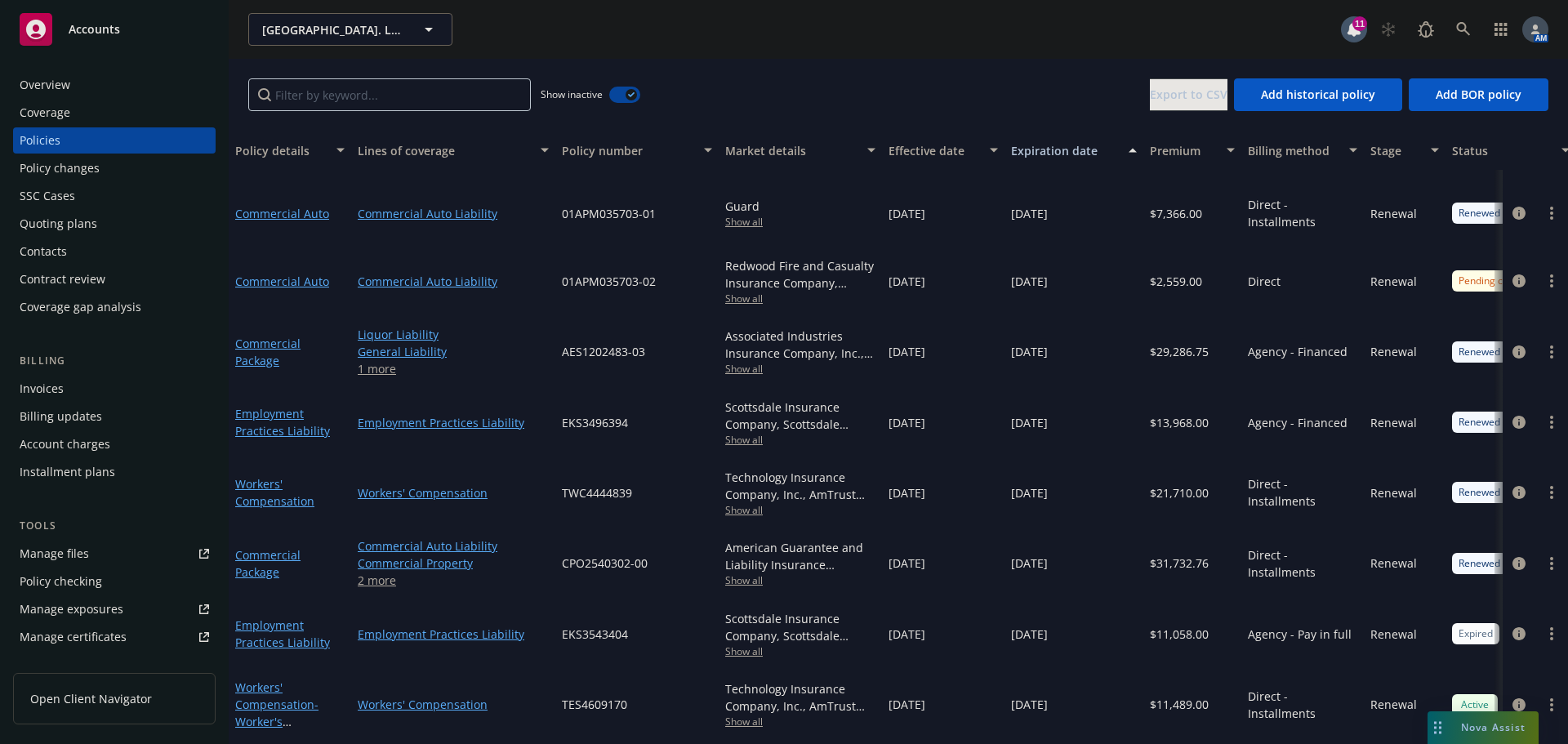
scroll to position [1108, 0]
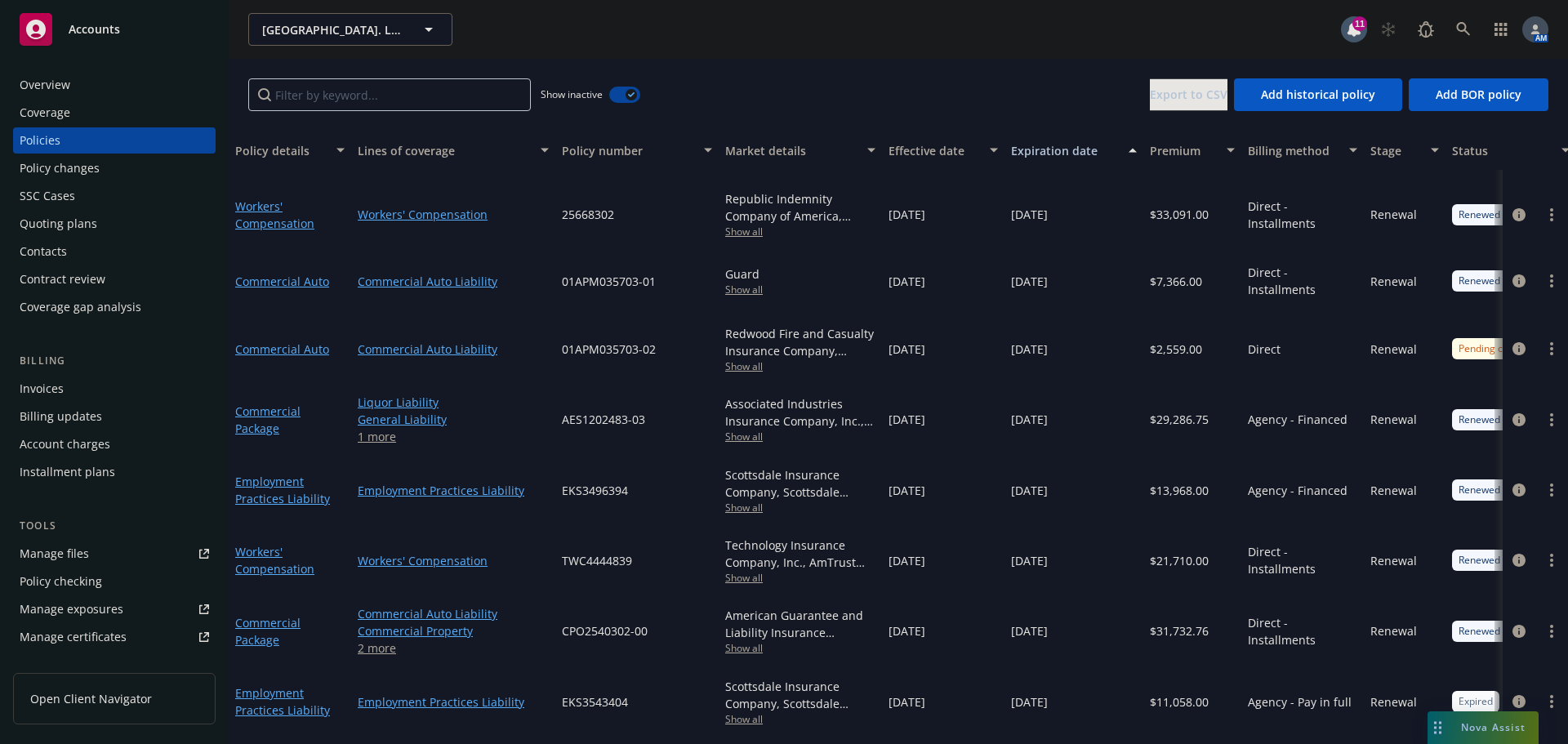
click at [632, 91] on div "button" at bounding box center [631, 94] width 11 height 11
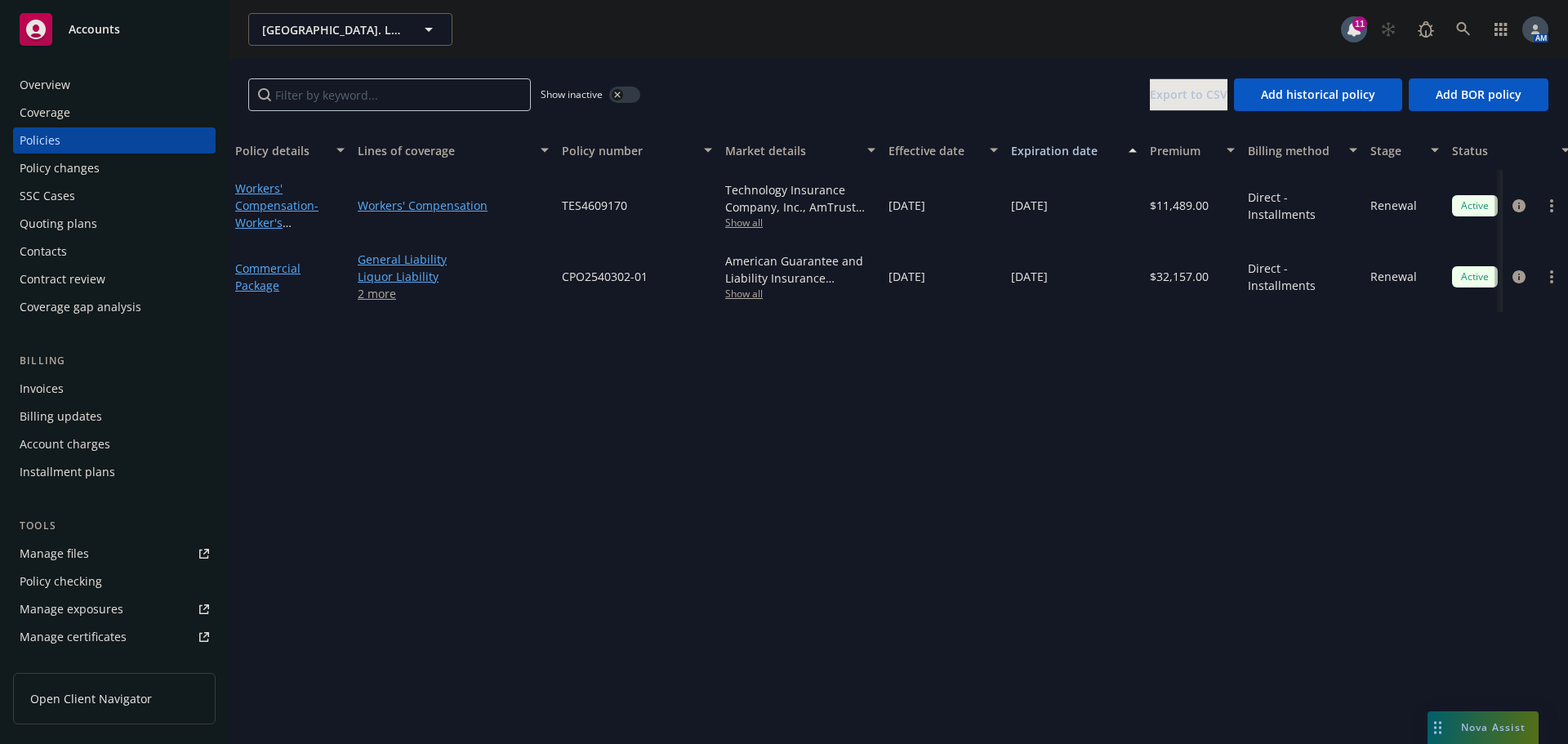
click at [78, 79] on div "Overview" at bounding box center [115, 85] width 190 height 26
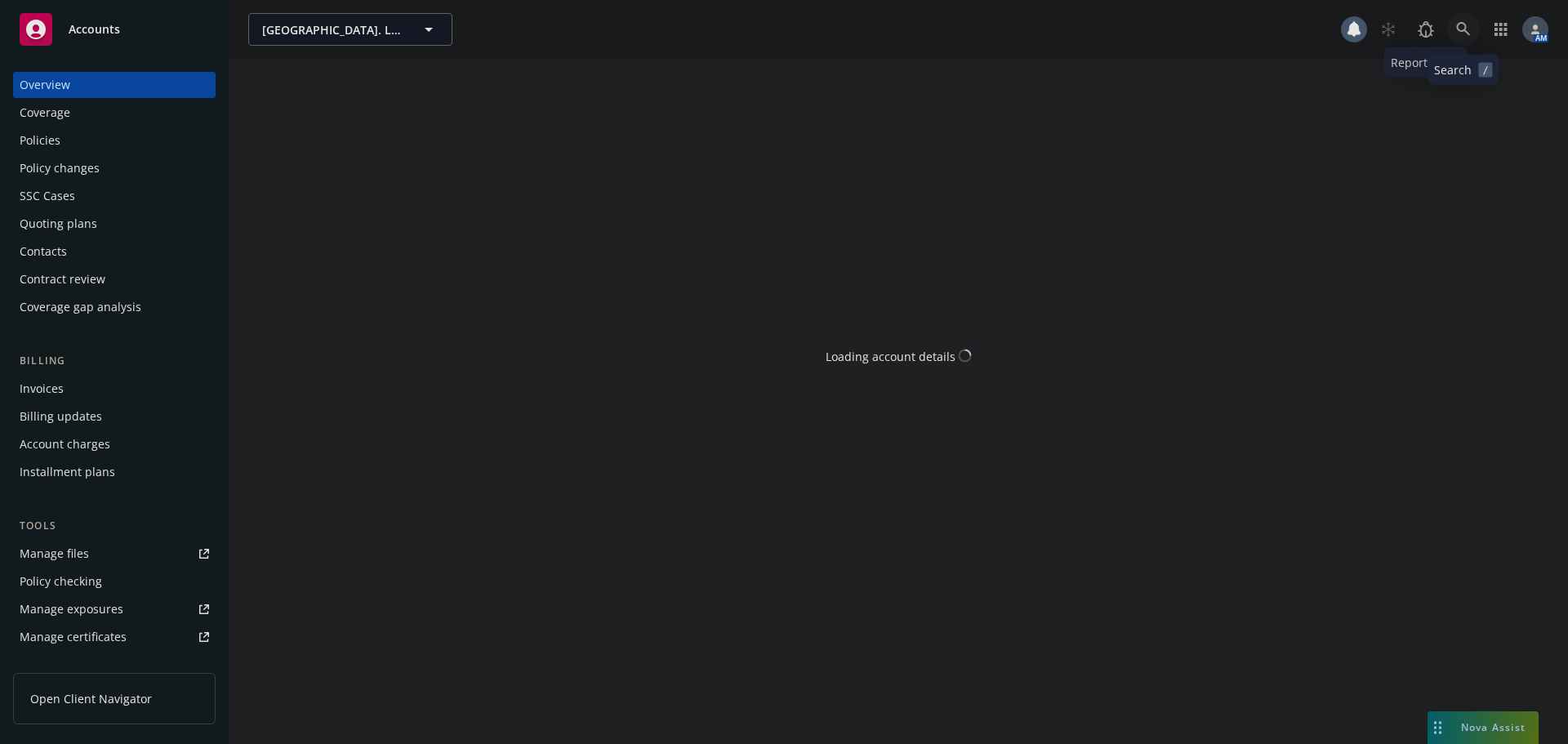
click at [1462, 23] on link at bounding box center [1464, 29] width 33 height 33
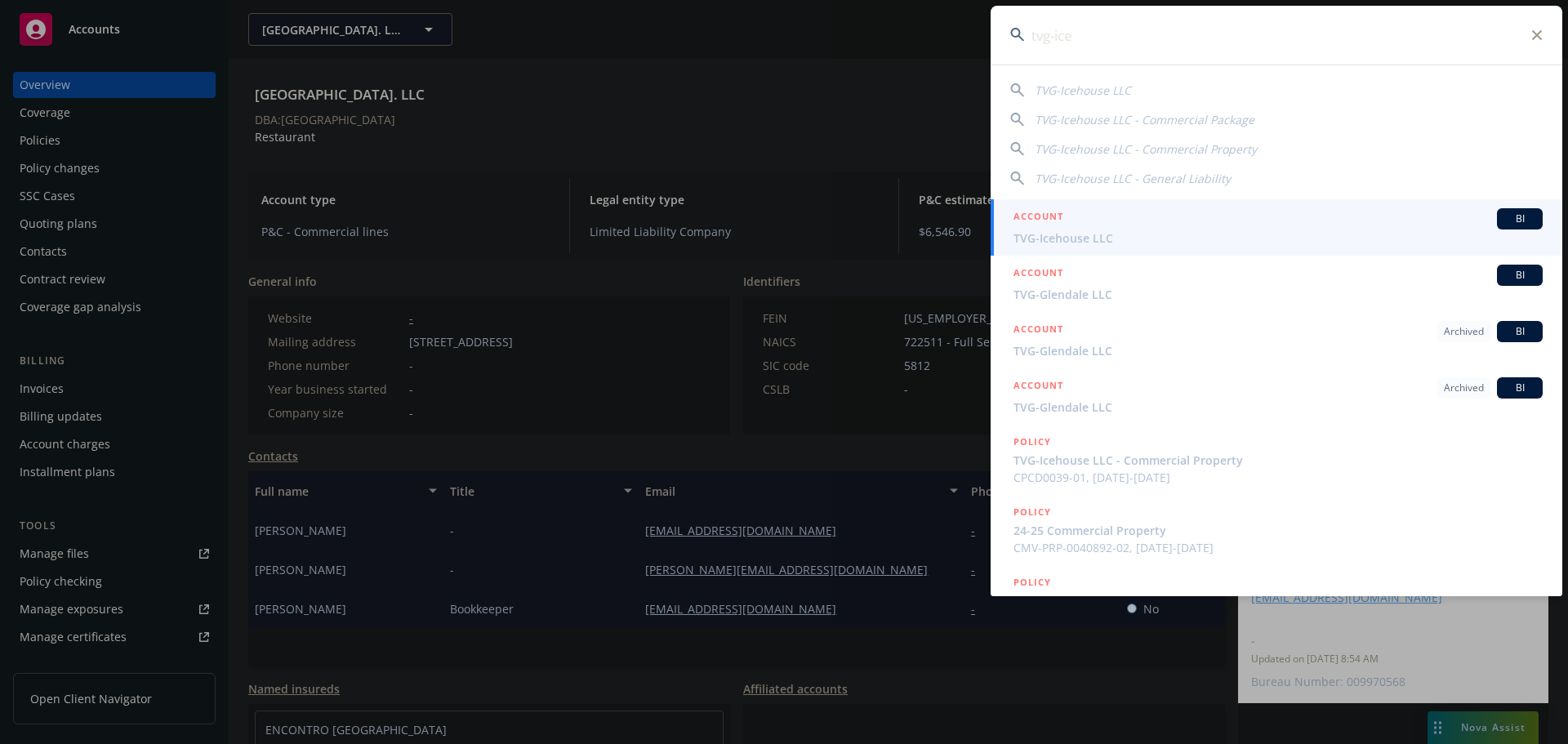
type input "tvg-ice"
click at [1078, 240] on span "TVG-Icehouse LLC" at bounding box center [1278, 238] width 529 height 17
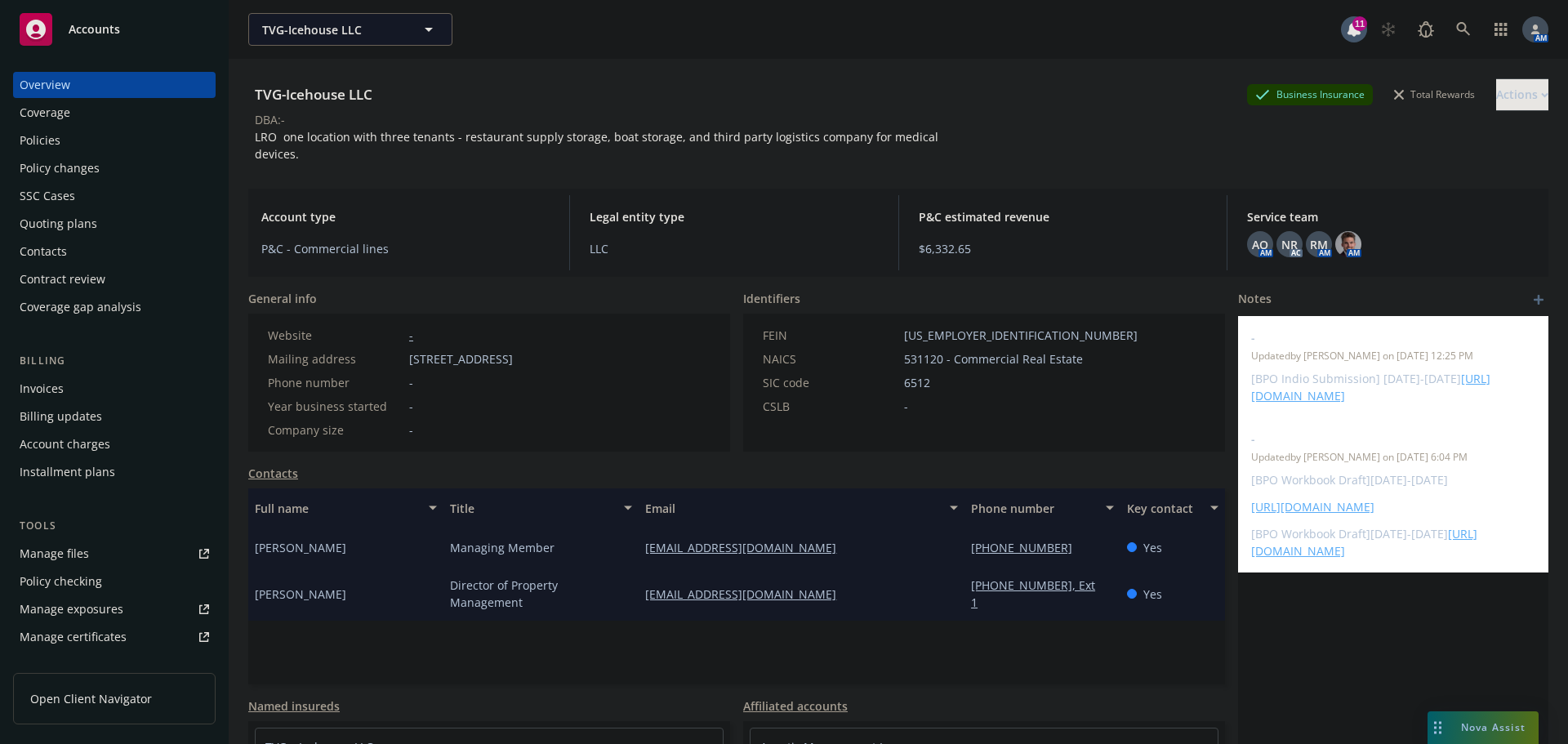
click at [86, 142] on div "Policies" at bounding box center [115, 141] width 190 height 26
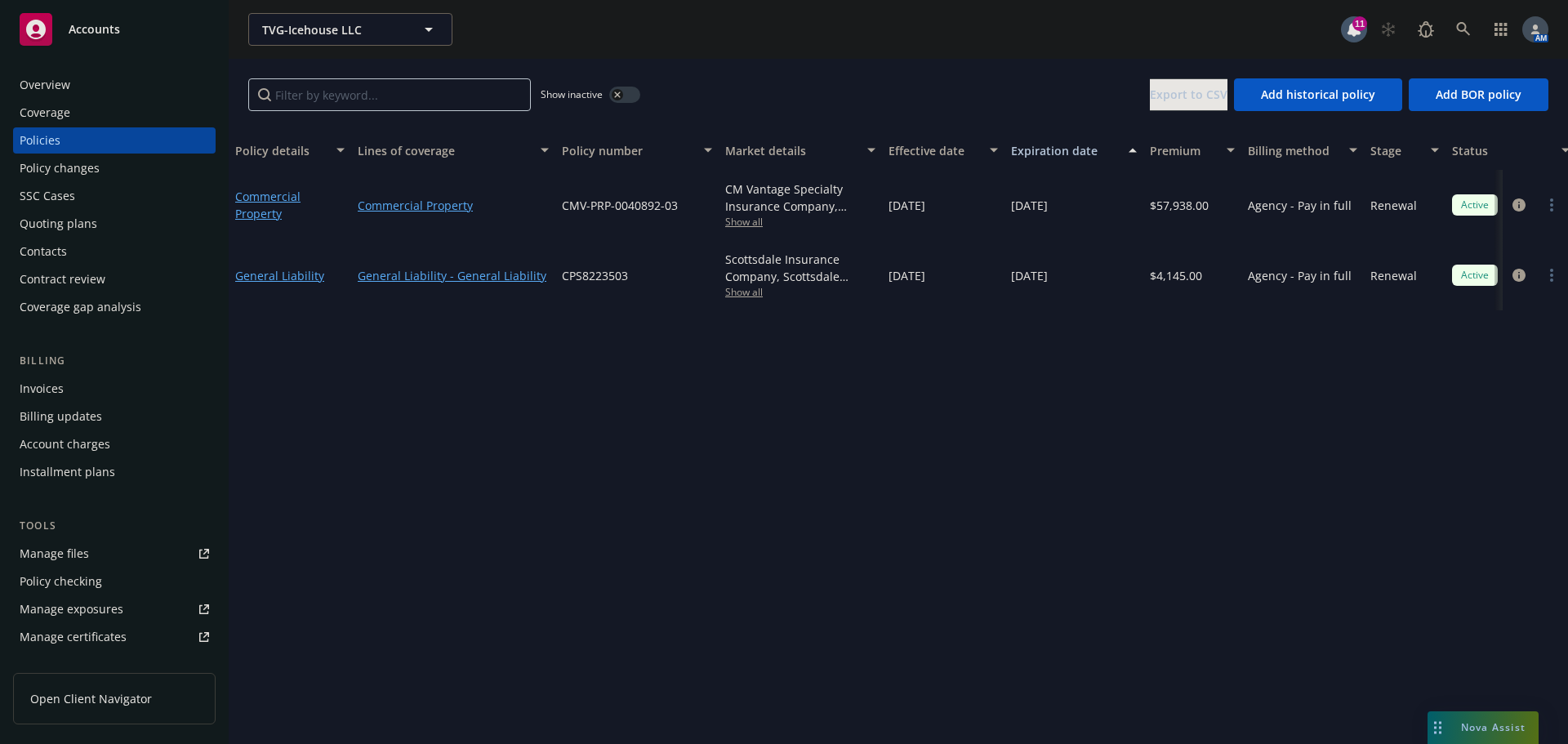
click at [753, 287] on span "Show all" at bounding box center [800, 292] width 150 height 14
click at [736, 221] on span "Show all" at bounding box center [800, 222] width 150 height 14
click at [1004, 434] on div "Policy details Lines of coverage Policy number Market details Effective date Ex…" at bounding box center [898, 437] width 1339 height 614
click at [1552, 269] on circle "more" at bounding box center [1552, 270] width 3 height 3
click at [1441, 373] on link "End policy" at bounding box center [1464, 375] width 192 height 33
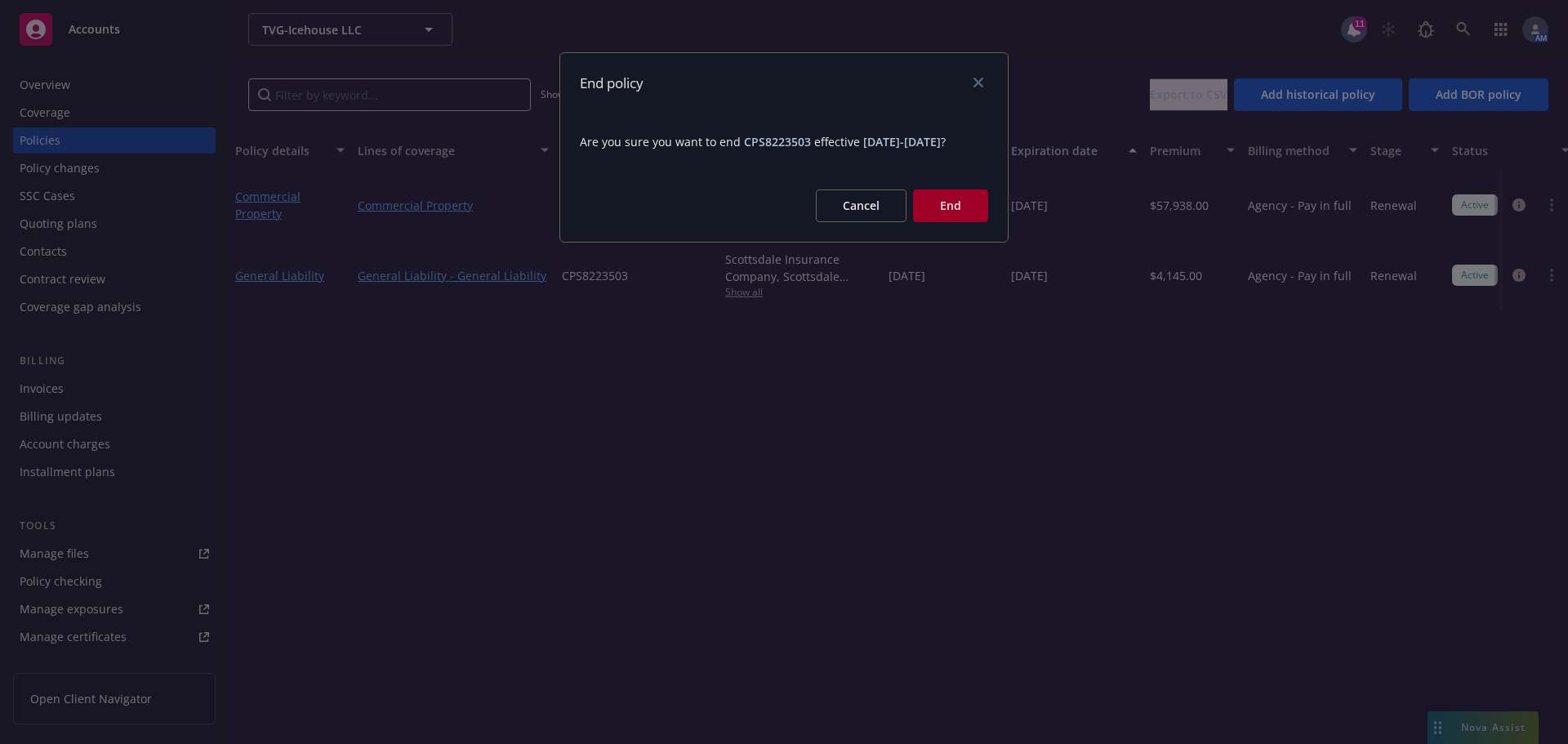
click at [956, 215] on button "End" at bounding box center [950, 206] width 75 height 33
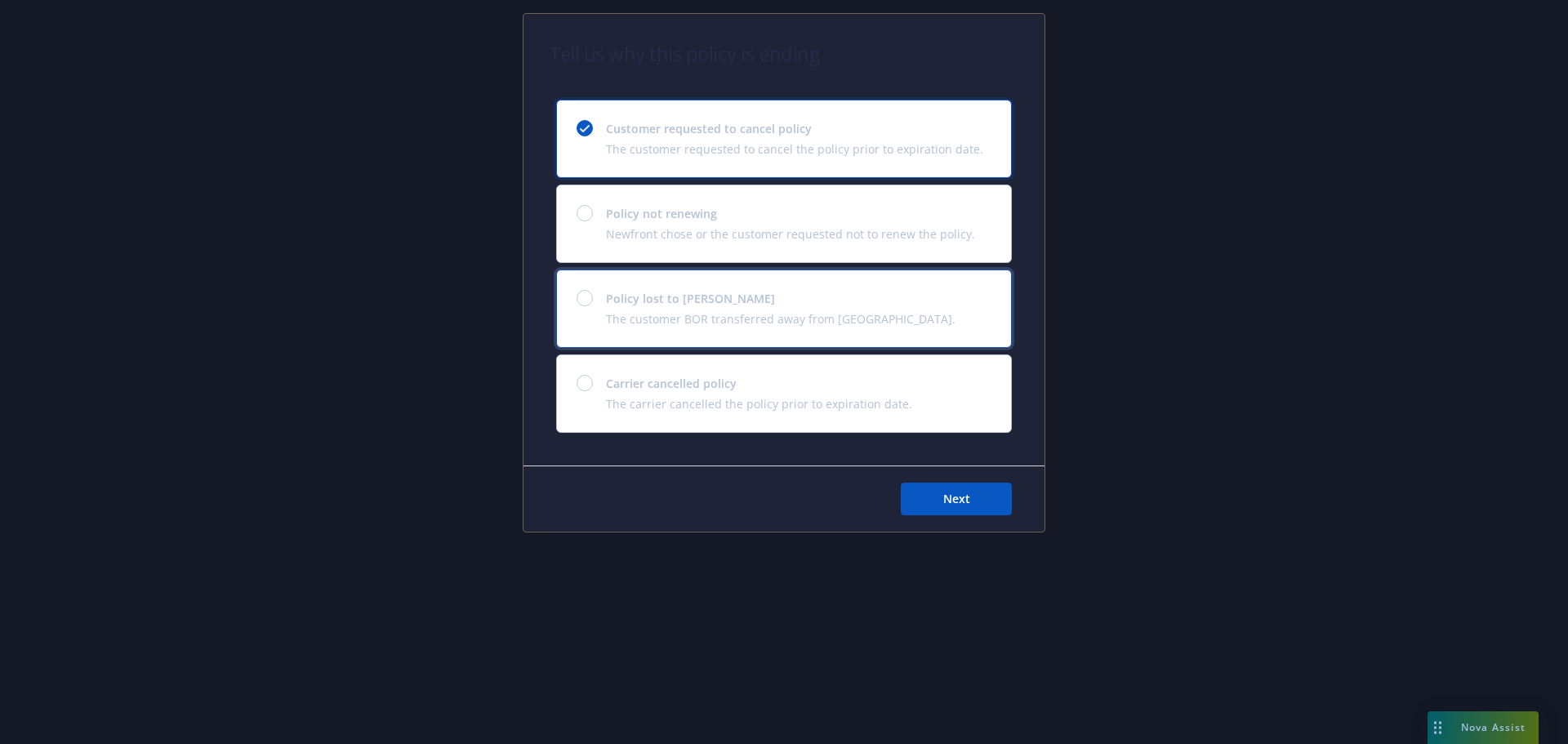
click at [592, 293] on div at bounding box center [591, 298] width 29 height 16
click at [960, 495] on span "Next" at bounding box center [956, 499] width 27 height 16
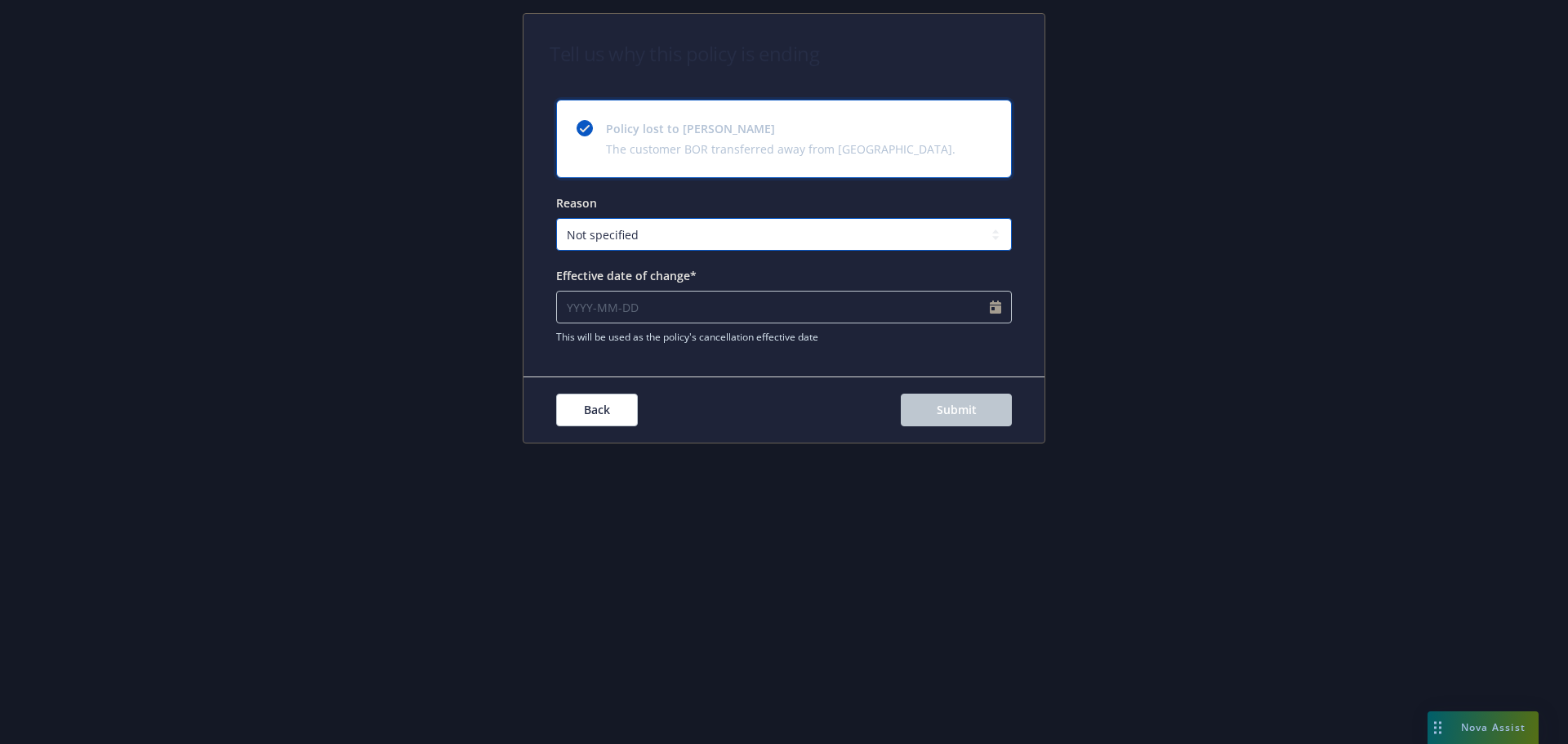
drag, startPoint x: 897, startPoint y: 230, endPoint x: 878, endPoint y: 236, distance: 19.9
click at [892, 231] on select "Not specified Service Pricing Buyer change M&A, Bankruptcy, or Out of business …" at bounding box center [784, 235] width 456 height 33
select select "Producer left Newfront"
click at [557, 218] on select "Not specified Service Pricing Buyer change M&A, Bankruptcy, or Out of business …" at bounding box center [784, 235] width 456 height 33
click at [993, 306] on input "Effective date of change*" at bounding box center [784, 307] width 456 height 33
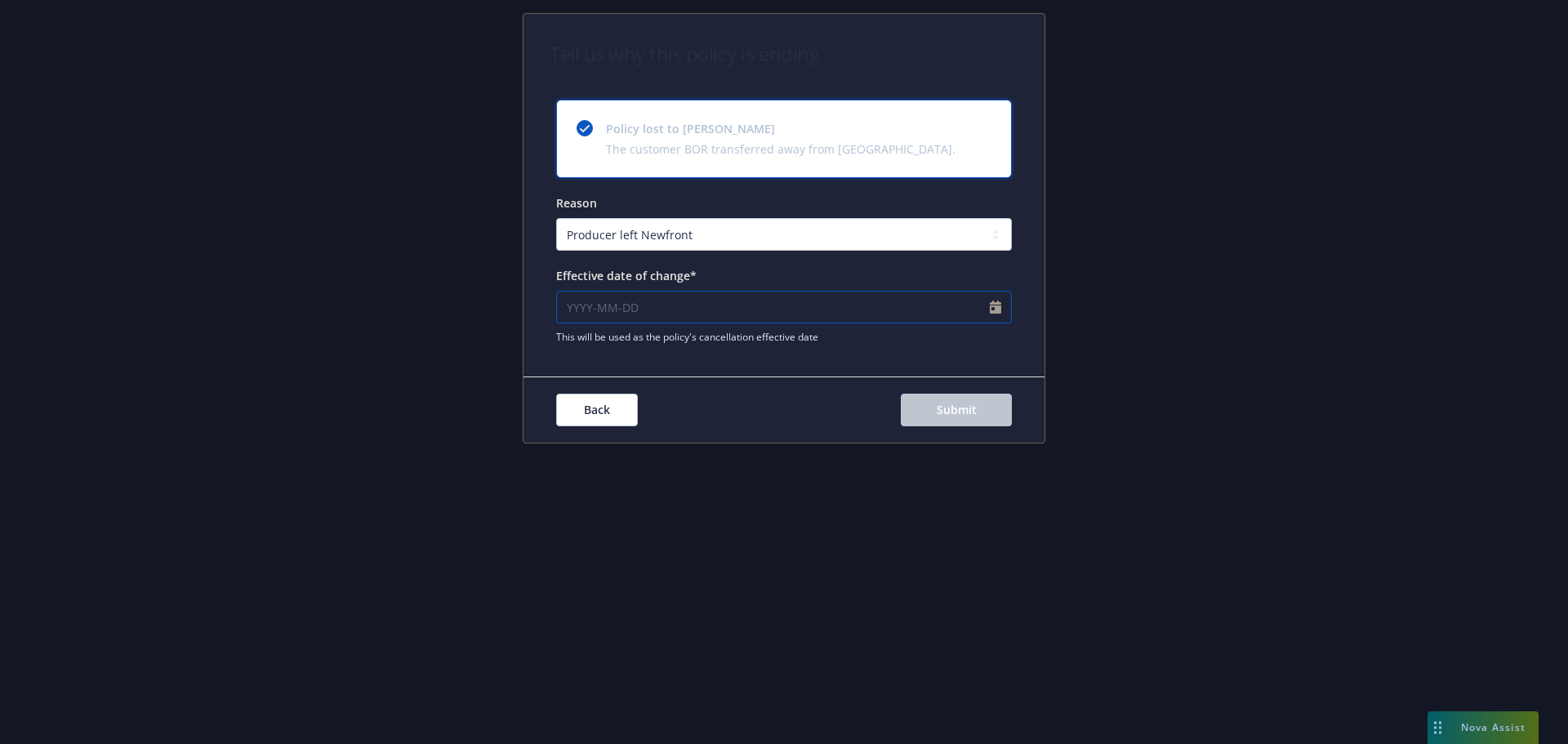
select select "September"
select select "2025"
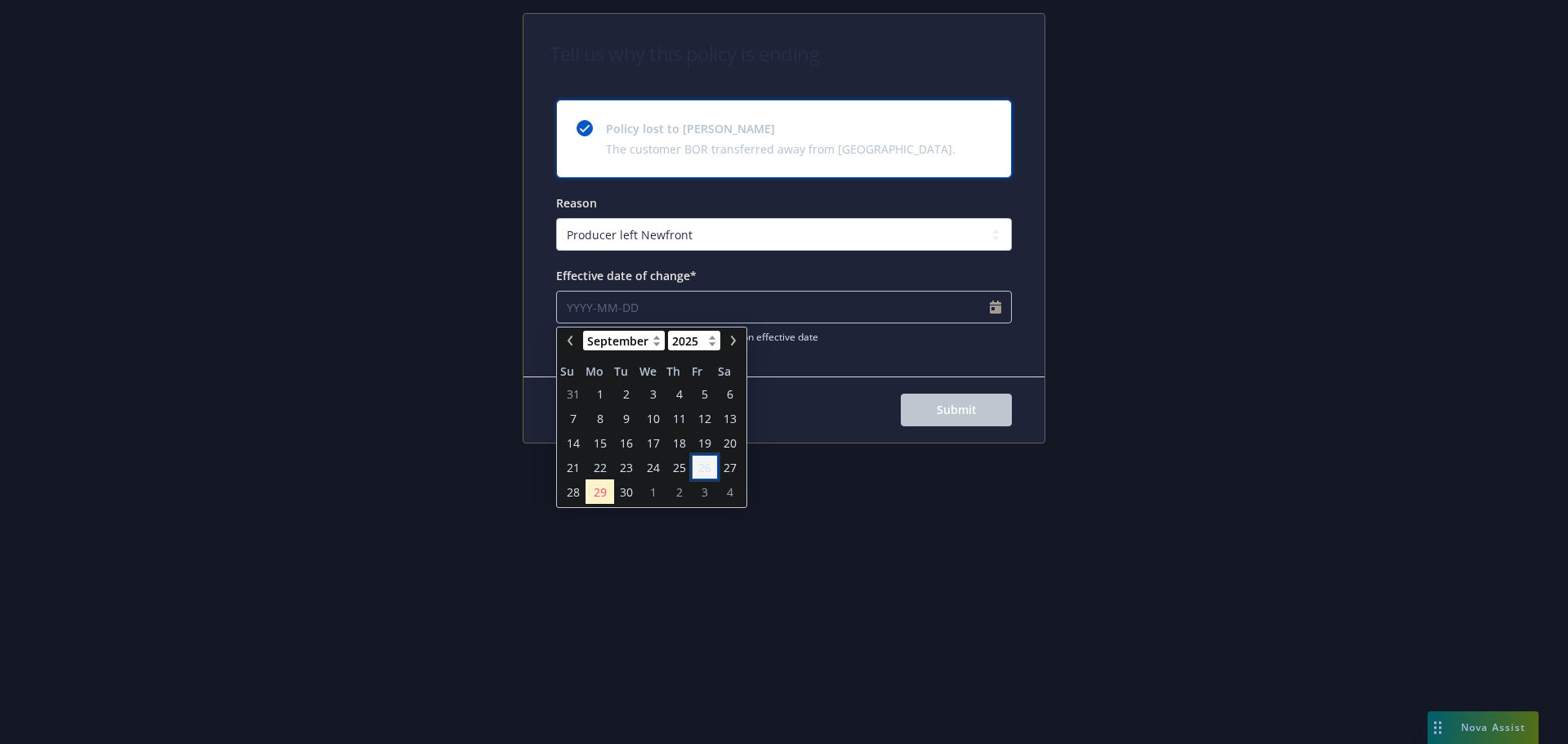
click at [699, 468] on span "26" at bounding box center [704, 468] width 13 height 17
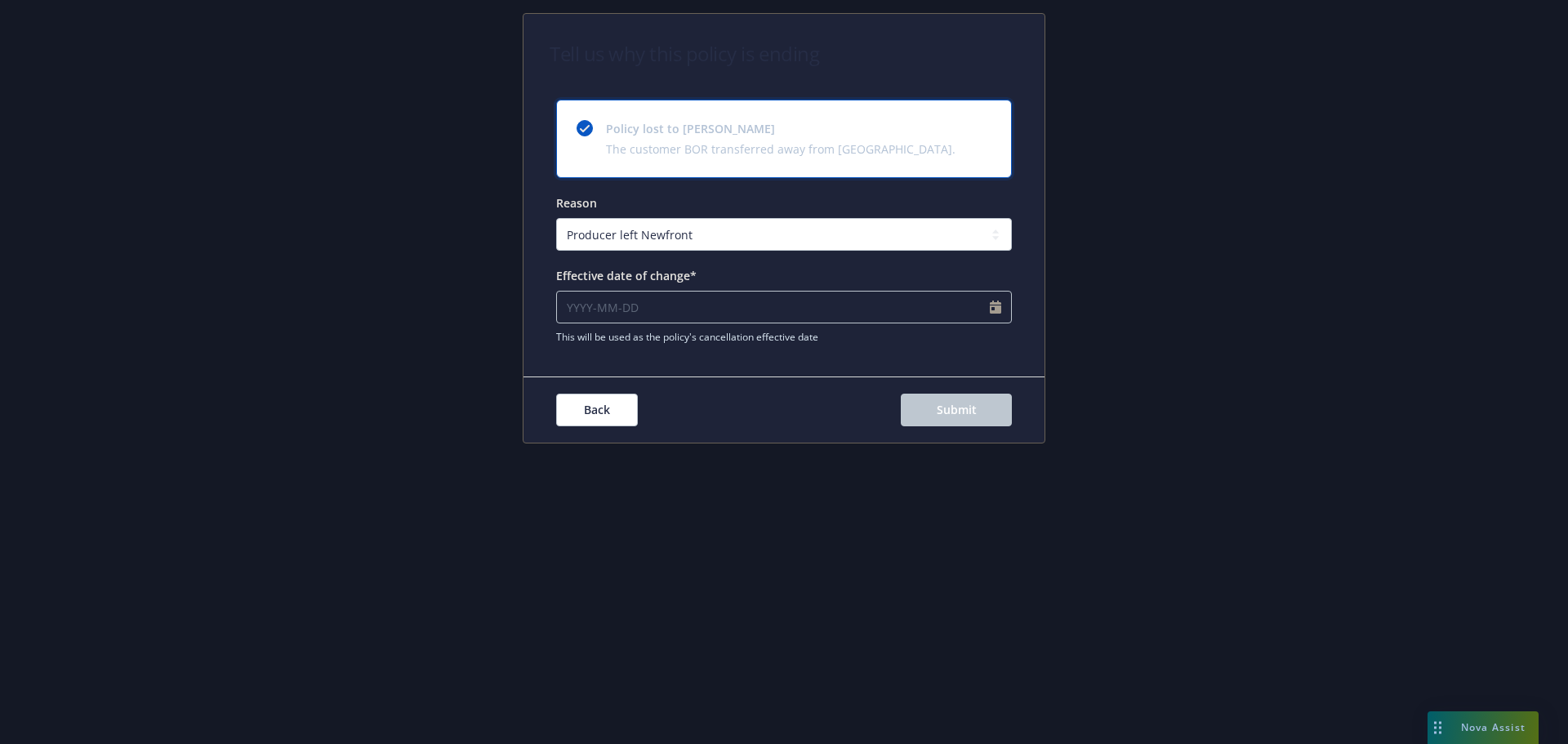
type input "2025-09-26"
click at [934, 416] on button "Submit" at bounding box center [956, 410] width 111 height 33
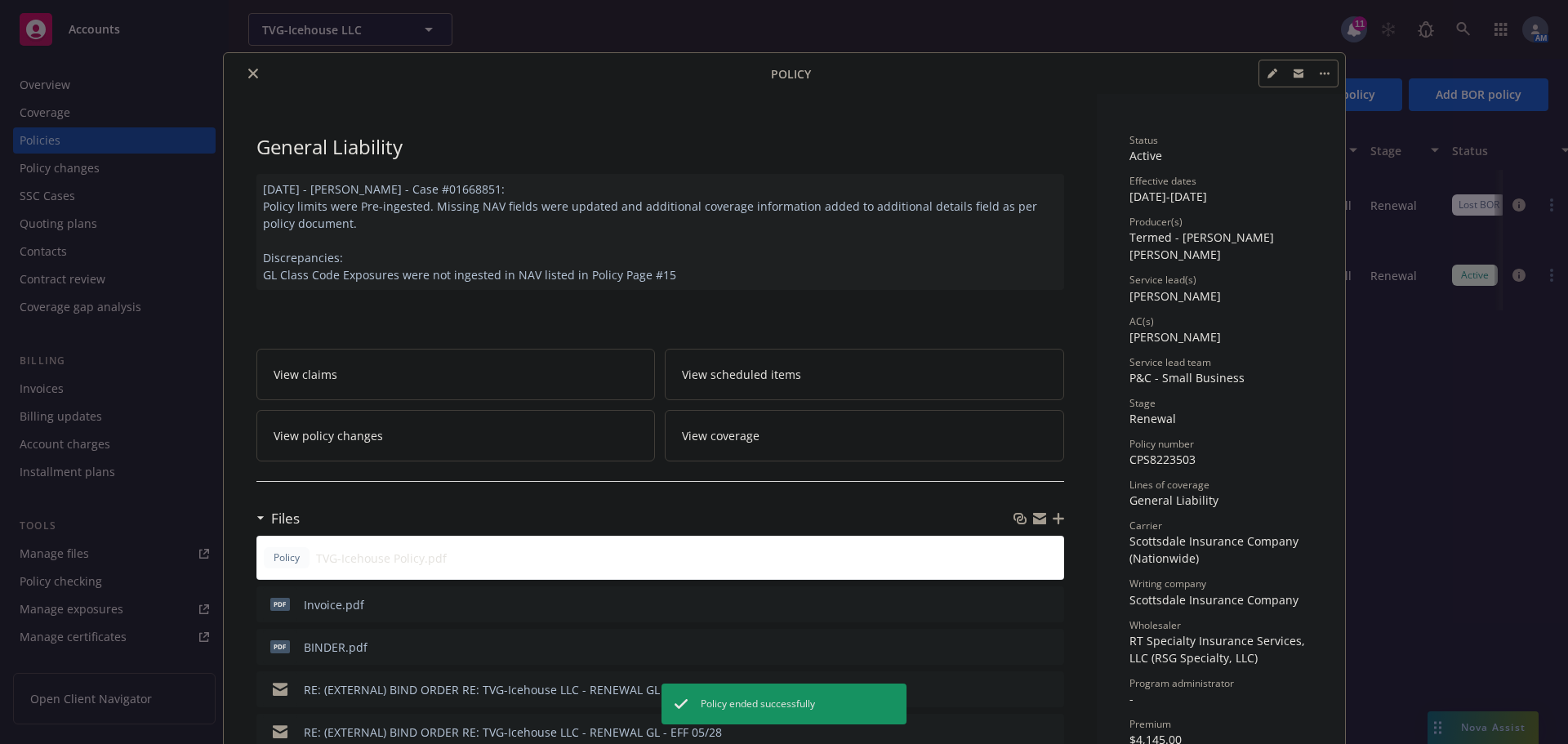
scroll to position [49, 0]
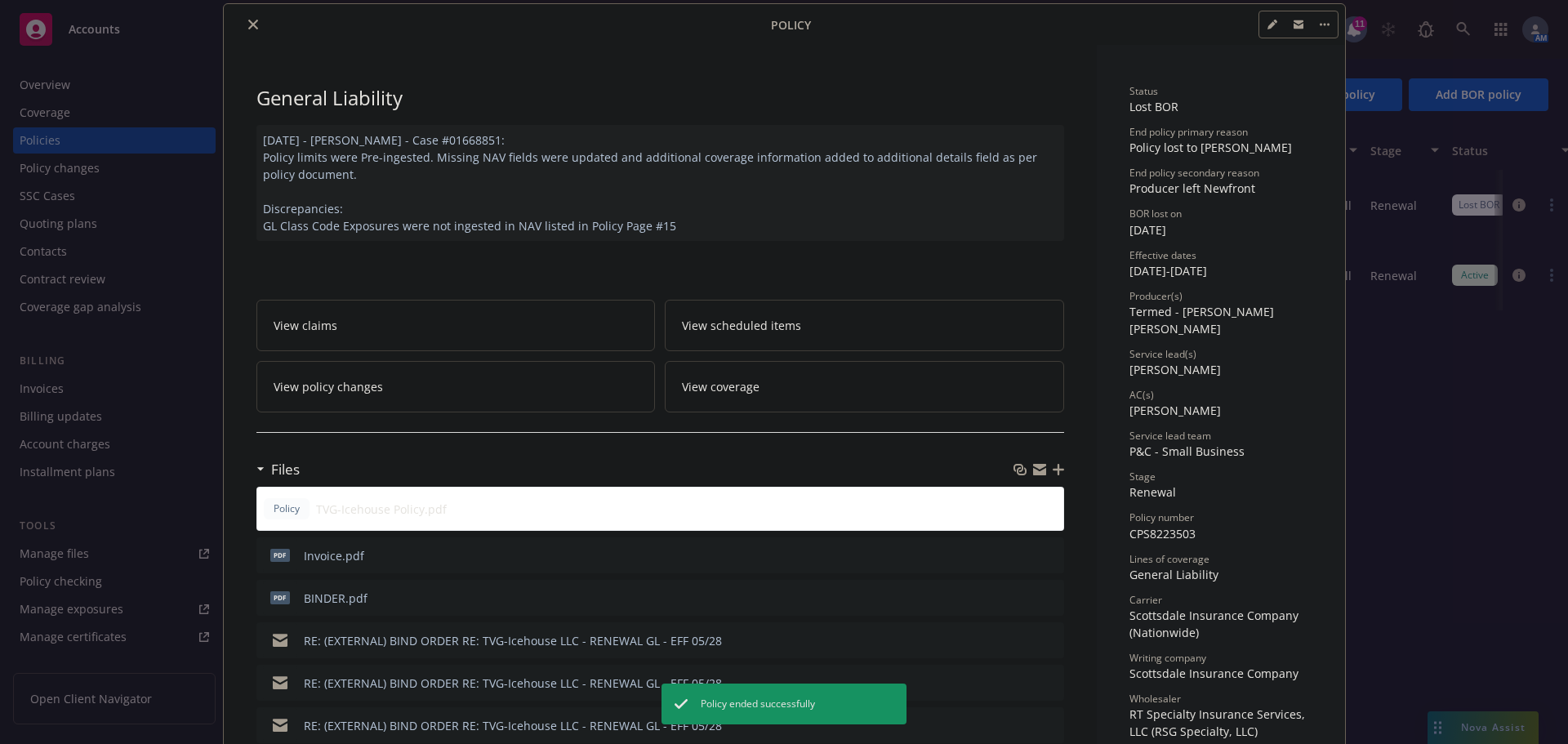
click at [251, 27] on icon "close" at bounding box center [253, 24] width 9 height 9
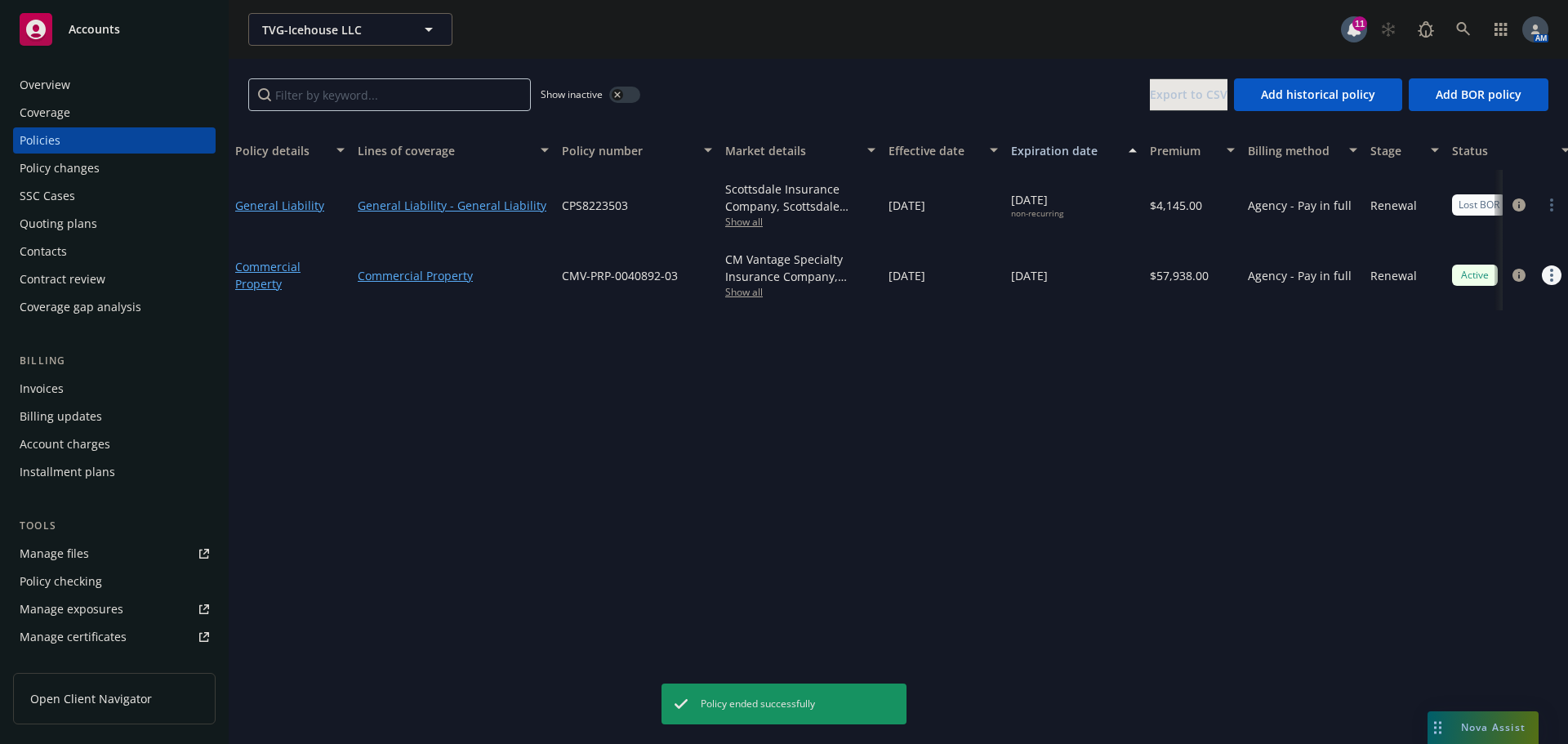
click at [1557, 274] on link "more" at bounding box center [1552, 275] width 20 height 20
click at [1434, 378] on link "End policy" at bounding box center [1464, 375] width 192 height 33
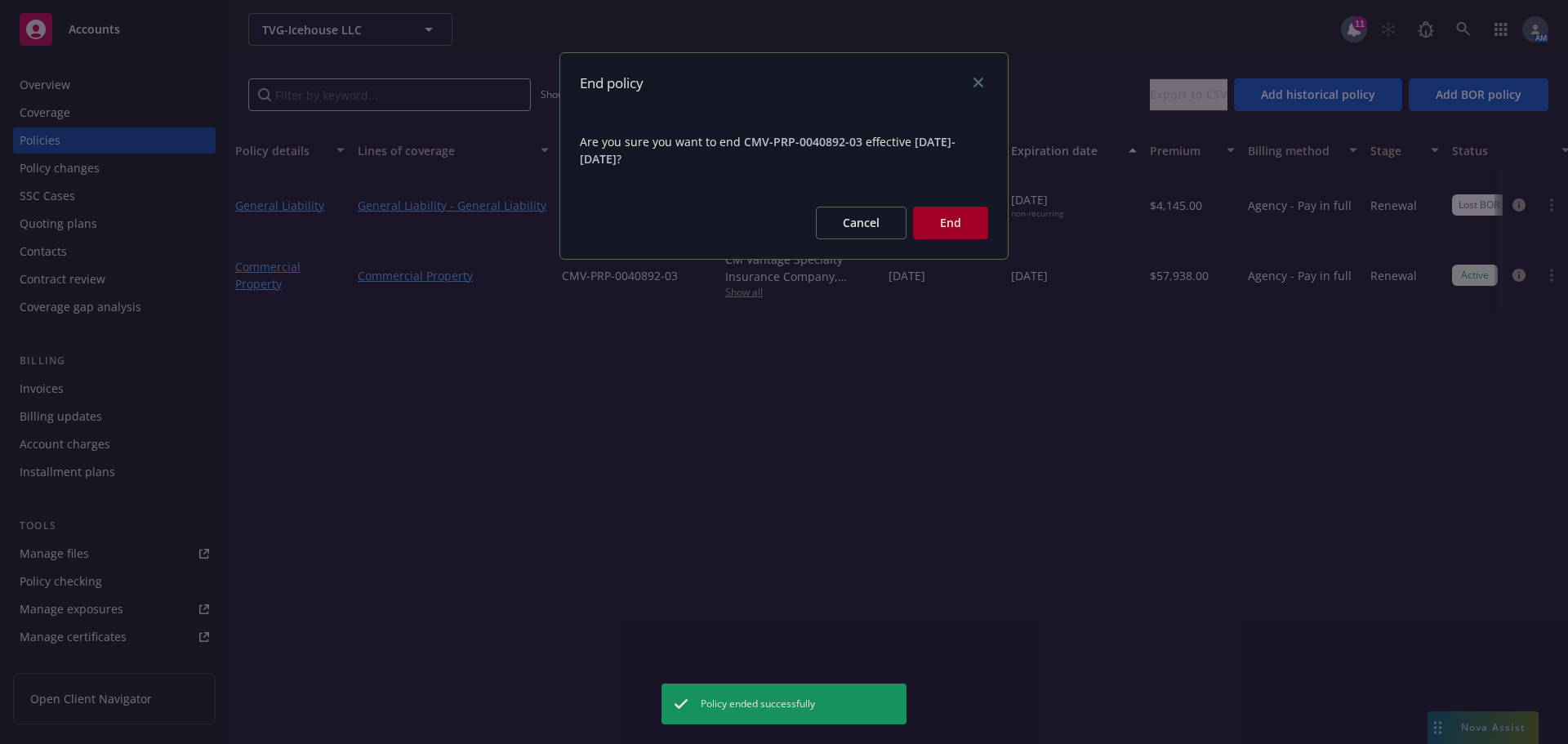
click at [968, 218] on button "End" at bounding box center [950, 223] width 75 height 33
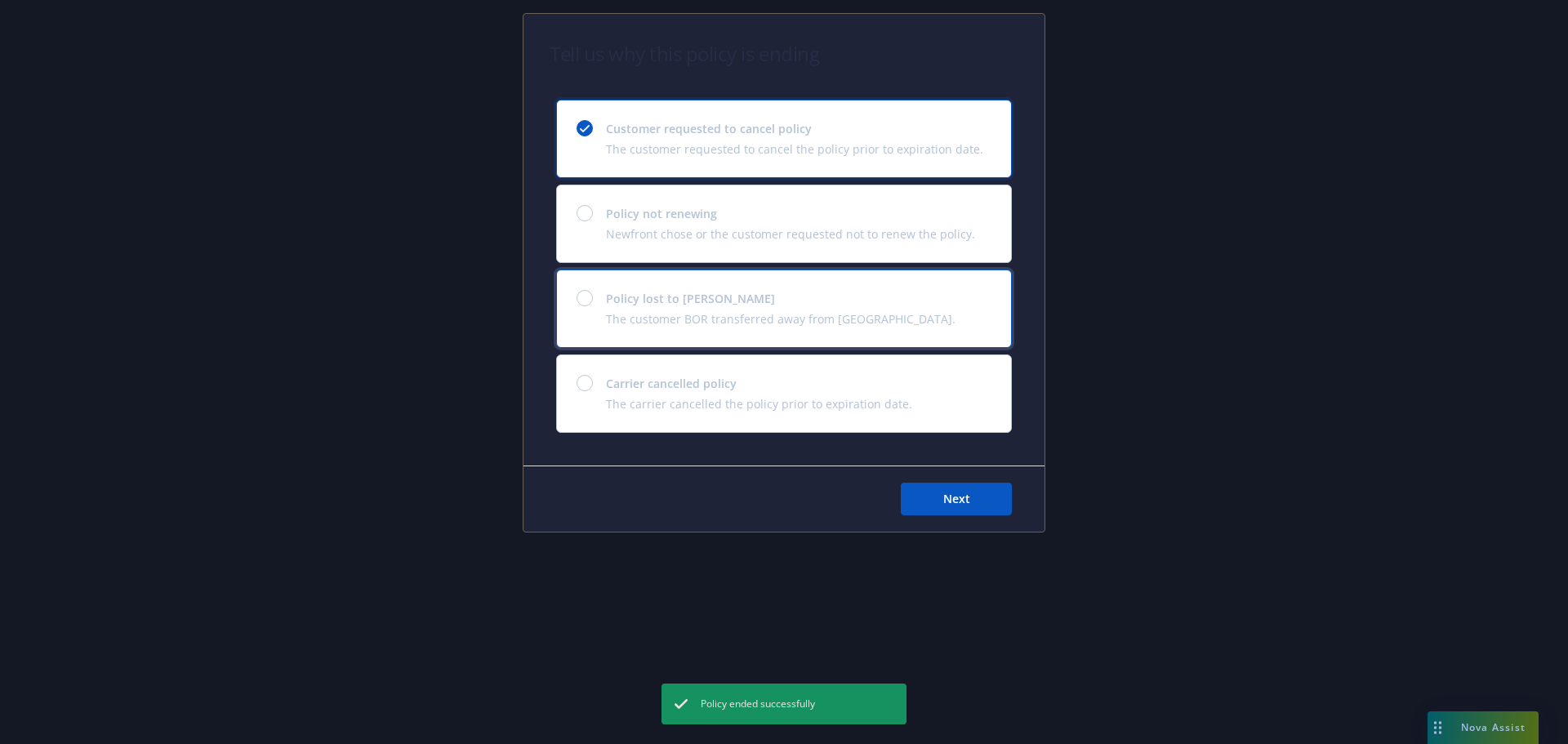
click at [615, 290] on span "Policy lost to BOR" at bounding box center [780, 299] width 349 height 17
click at [955, 495] on span "Next" at bounding box center [956, 499] width 27 height 16
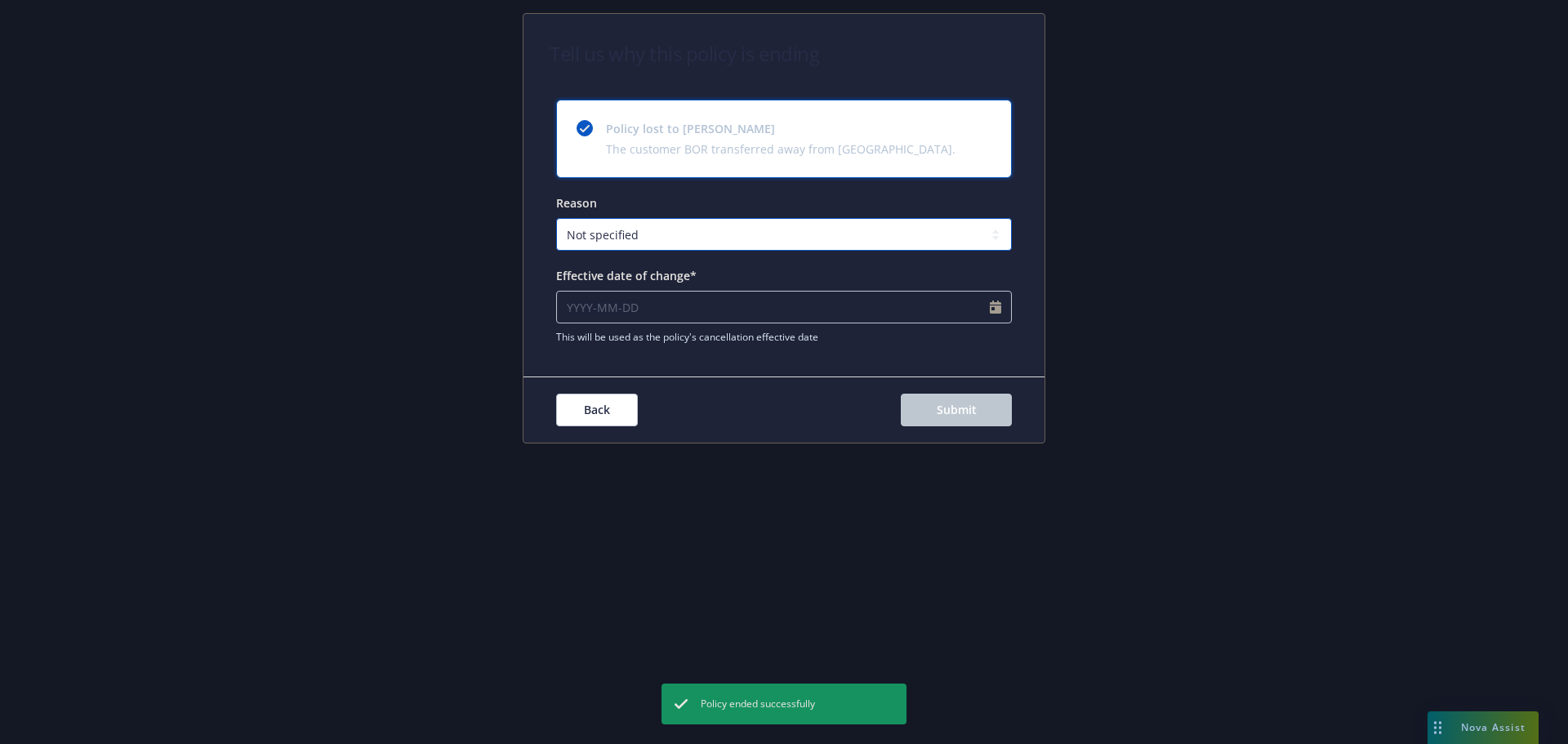
click at [755, 236] on select "Not specified Service Pricing Buyer change M&A, Bankruptcy, or Out of business …" at bounding box center [784, 235] width 456 height 33
select select "Producer left Newfront"
click at [557, 218] on select "Not specified Service Pricing Buyer change M&A, Bankruptcy, or Out of business …" at bounding box center [784, 235] width 456 height 33
click at [673, 309] on input "Effective date of change*" at bounding box center [784, 307] width 456 height 33
select select "September"
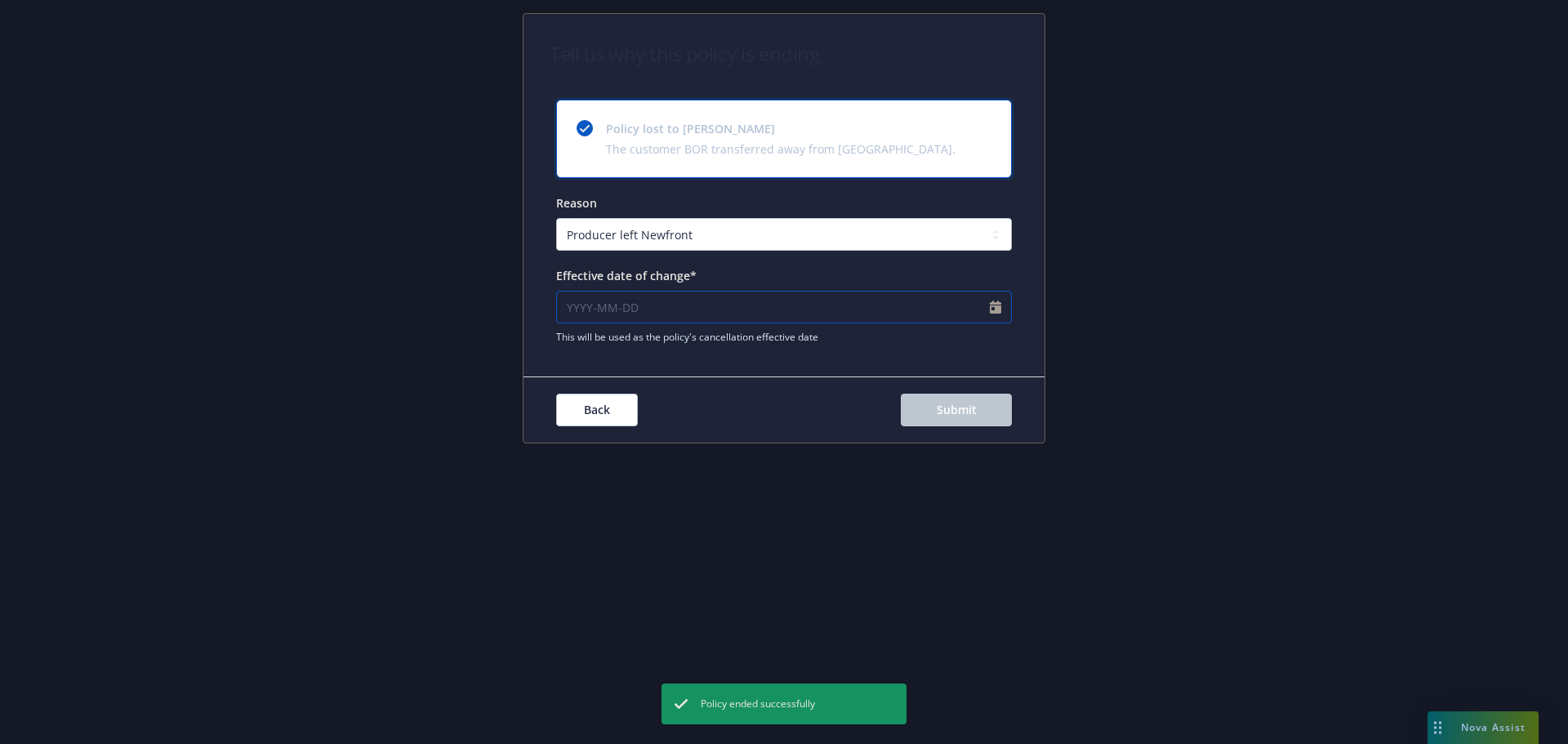
select select "2025"
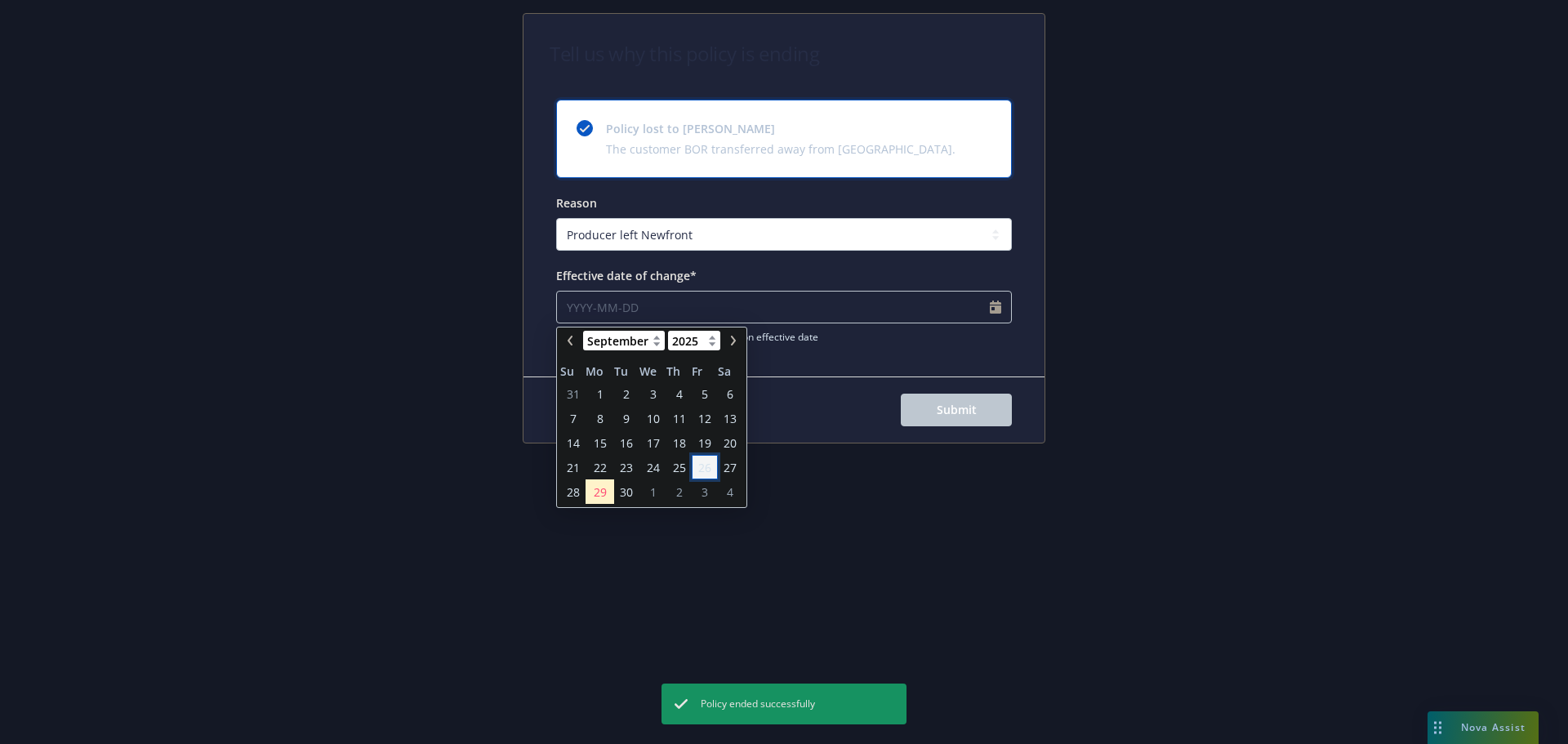
click at [709, 469] on span "26" at bounding box center [704, 468] width 13 height 17
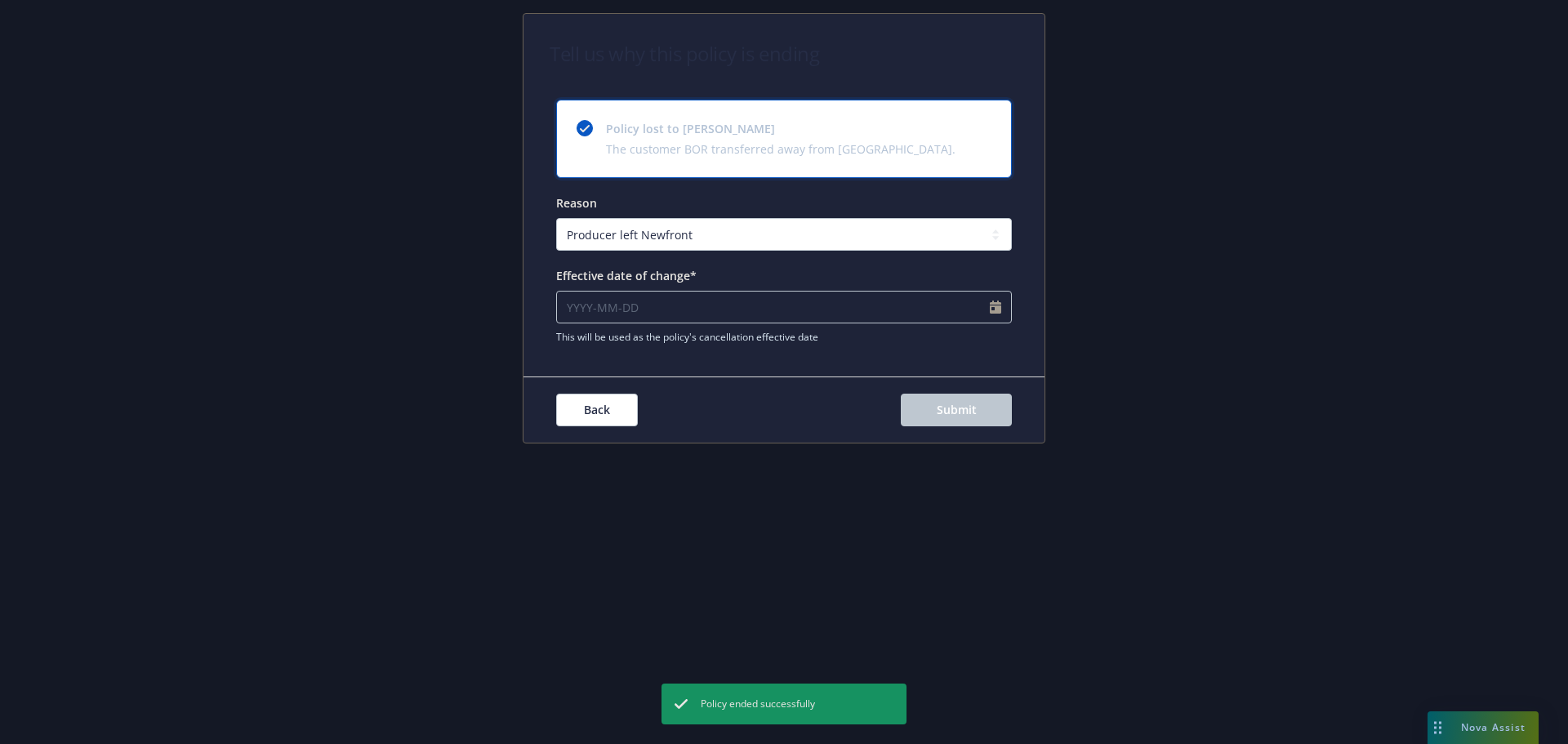
type input "2025-09-26"
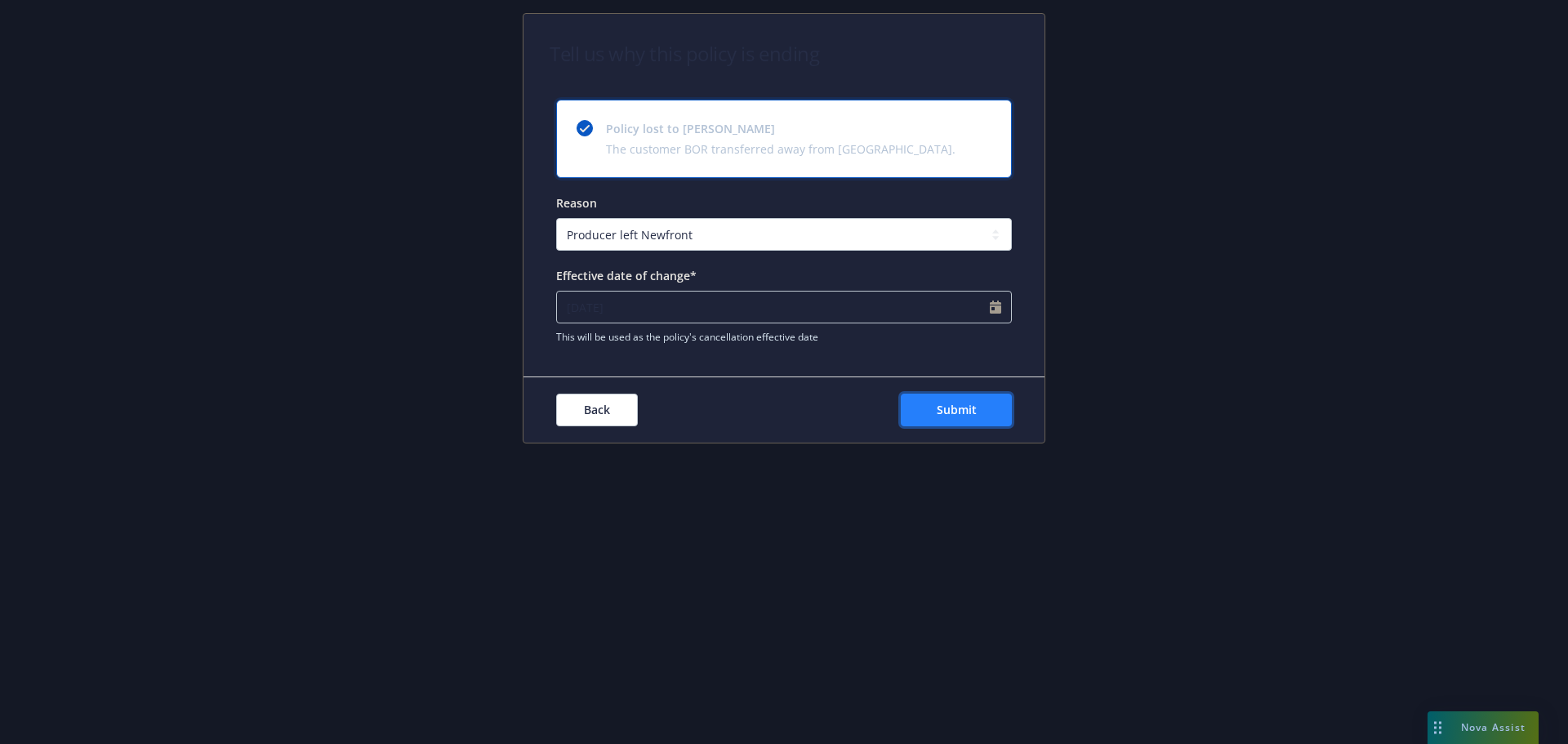
click at [966, 413] on span "Submit" at bounding box center [957, 410] width 40 height 16
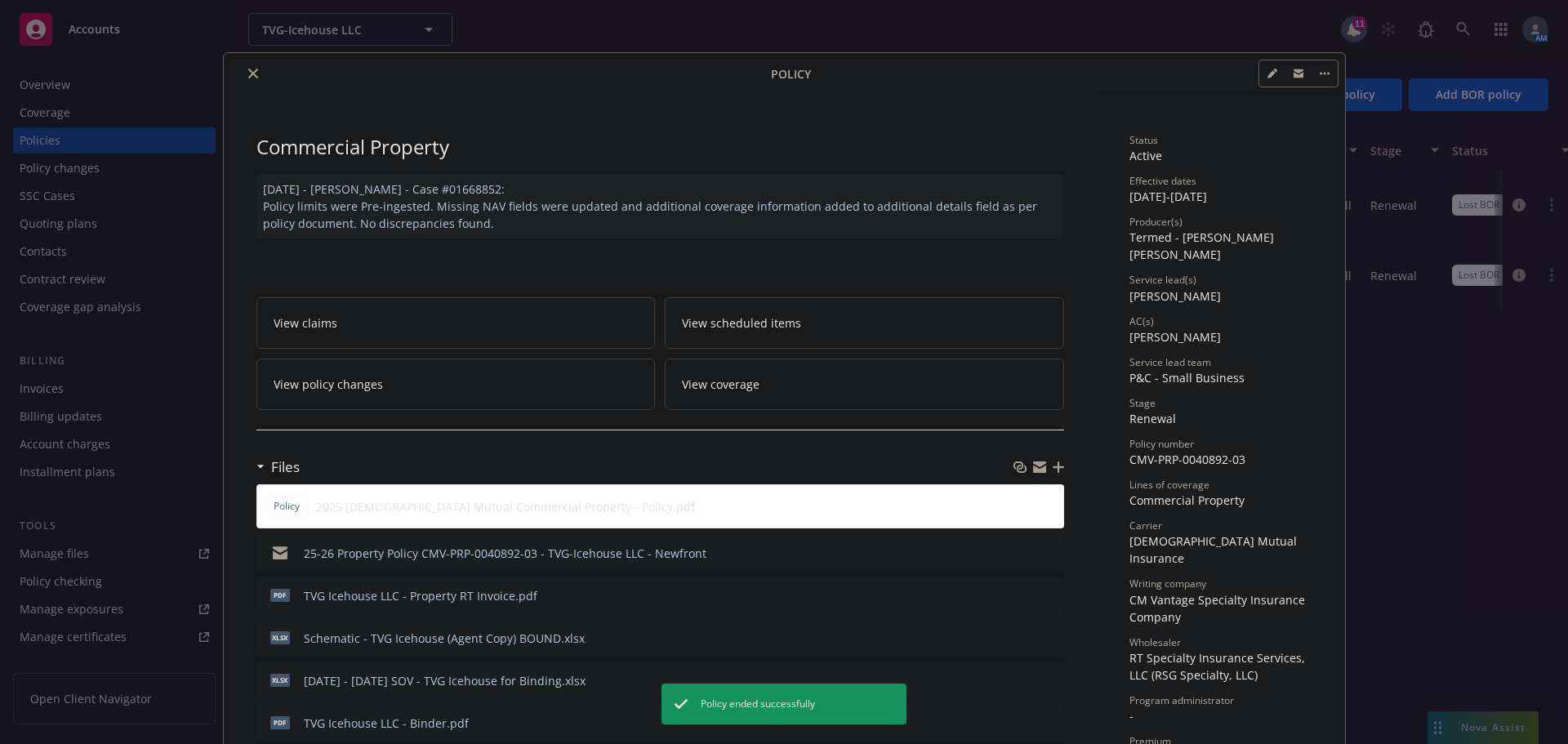
scroll to position [49, 0]
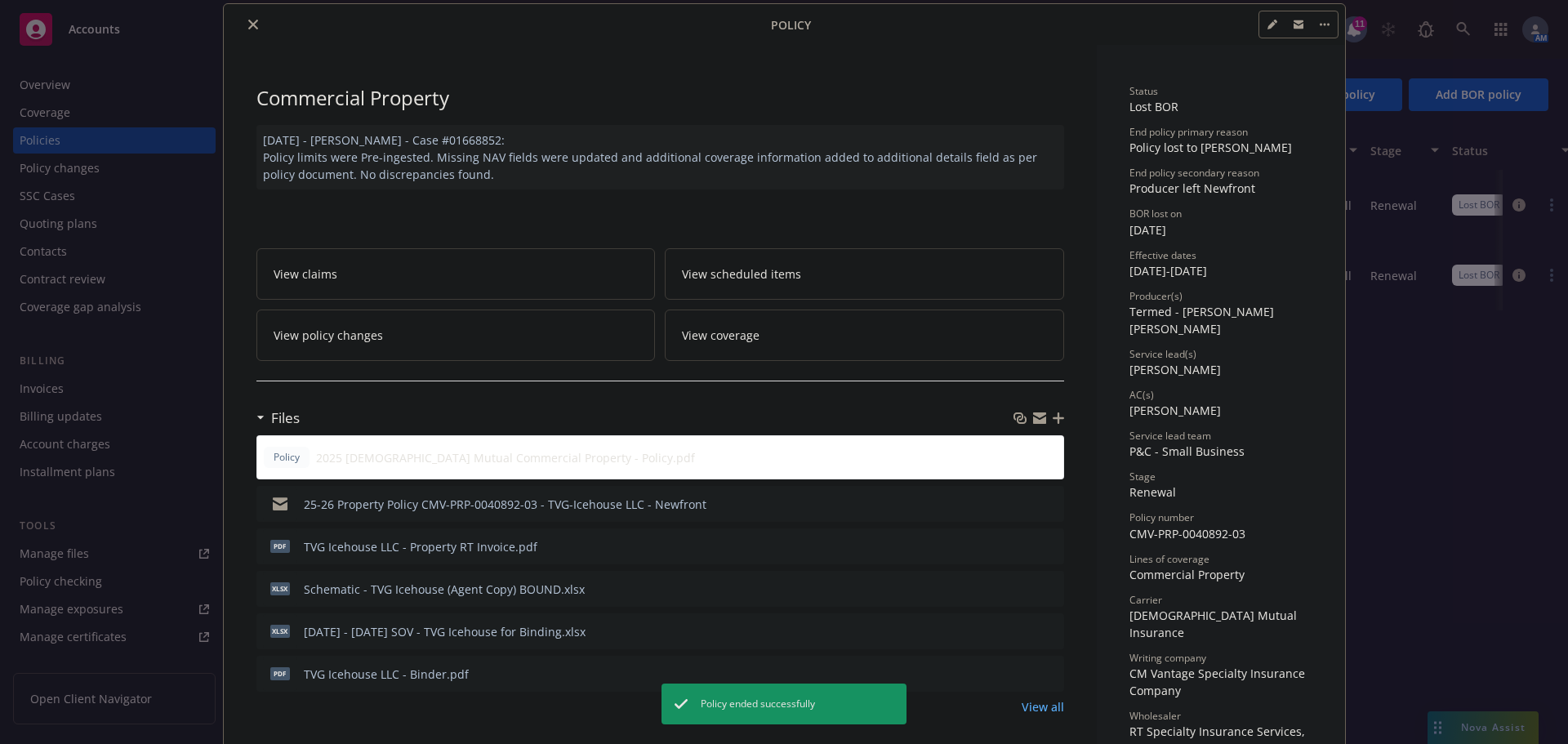
click at [243, 22] on button "close" at bounding box center [253, 24] width 20 height 20
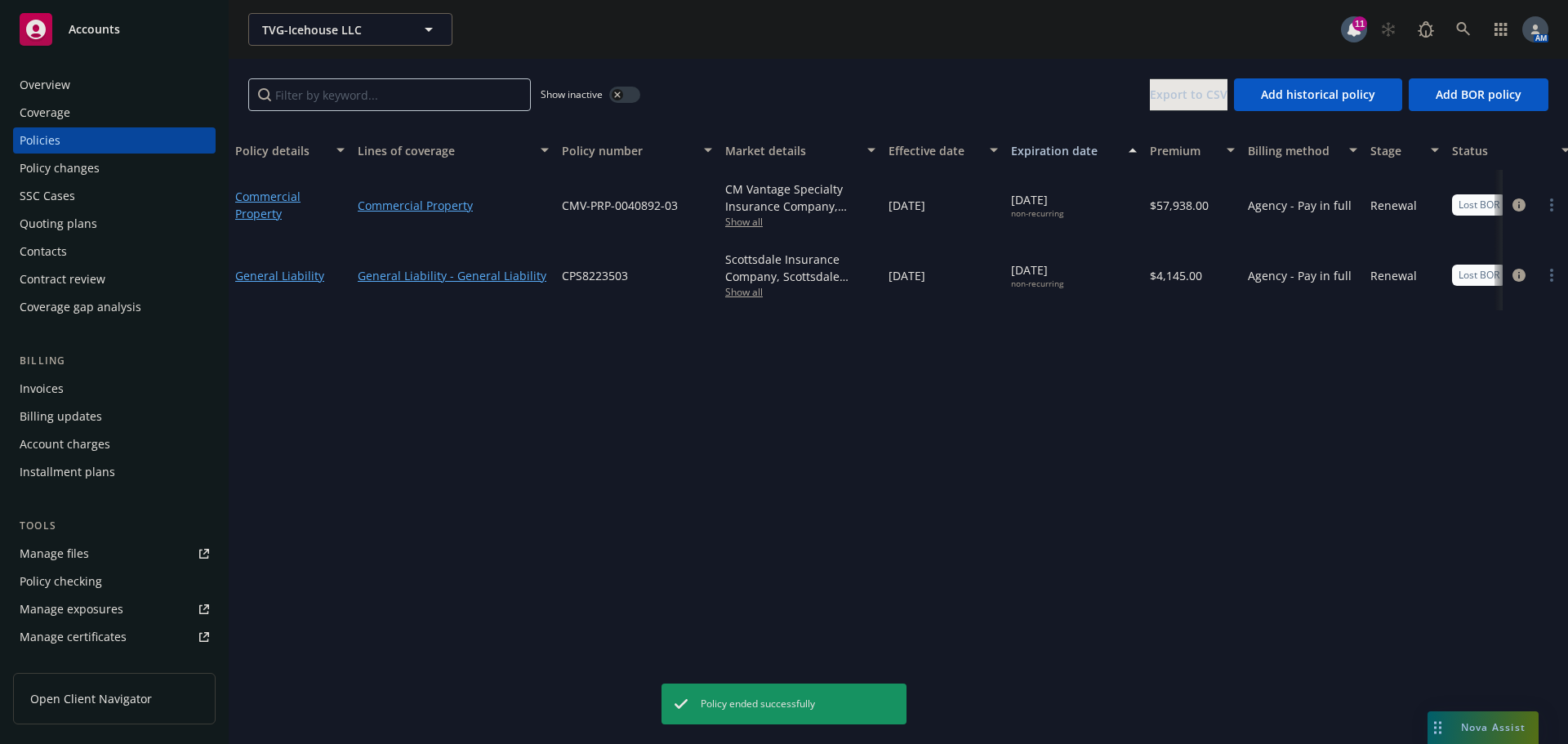
click at [68, 86] on div "Overview" at bounding box center [45, 85] width 51 height 26
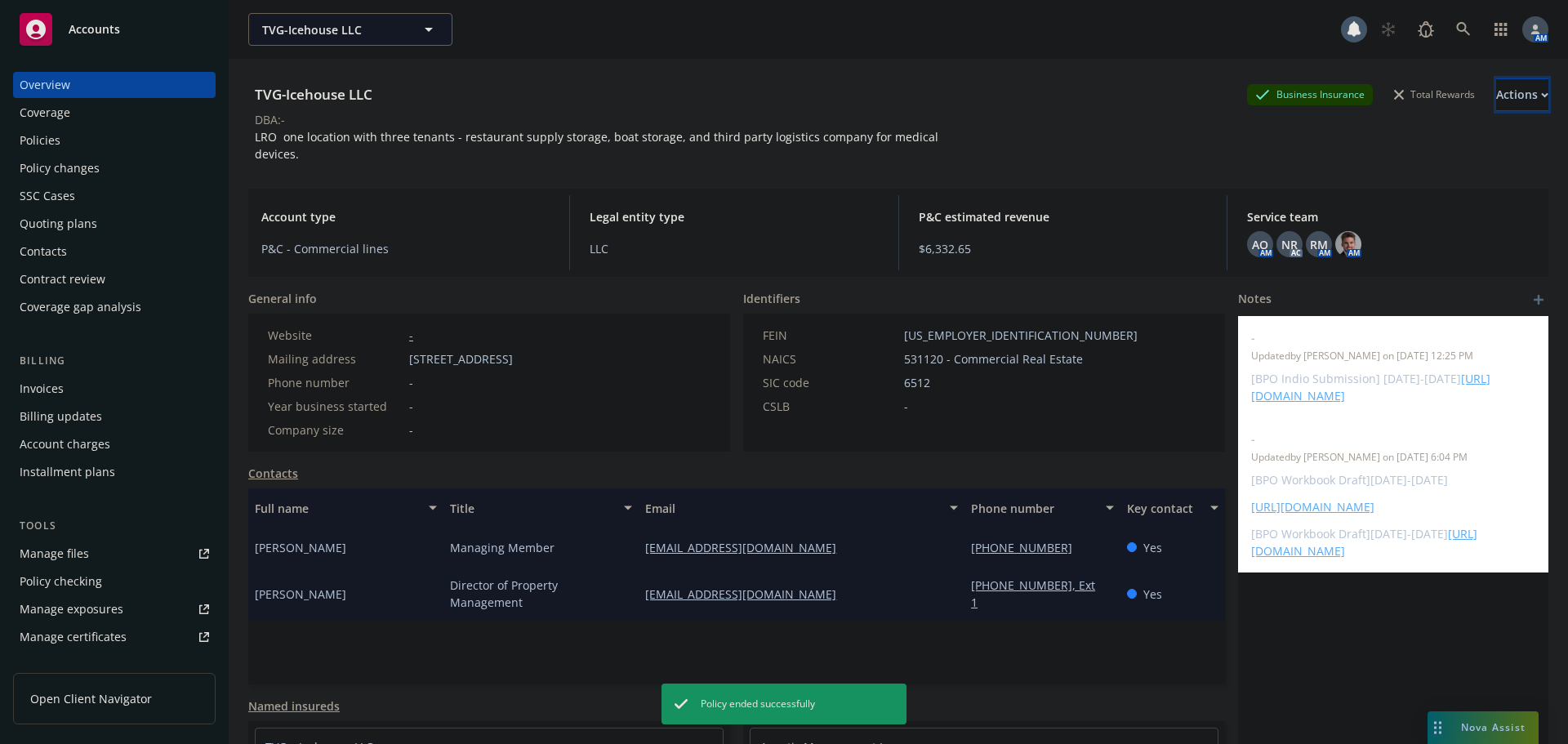
click at [1496, 85] on div "Actions" at bounding box center [1522, 95] width 53 height 31
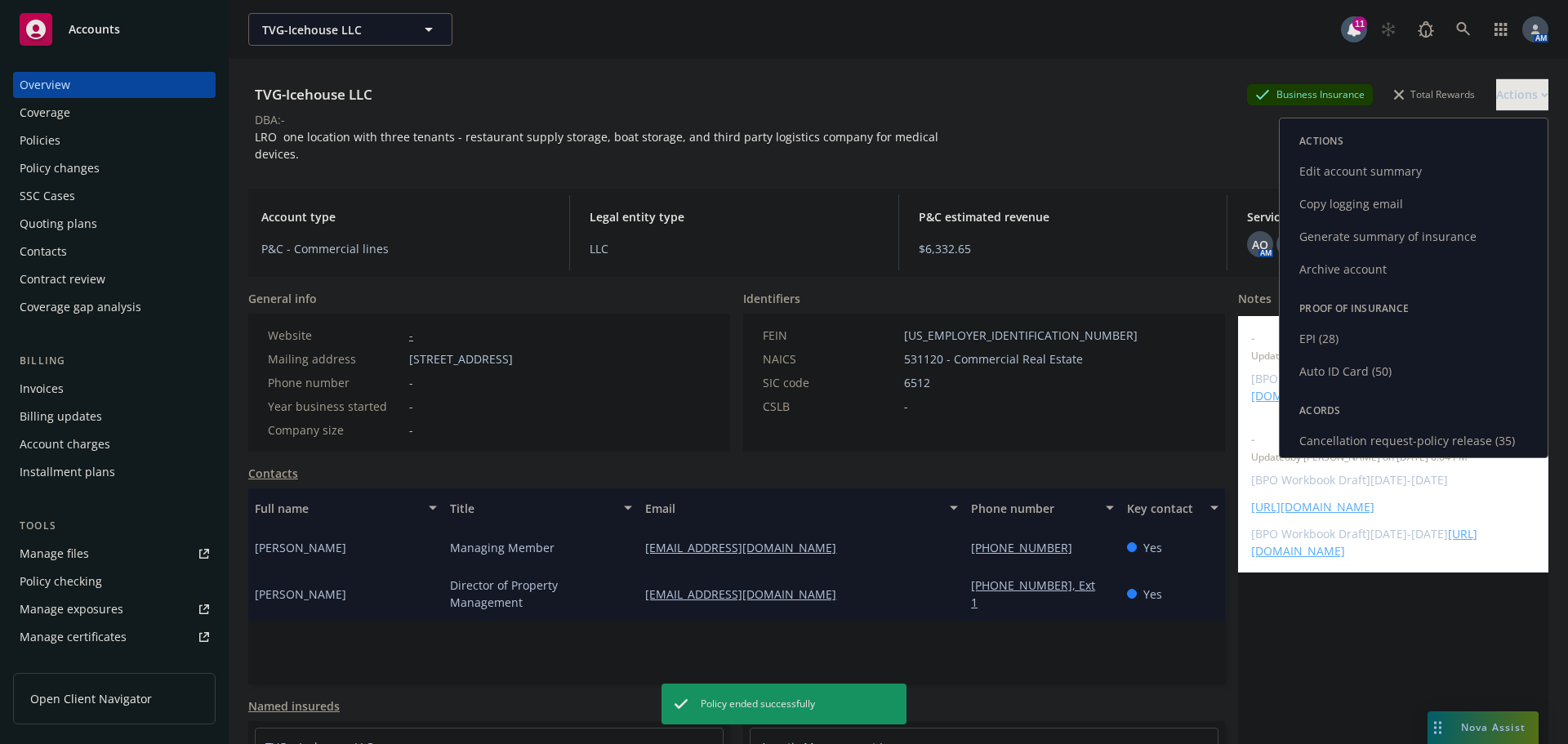
click at [1337, 274] on link "Archive account" at bounding box center [1414, 269] width 268 height 33
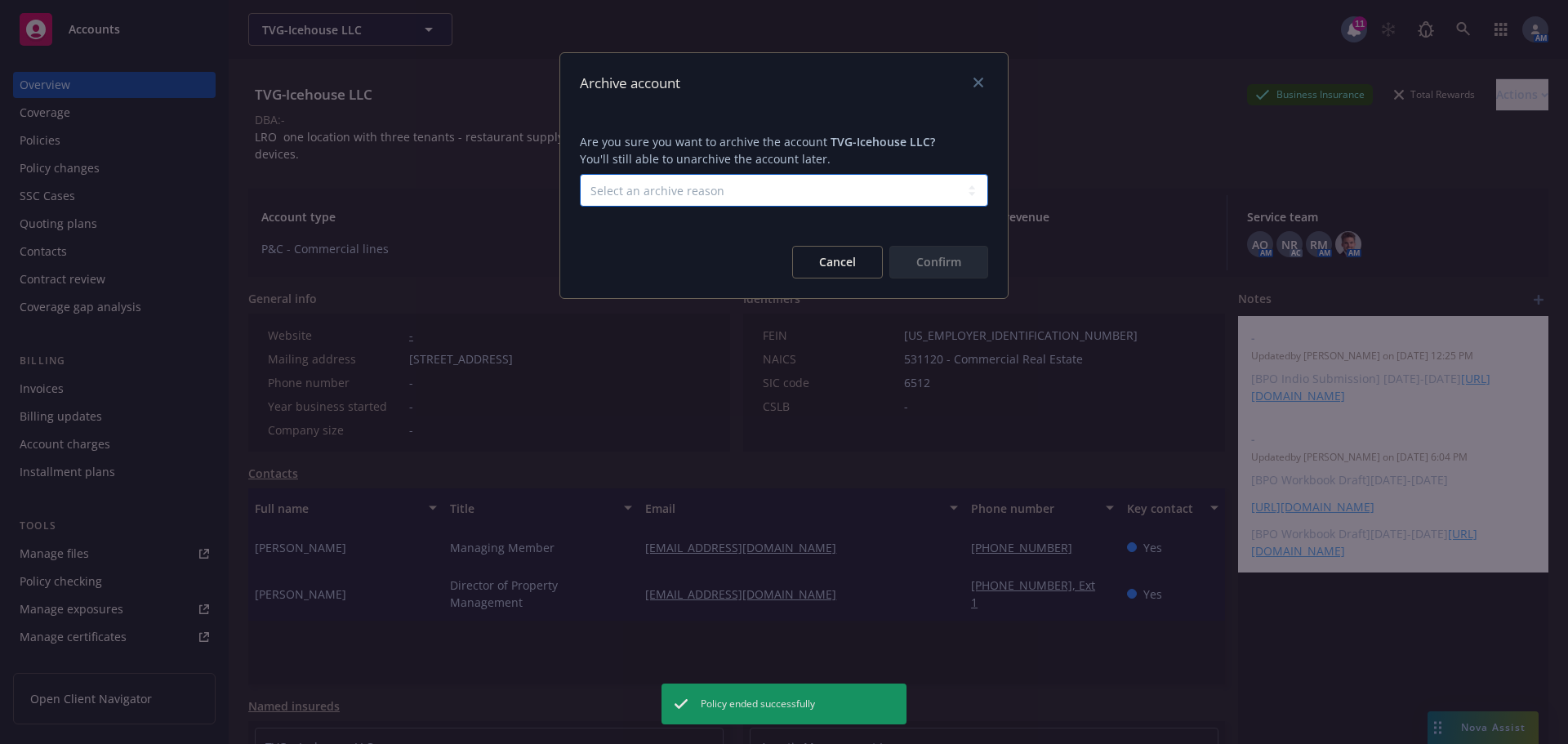
click at [813, 194] on select "Select an archive reason Client declined proposal Client went out of business C…" at bounding box center [784, 191] width 408 height 33
select select "LOST_TO_BOR"
click at [580, 174] on select "Select an archive reason Client declined proposal Client went out of business C…" at bounding box center [784, 191] width 408 height 33
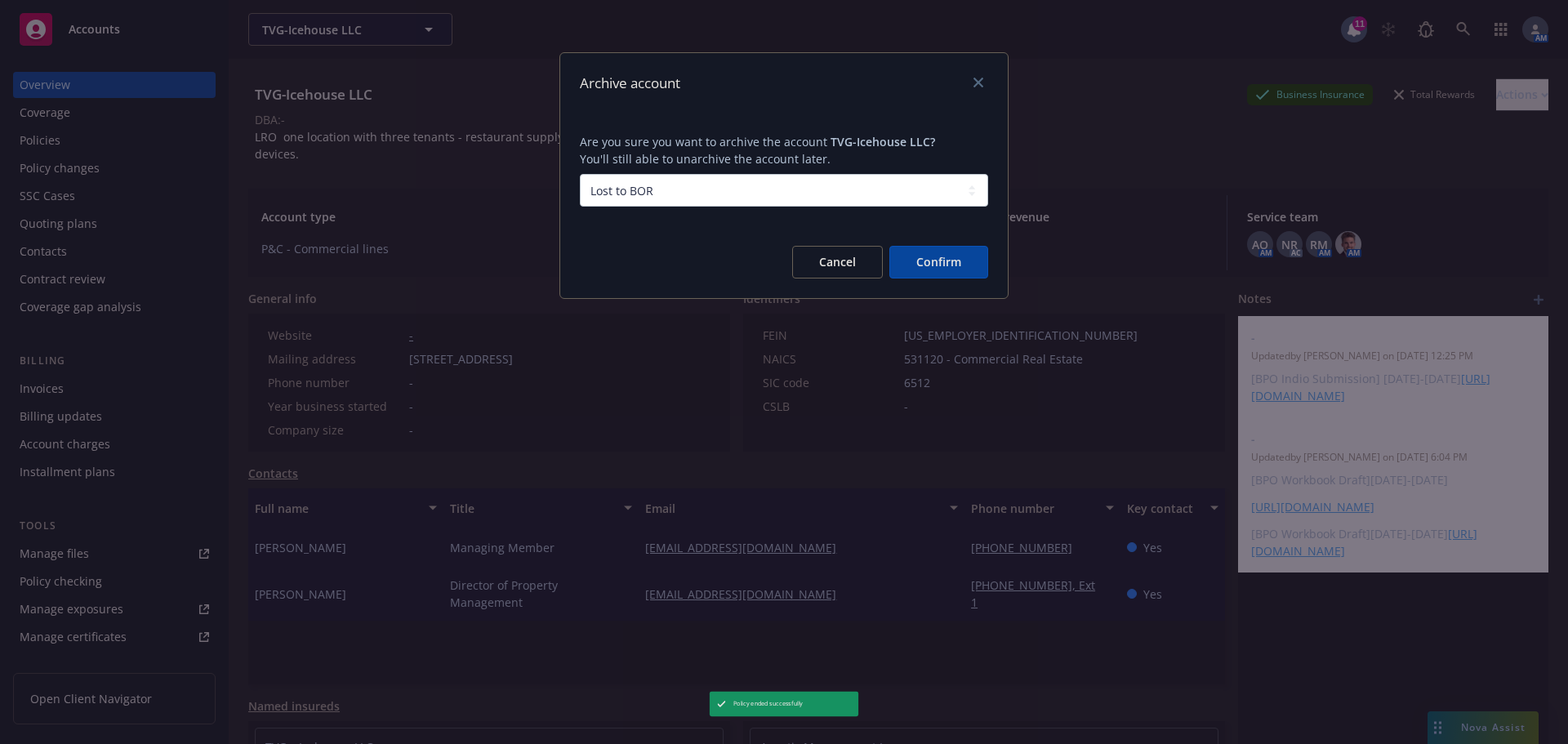
click at [933, 272] on button "Confirm" at bounding box center [939, 262] width 99 height 33
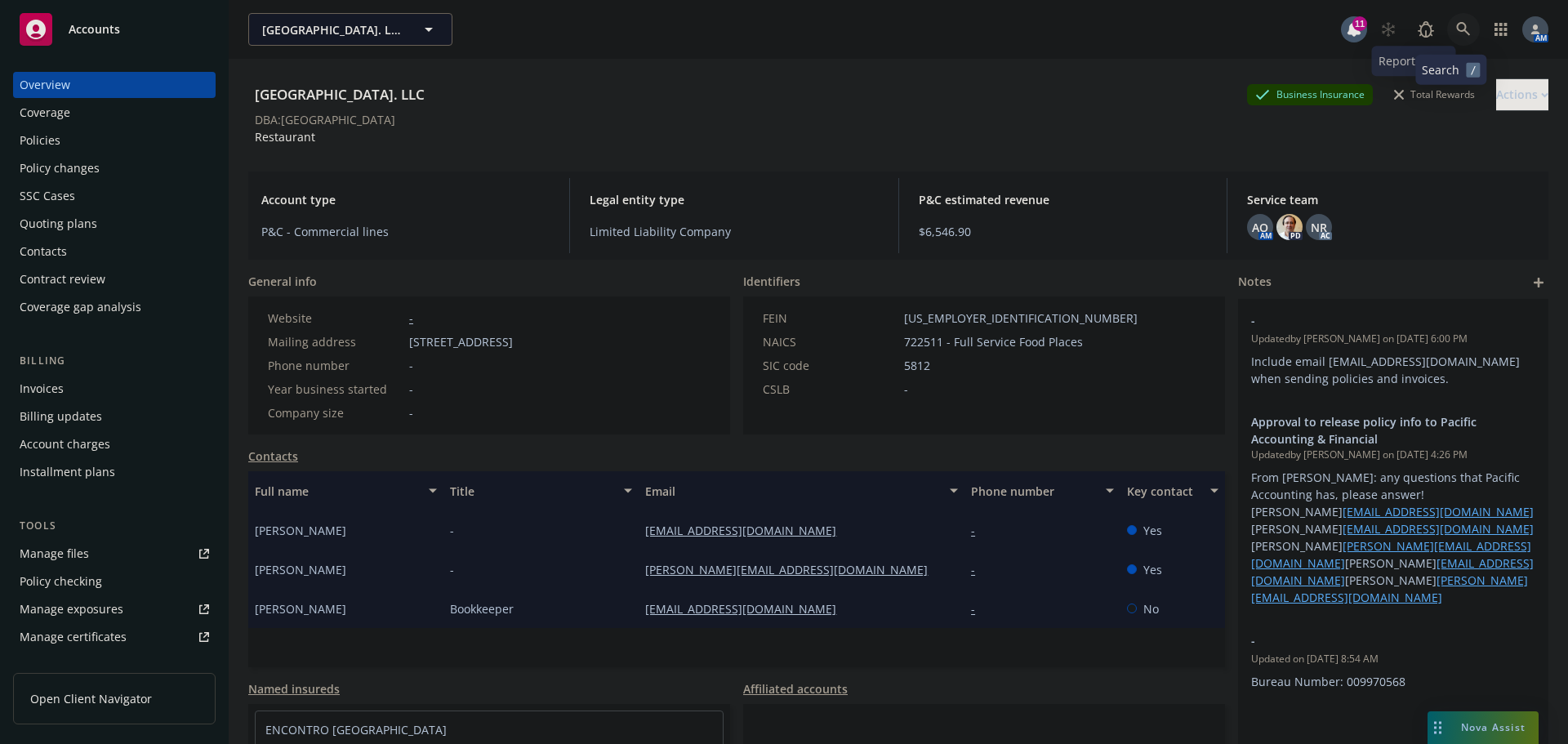
click at [1457, 27] on icon at bounding box center [1464, 29] width 14 height 14
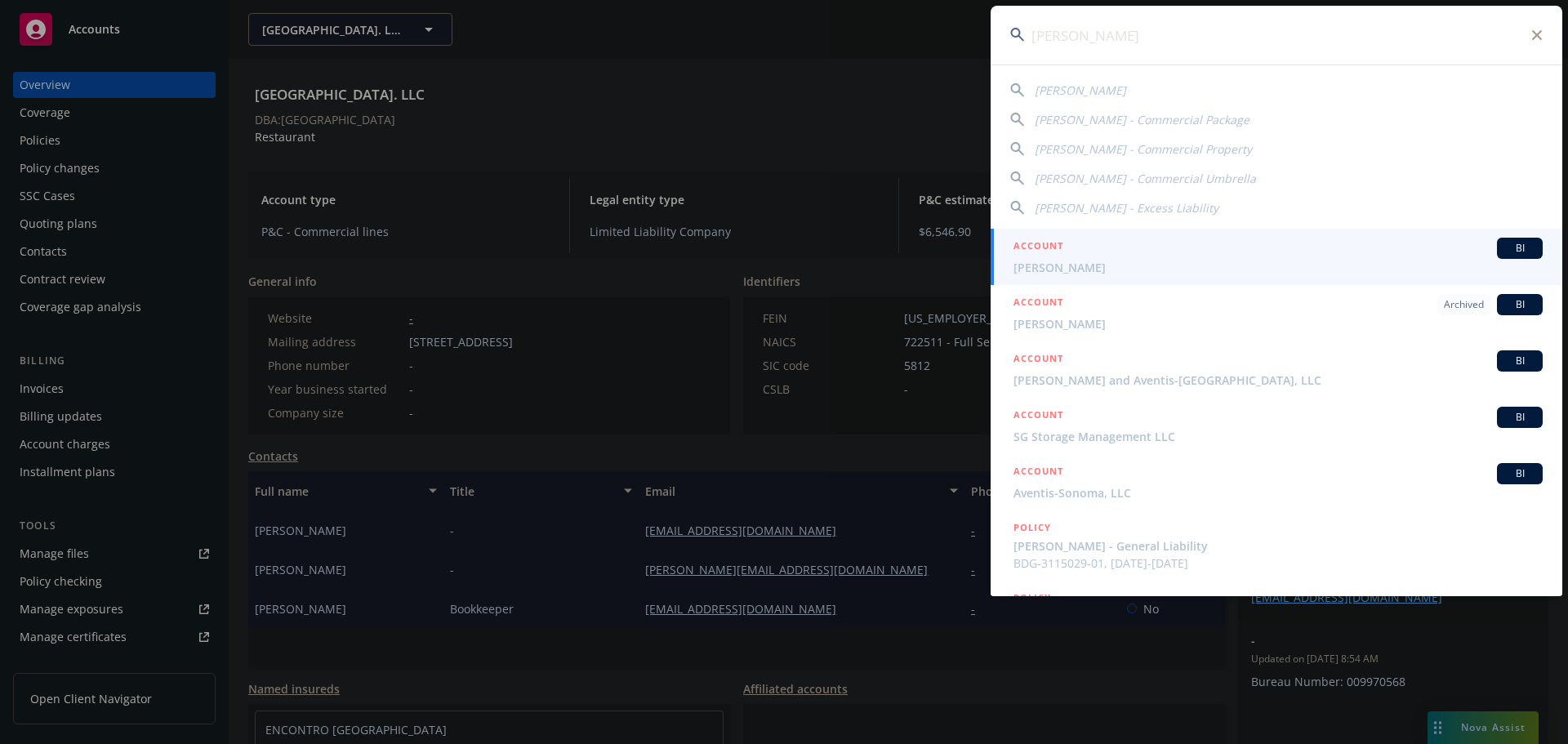
type input "stephen schwartz"
click at [1084, 254] on div "ACCOUNT BI" at bounding box center [1278, 248] width 529 height 22
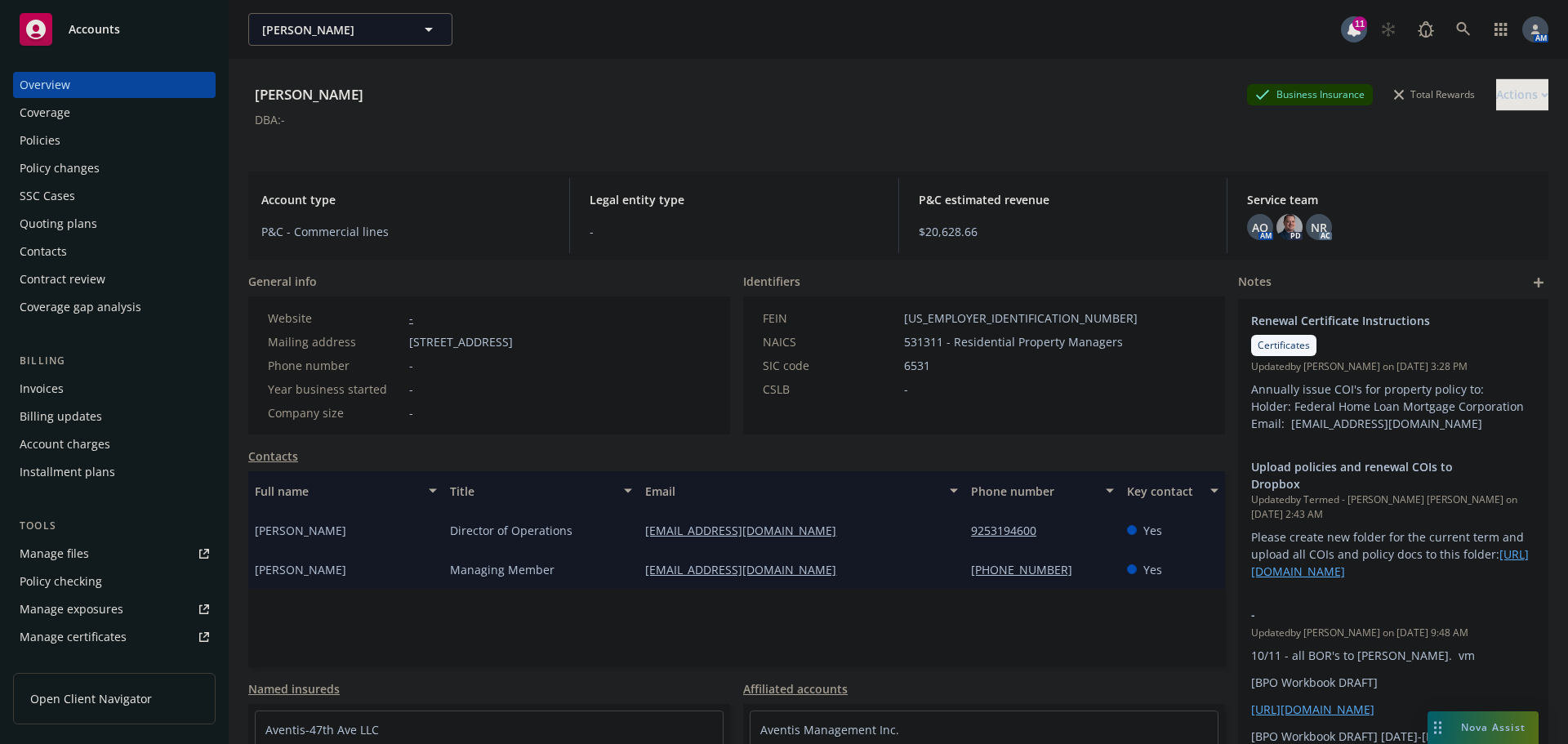
click at [97, 141] on div "Policies" at bounding box center [115, 141] width 190 height 26
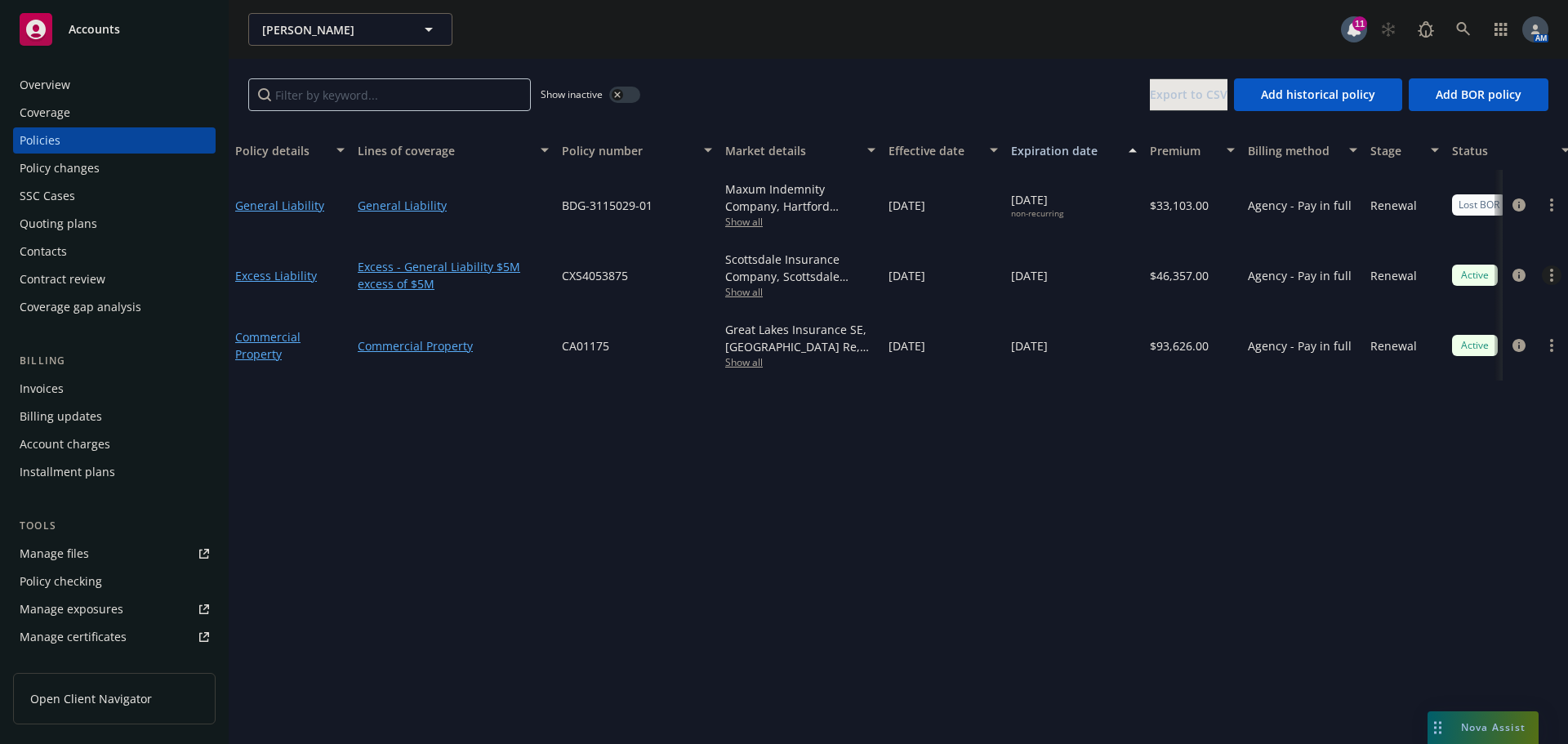
click at [1548, 277] on link "more" at bounding box center [1552, 275] width 20 height 20
click at [1440, 375] on link "End policy" at bounding box center [1464, 375] width 192 height 33
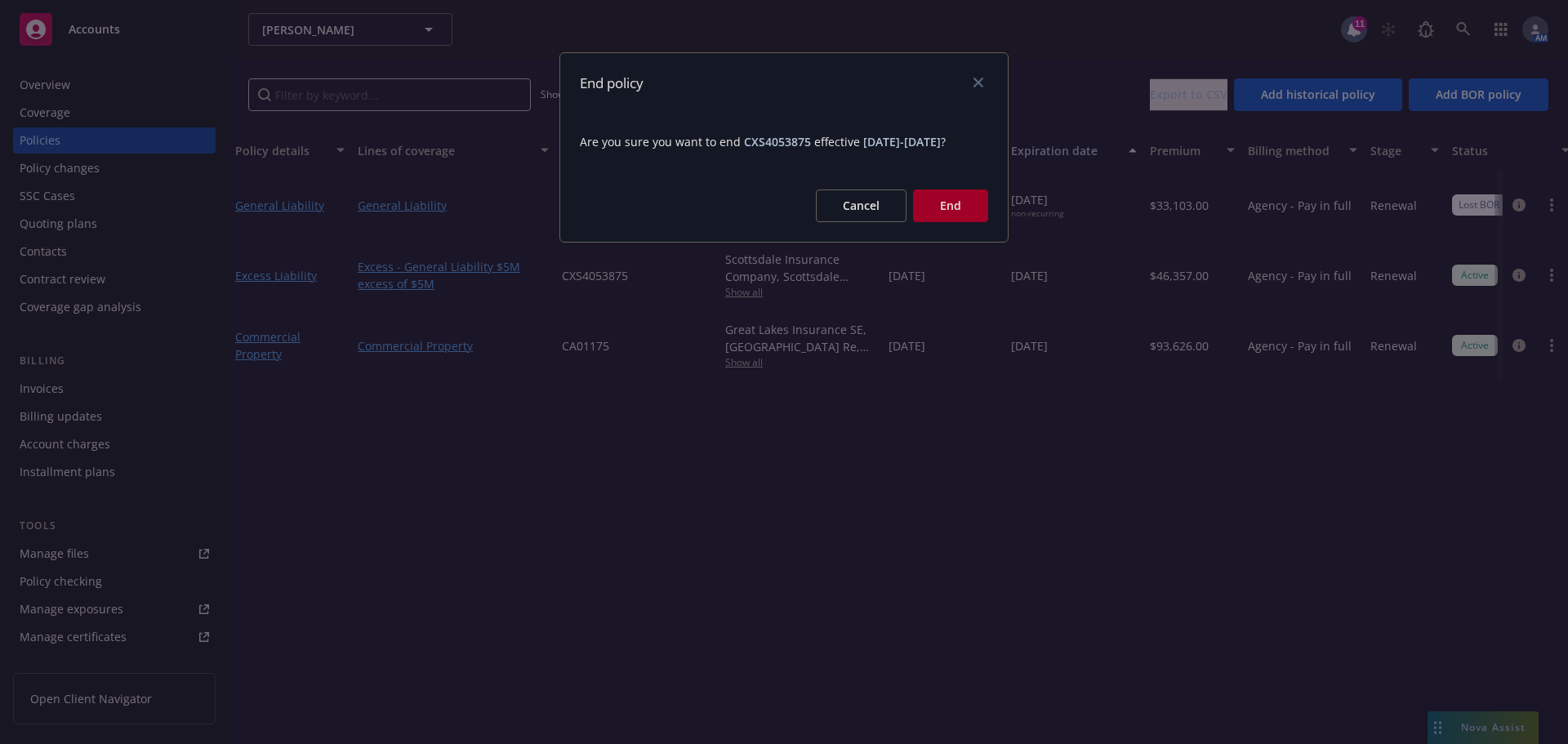
click at [955, 222] on button "End" at bounding box center [950, 206] width 75 height 33
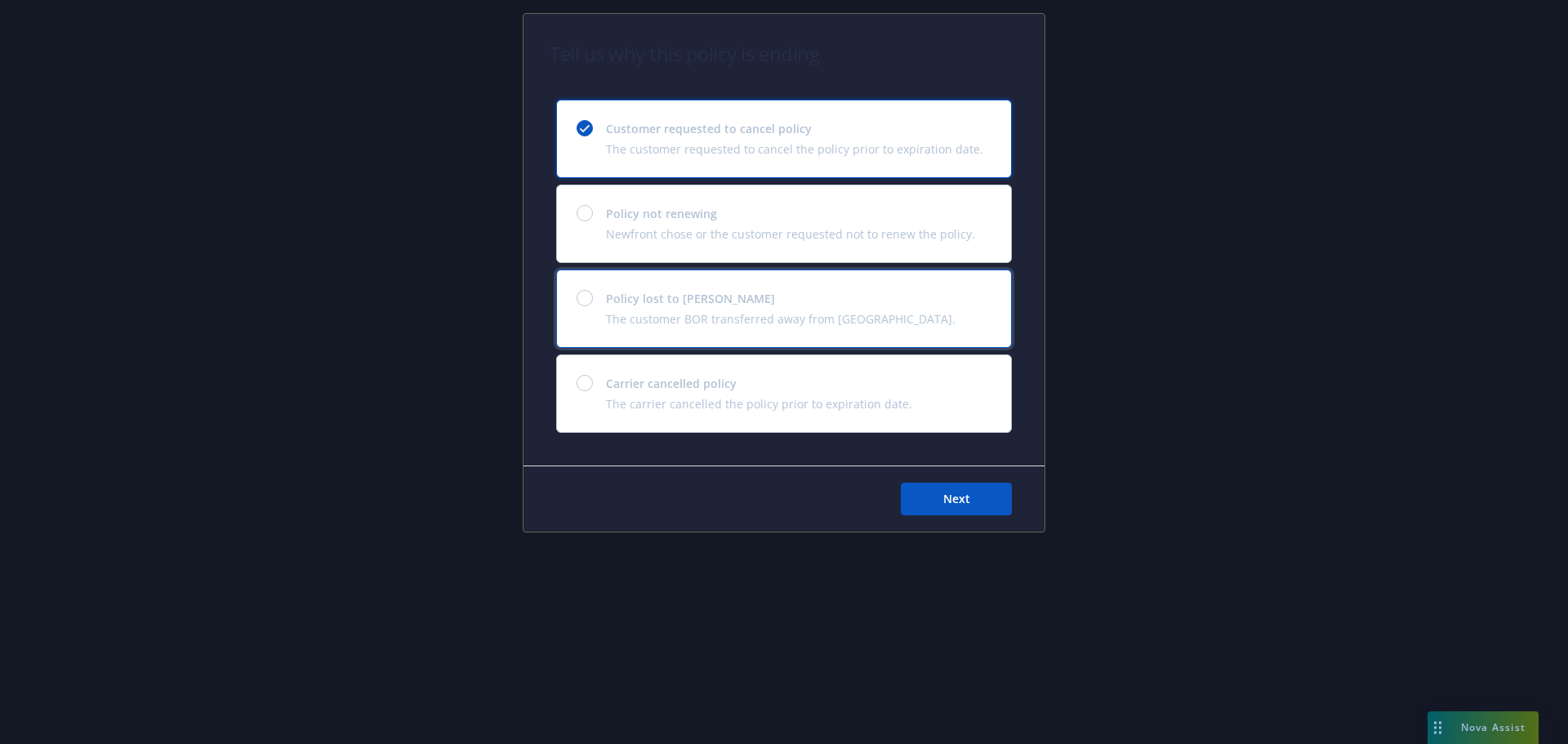
click at [629, 287] on div "Policy lost to BOR The customer BOR transferred away from Newfront." at bounding box center [784, 308] width 454 height 77
click at [962, 492] on span "Next" at bounding box center [956, 499] width 27 height 16
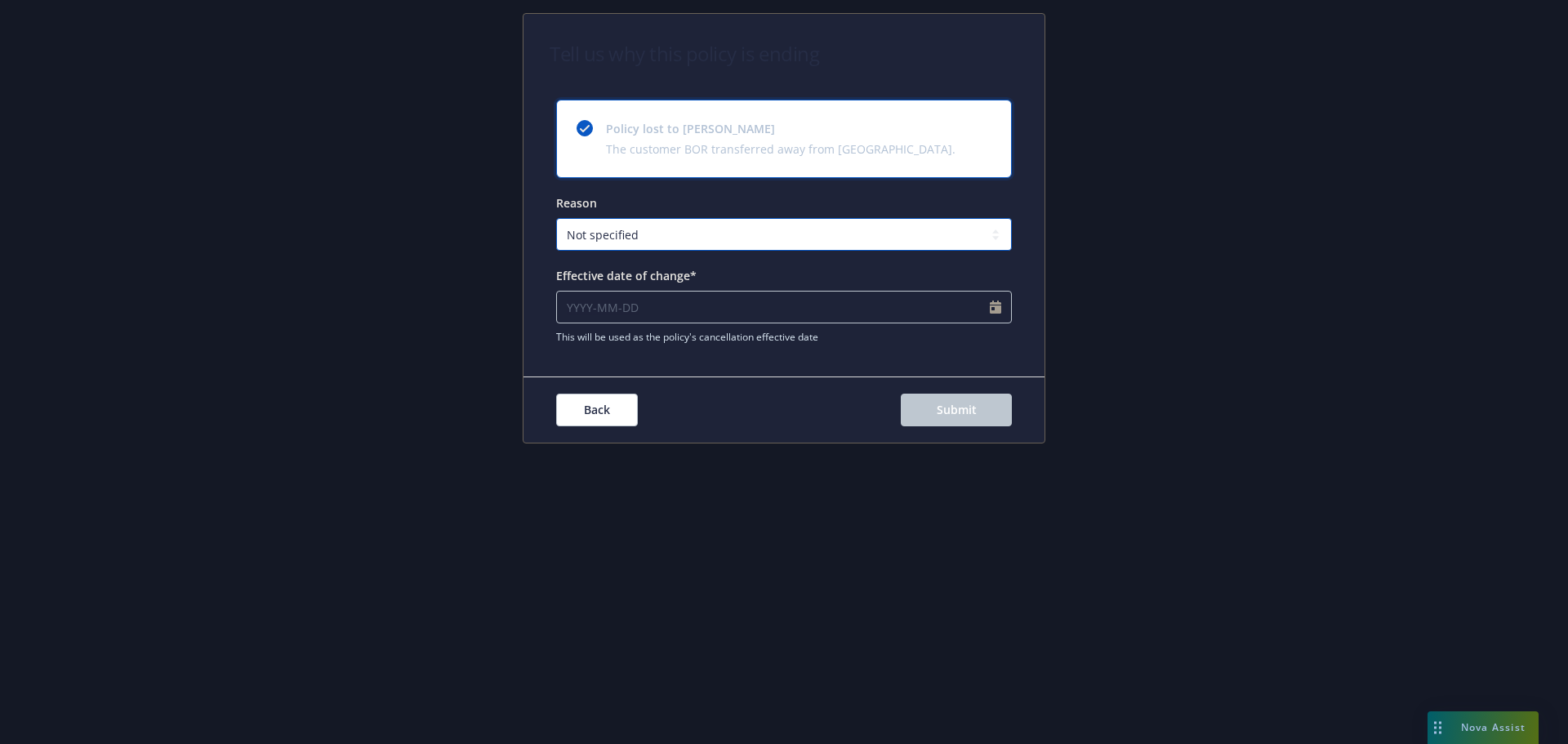
drag, startPoint x: 973, startPoint y: 242, endPoint x: 947, endPoint y: 249, distance: 26.9
click at [973, 242] on select "Not specified Service Pricing Buyer change M&A, Bankruptcy, or Out of business …" at bounding box center [784, 235] width 456 height 33
select select "Producer left Newfront"
click at [557, 218] on select "Not specified Service Pricing Buyer change M&A, Bankruptcy, or Out of business …" at bounding box center [784, 235] width 456 height 33
click at [992, 307] on input "Effective date of change*" at bounding box center [784, 307] width 456 height 33
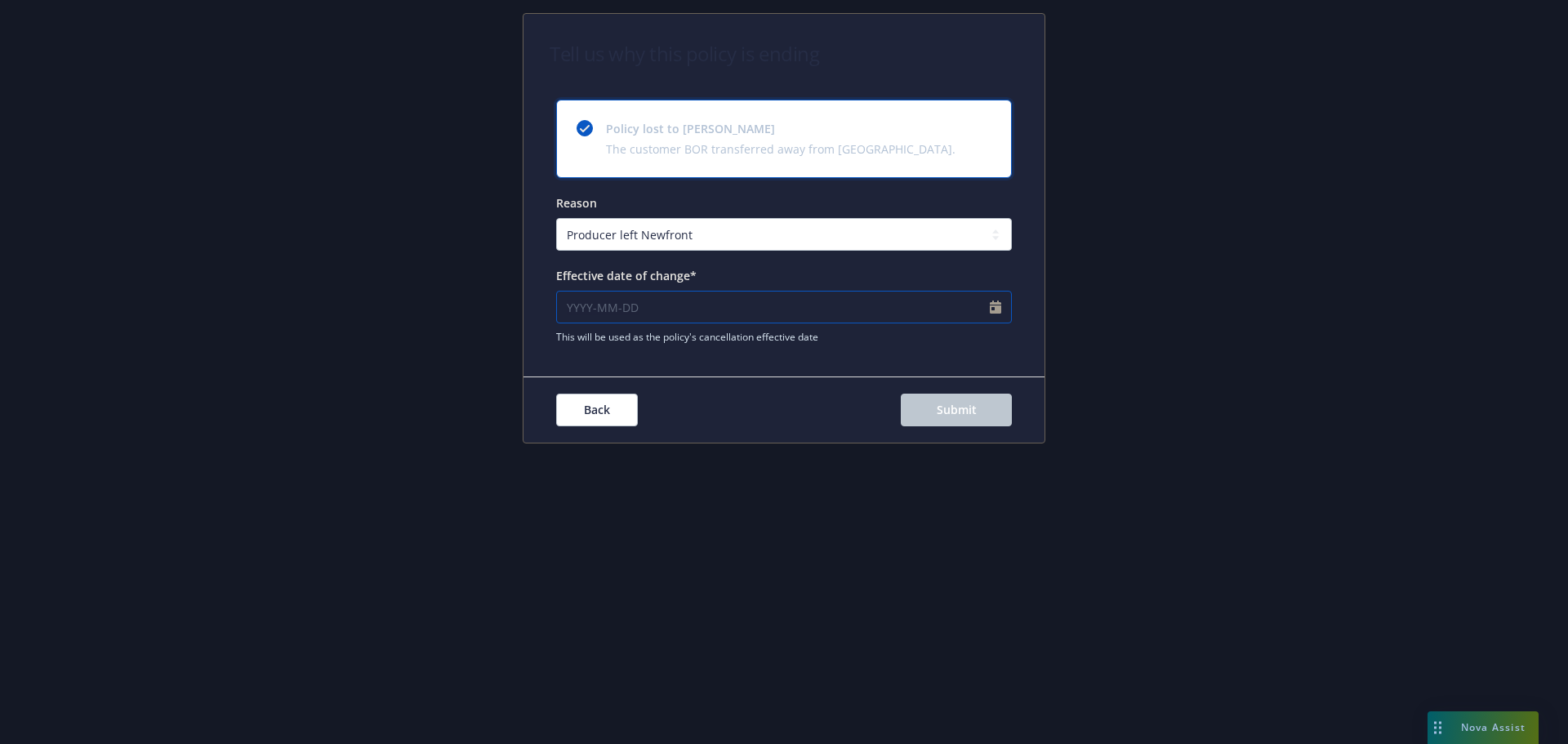
select select "September"
select select "2025"
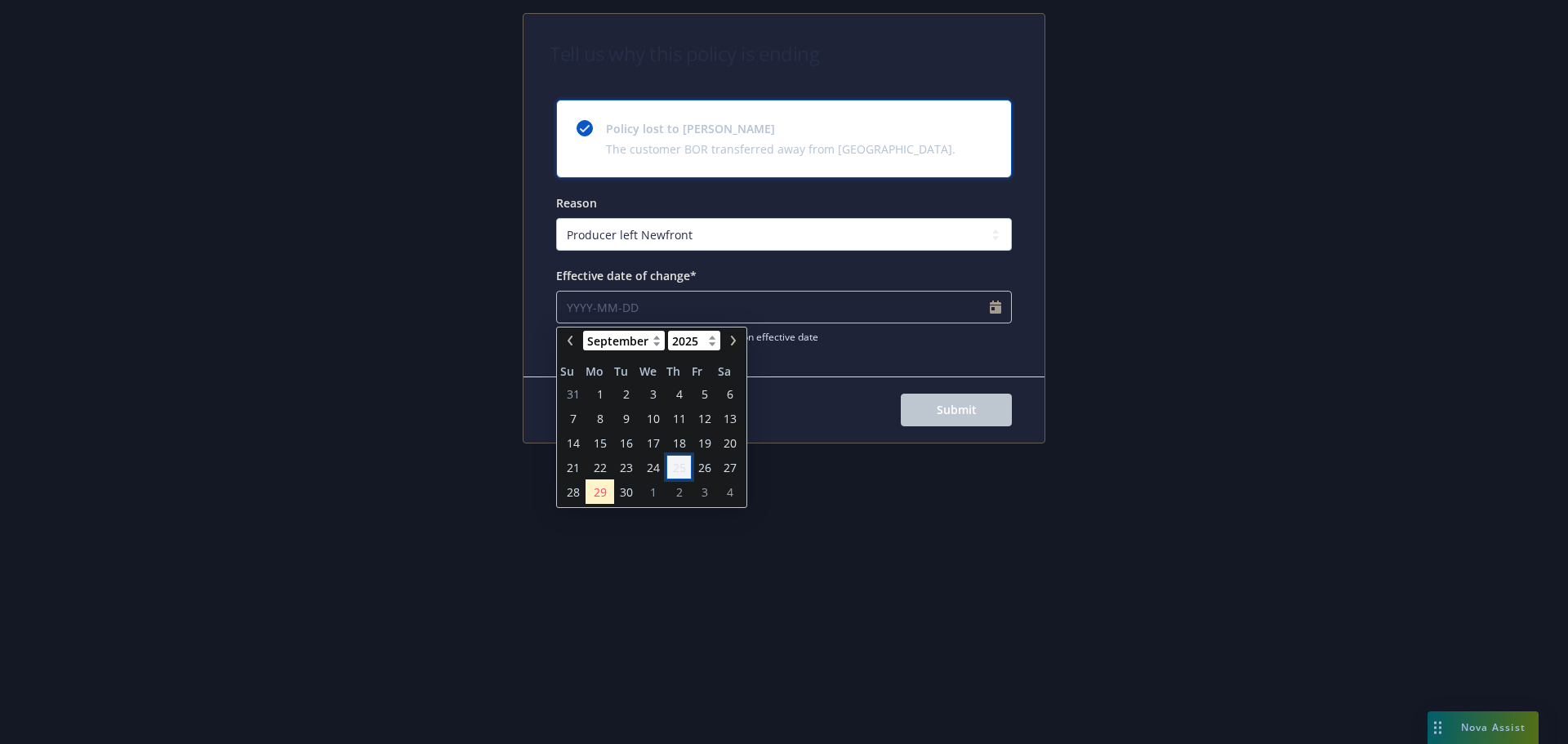
click at [679, 465] on span "25" at bounding box center [679, 468] width 13 height 17
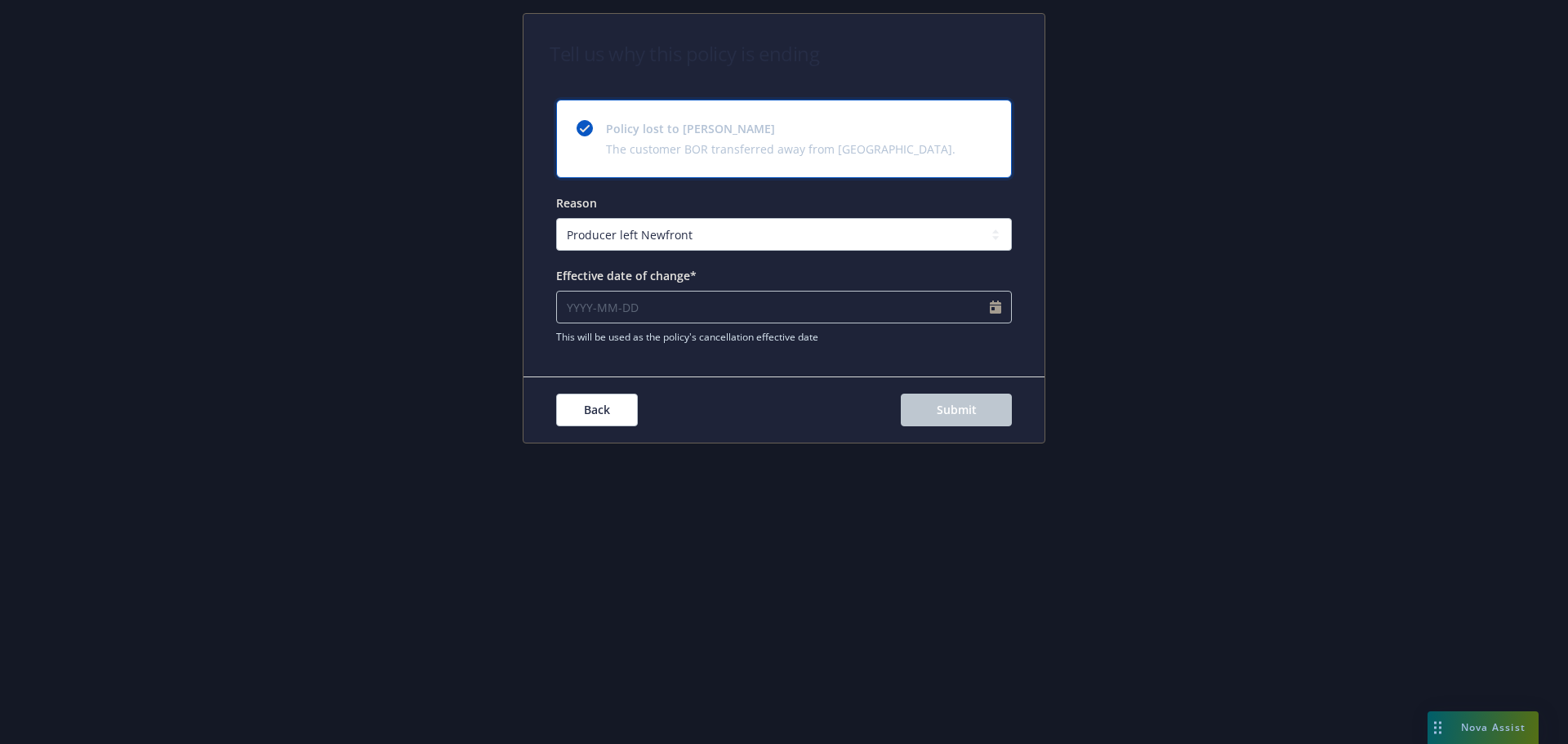
type input "2025-09-25"
click at [1004, 409] on button "Submit" at bounding box center [956, 410] width 111 height 33
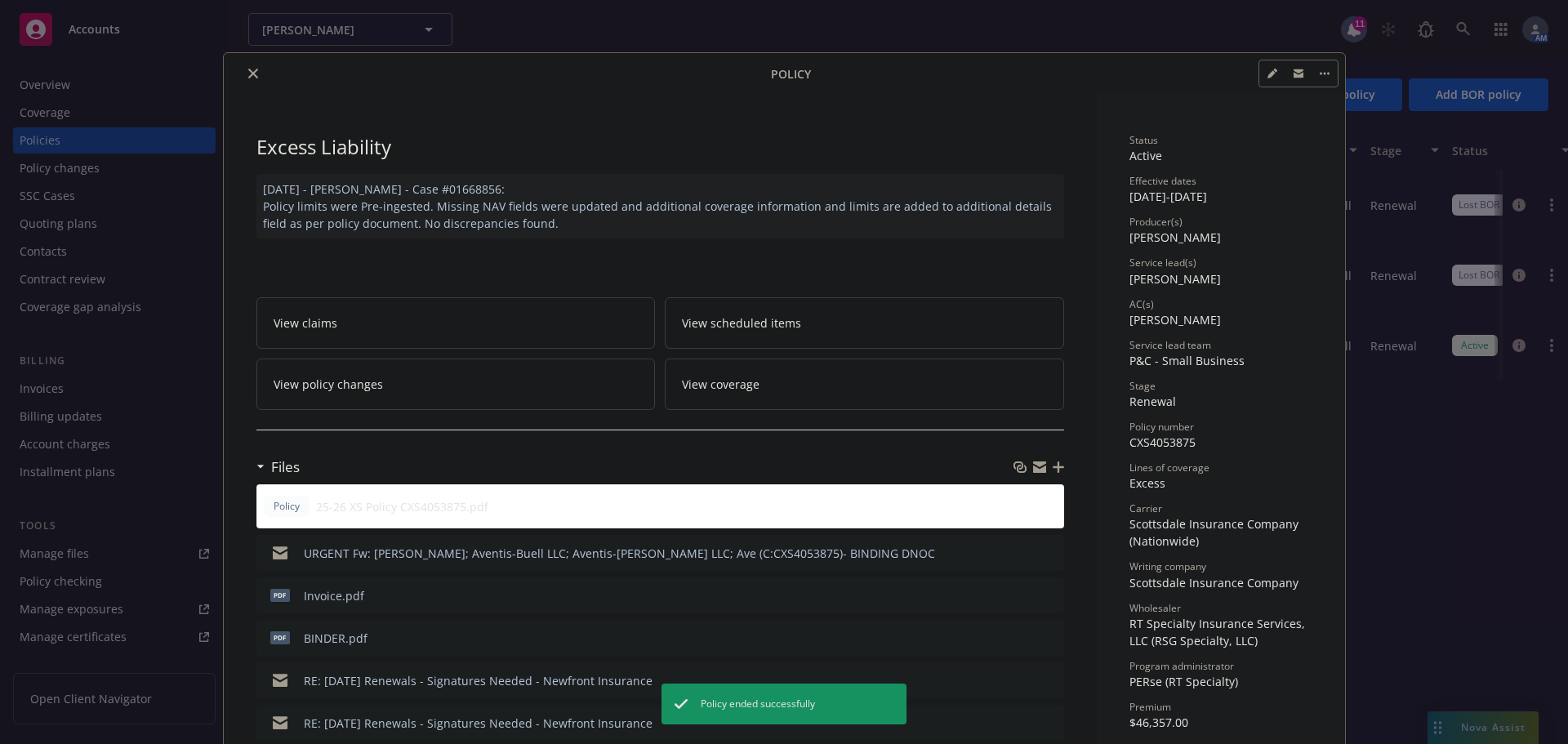
scroll to position [49, 0]
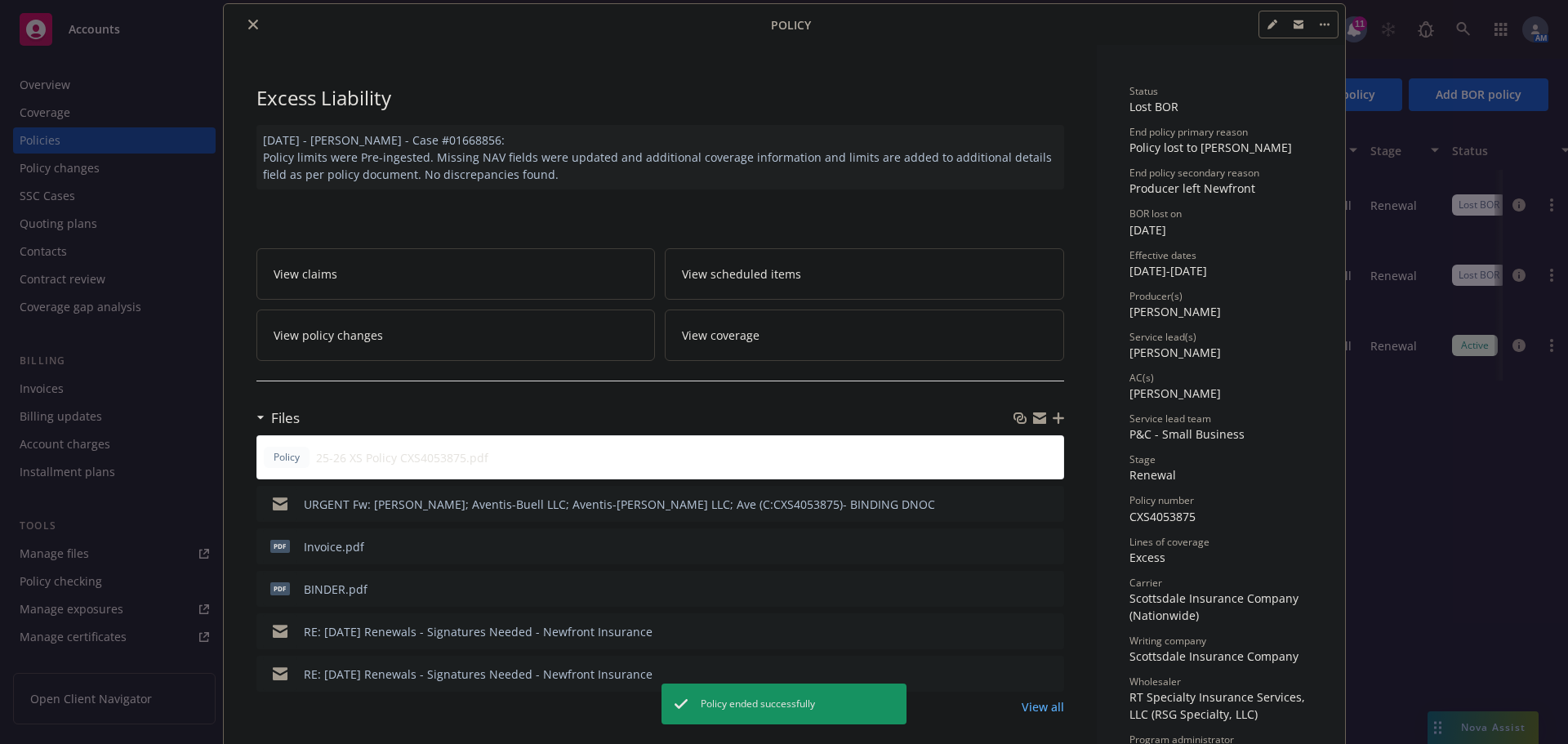
drag, startPoint x: 250, startPoint y: 26, endPoint x: 266, endPoint y: 25, distance: 16.0
click at [249, 26] on icon "close" at bounding box center [253, 24] width 9 height 9
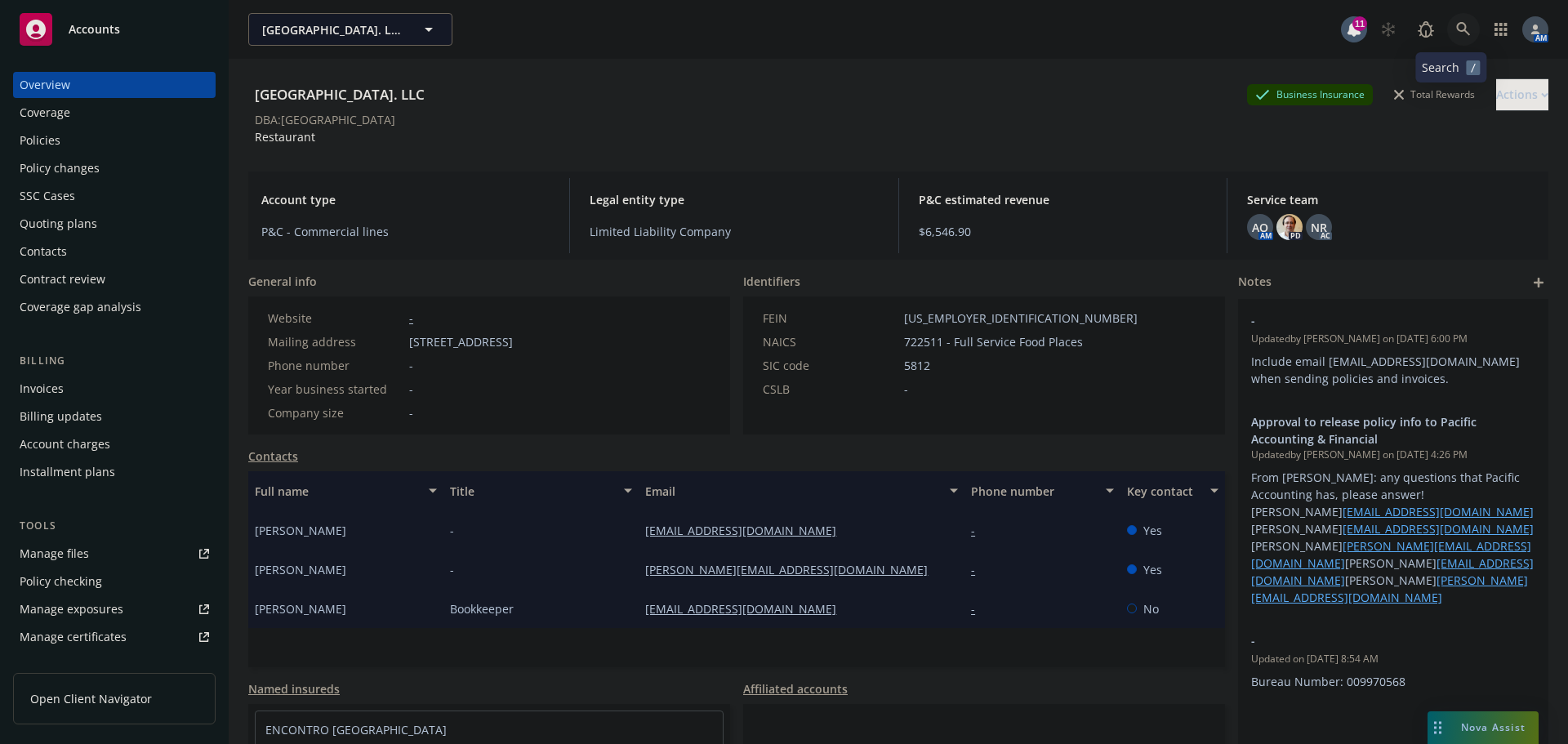
click at [1457, 24] on icon at bounding box center [1464, 29] width 15 height 15
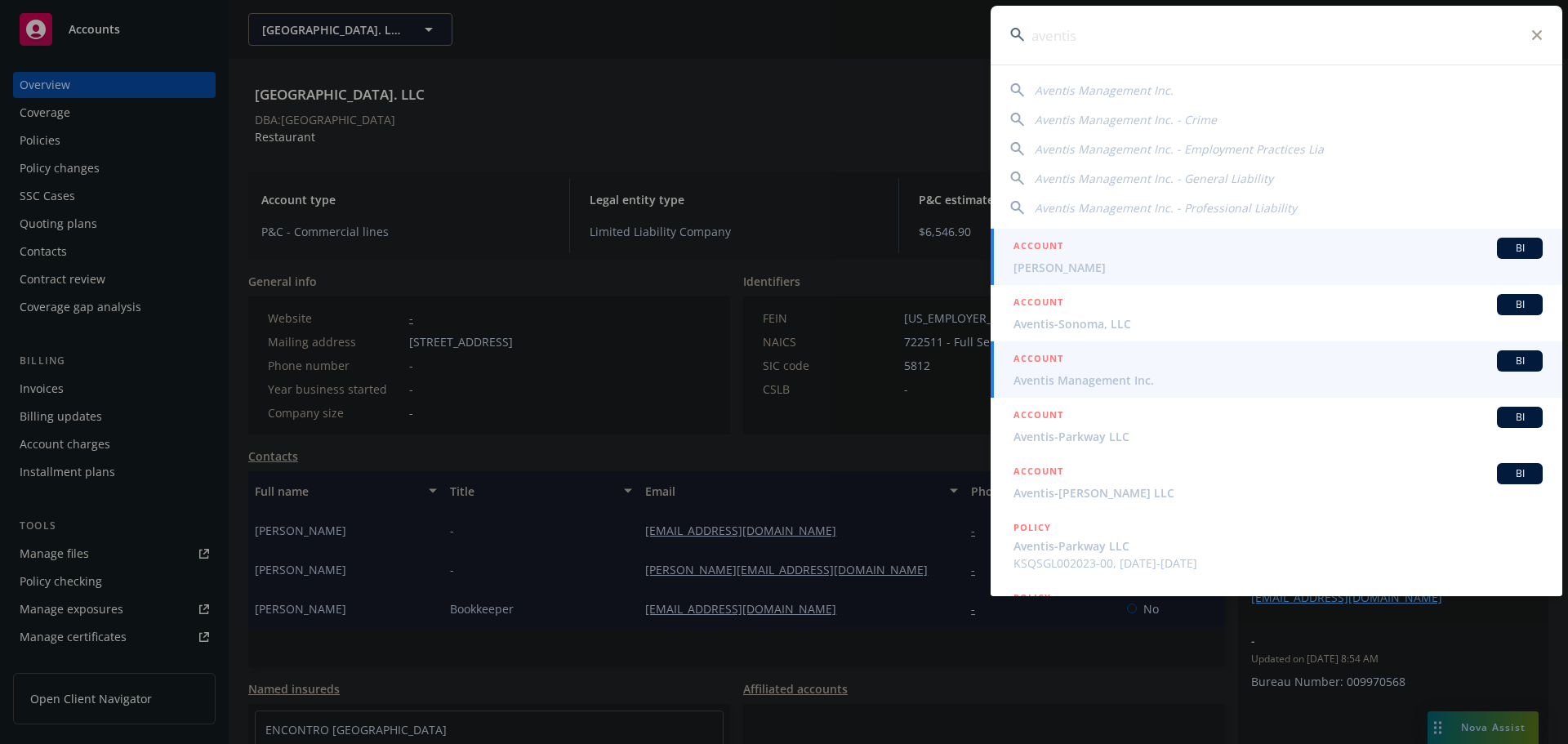
type input "aventis"
click at [1101, 371] on div "ACCOUNT BI" at bounding box center [1278, 361] width 529 height 22
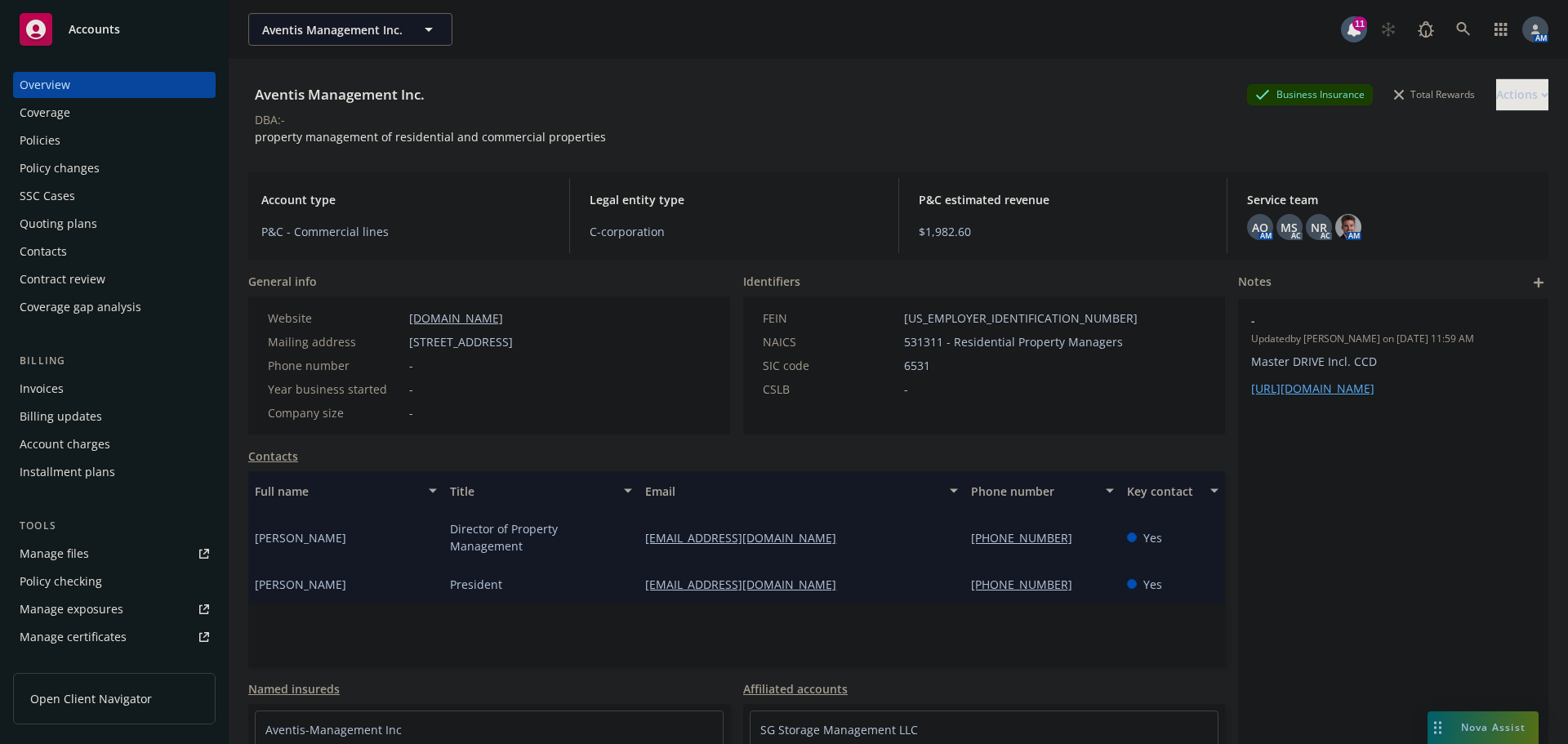
click at [63, 136] on div "Policies" at bounding box center [115, 141] width 190 height 26
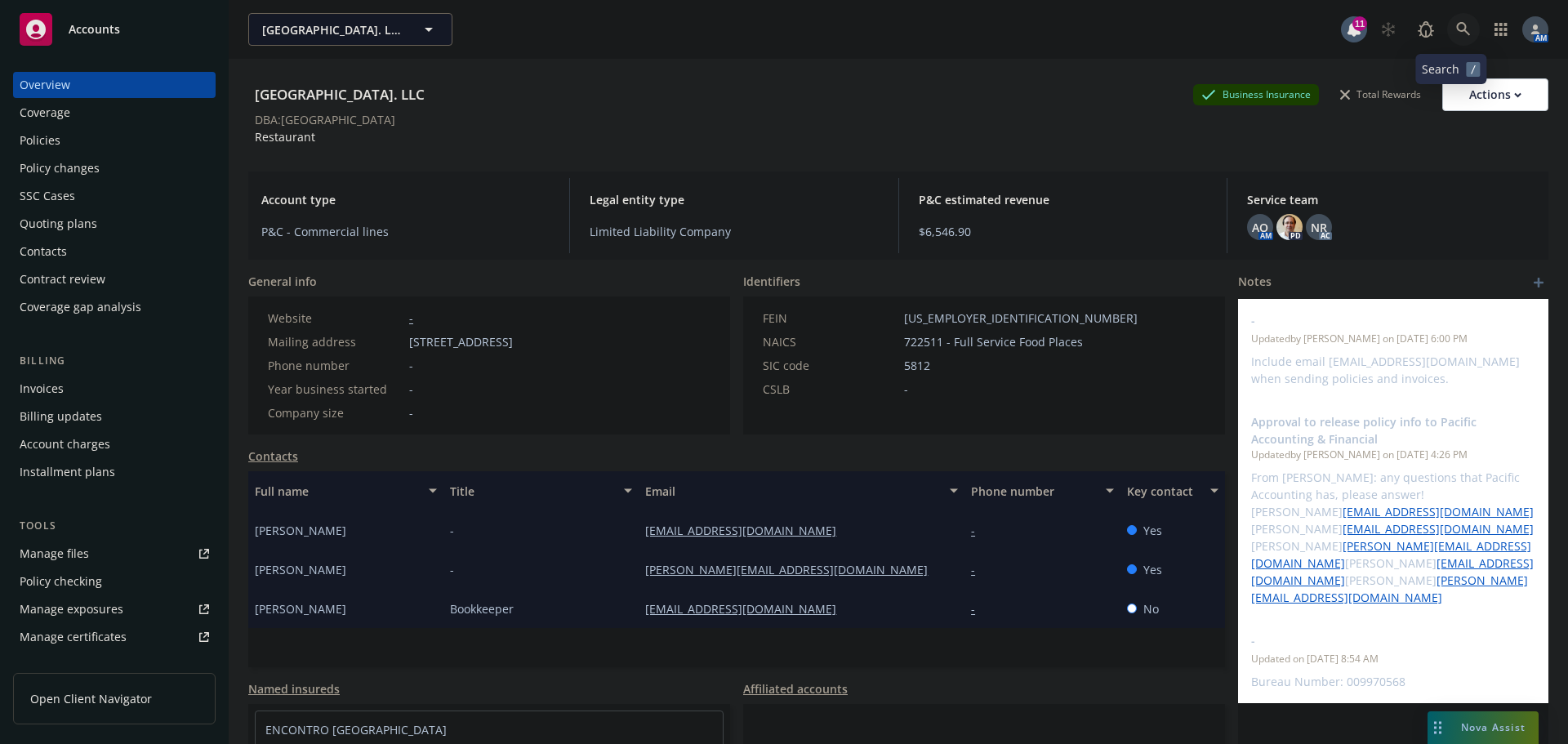
click at [1457, 26] on icon at bounding box center [1464, 29] width 14 height 14
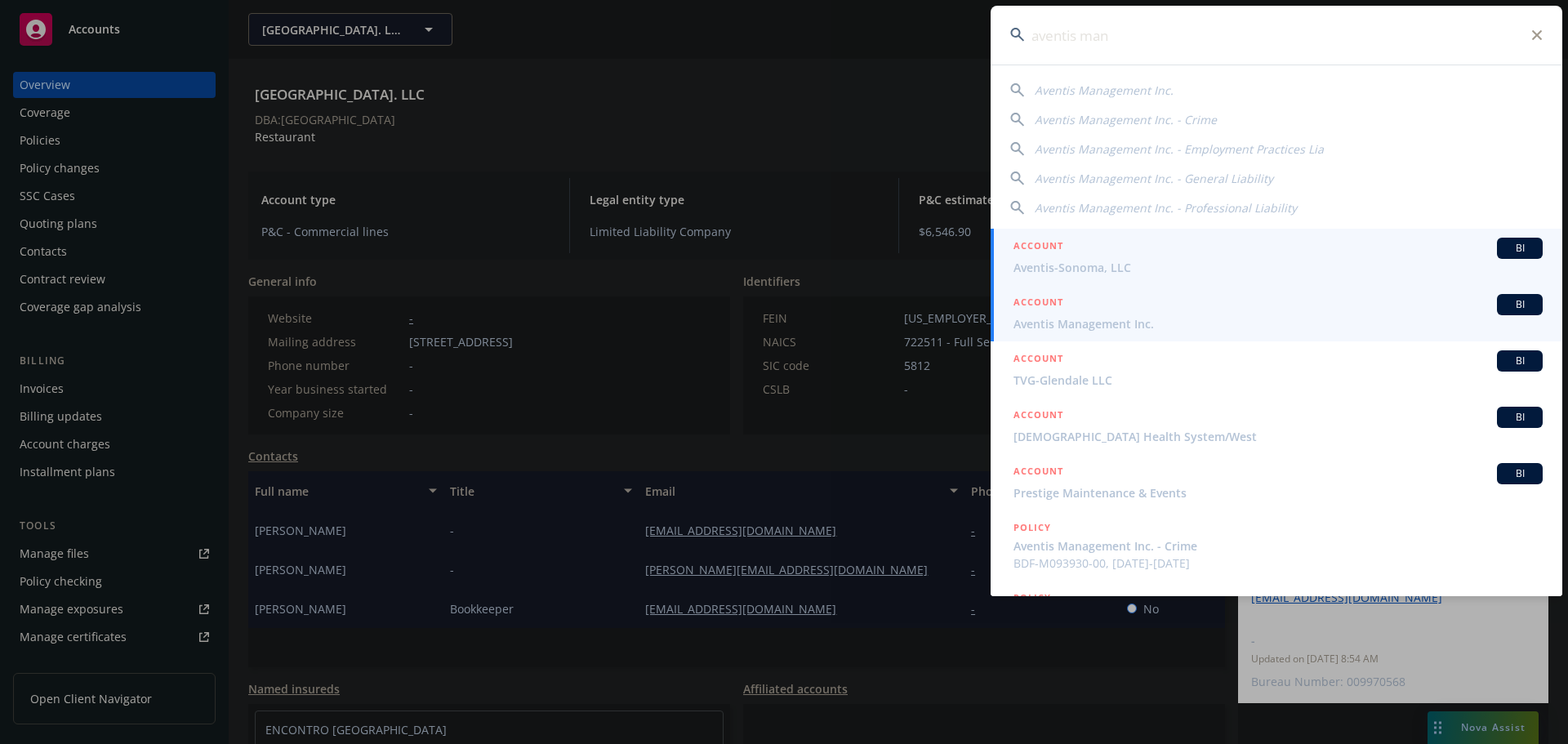
type input "aventis man"
click at [1097, 325] on span "Aventis Management Inc." at bounding box center [1278, 324] width 529 height 17
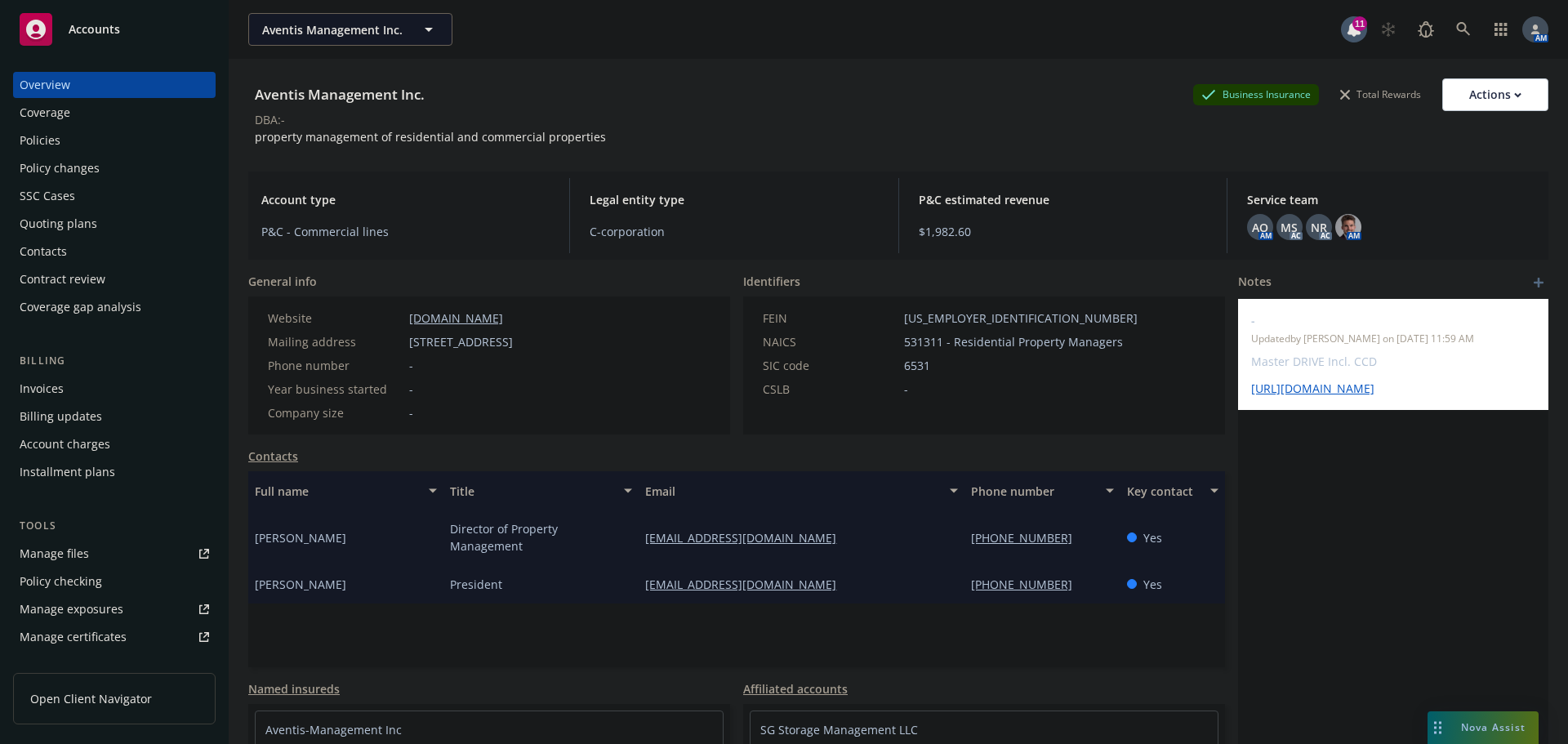
click at [104, 137] on div "Policies" at bounding box center [115, 141] width 190 height 26
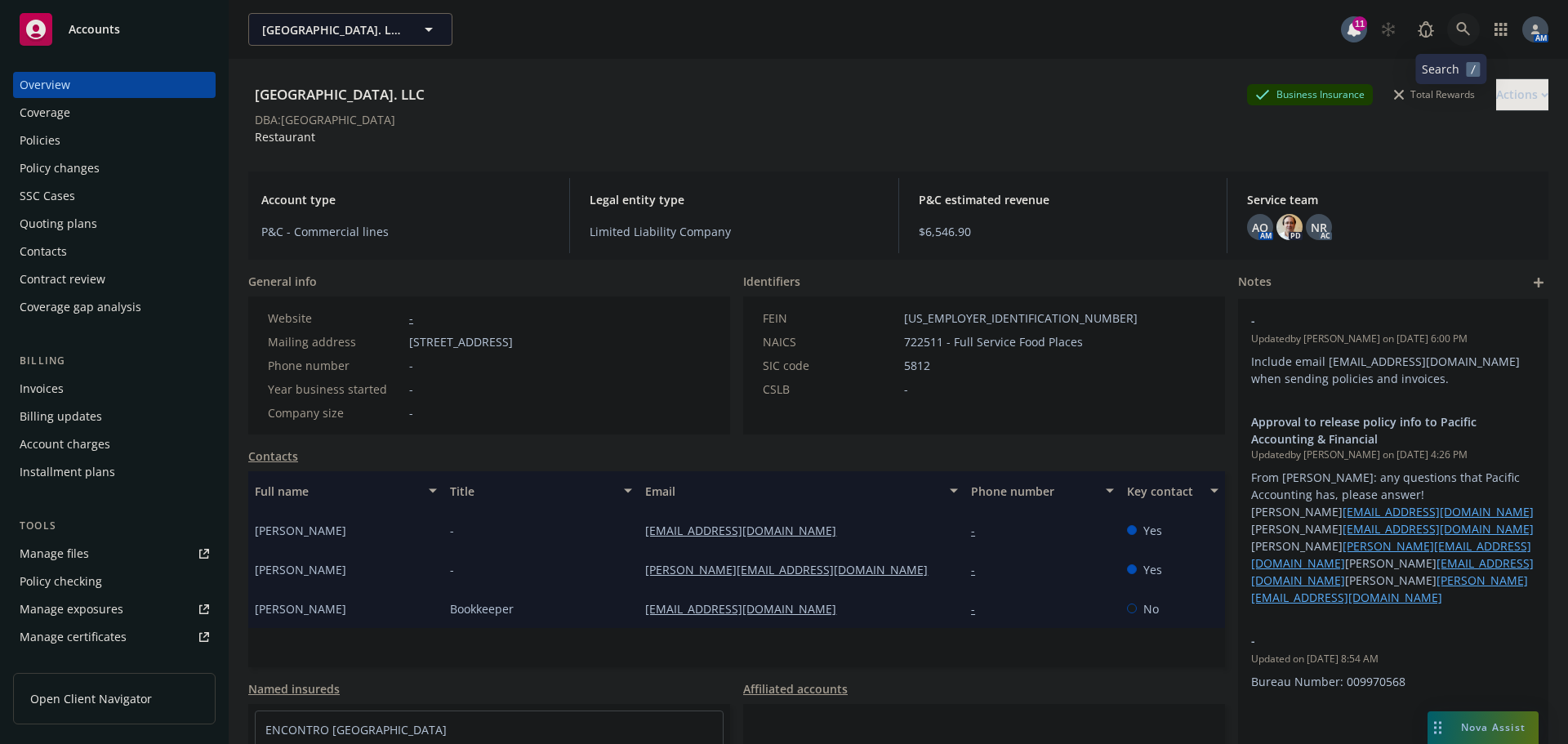
click at [1447, 26] on link at bounding box center [1464, 29] width 33 height 33
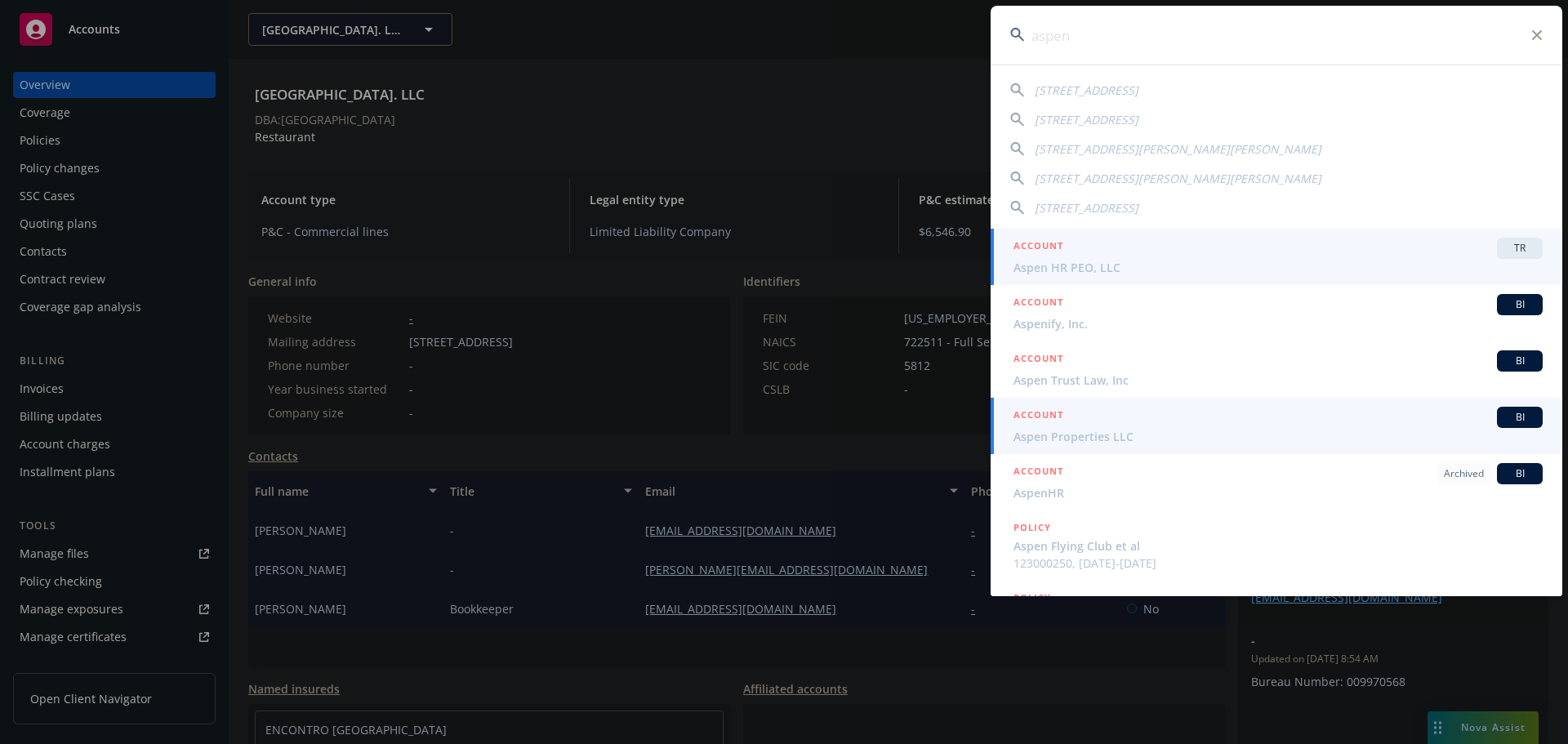
type input "aspen"
click at [1142, 438] on span "Aspen Properties LLC" at bounding box center [1278, 437] width 529 height 17
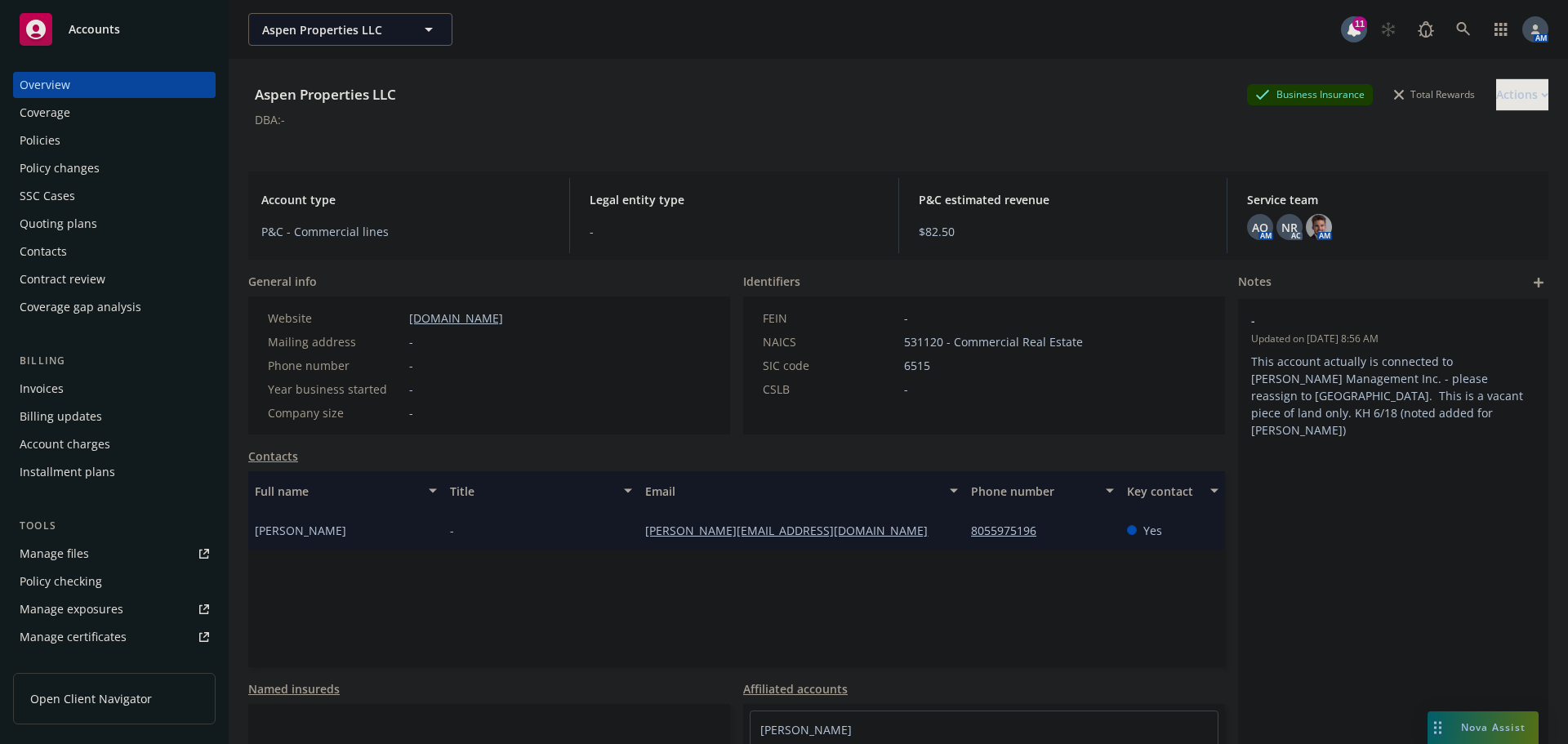
click at [54, 146] on div "Policies" at bounding box center [40, 141] width 41 height 26
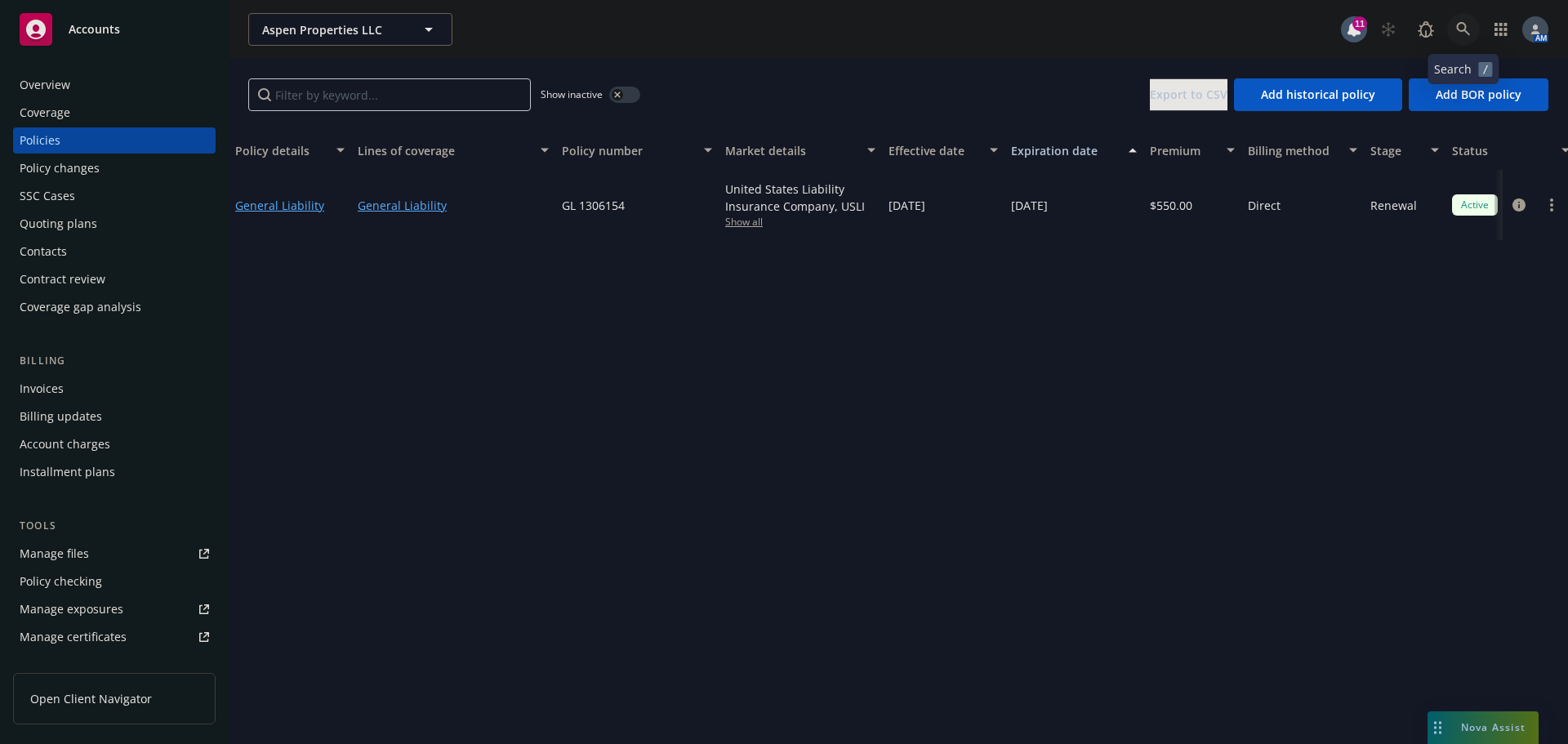
click at [1462, 28] on icon at bounding box center [1464, 29] width 15 height 15
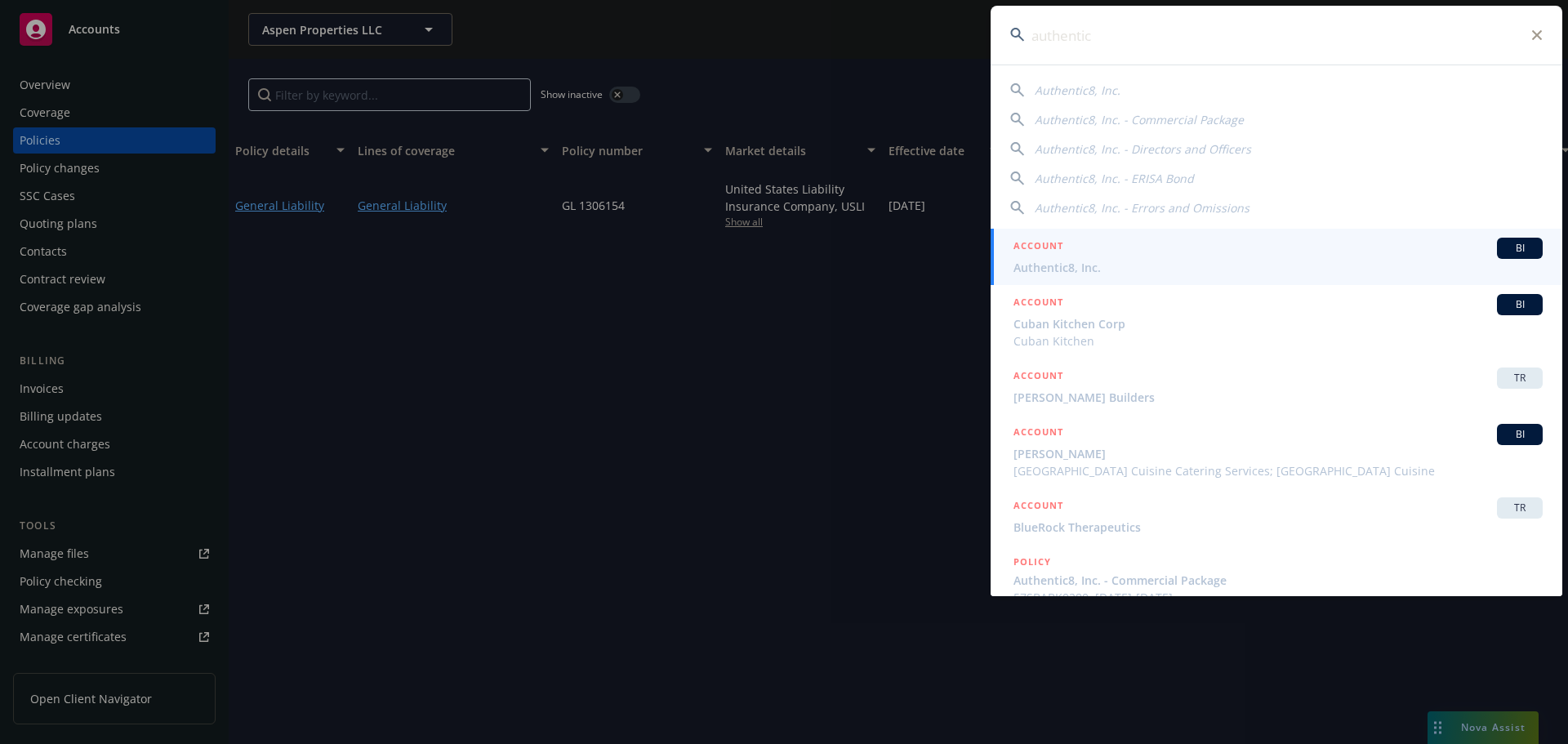
type input "authentic"
drag, startPoint x: 1099, startPoint y: 258, endPoint x: 1091, endPoint y: 264, distance: 10.0
click at [1099, 258] on div "ACCOUNT BI" at bounding box center [1278, 248] width 529 height 22
